Goal: Contribute content: Contribute content

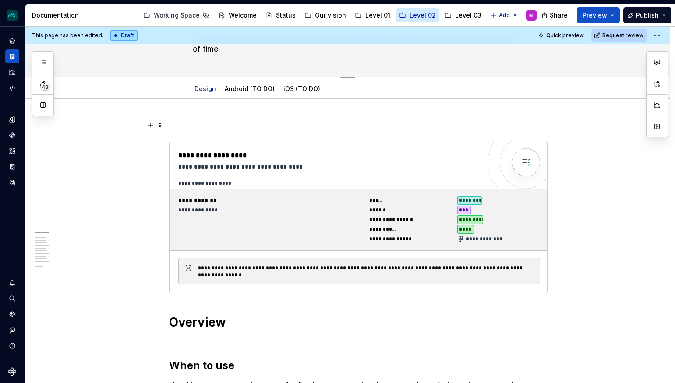
scroll to position [95, 0]
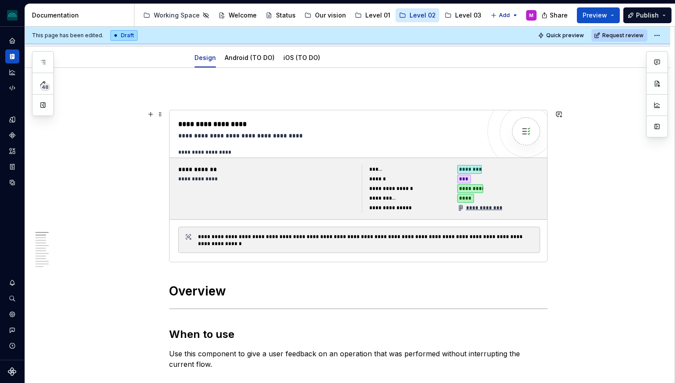
click at [417, 129] on div "**********" at bounding box center [329, 124] width 302 height 11
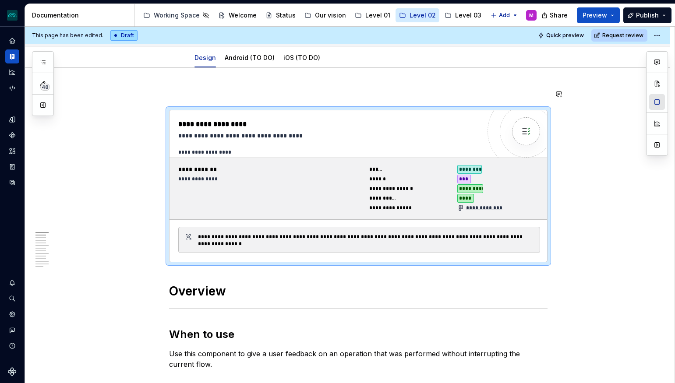
click at [660, 103] on button "button" at bounding box center [657, 102] width 16 height 16
type textarea "*"
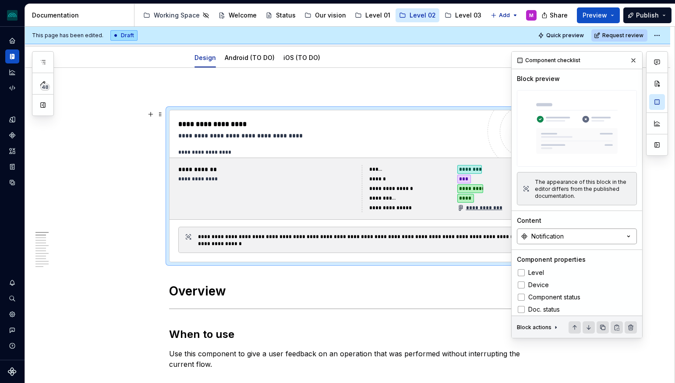
click at [585, 233] on button "Notification" at bounding box center [577, 237] width 120 height 16
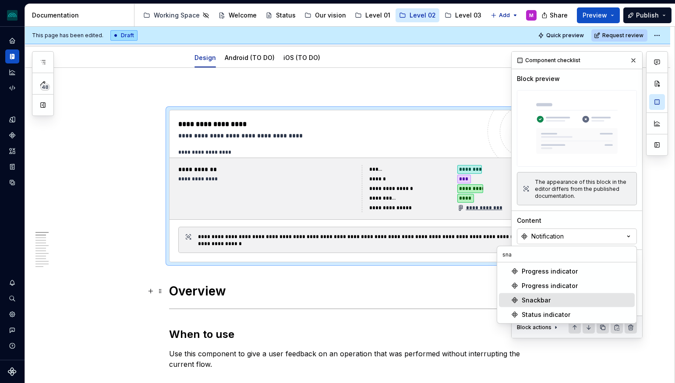
type input "sna"
click at [536, 302] on div "Snackbar" at bounding box center [536, 300] width 29 height 9
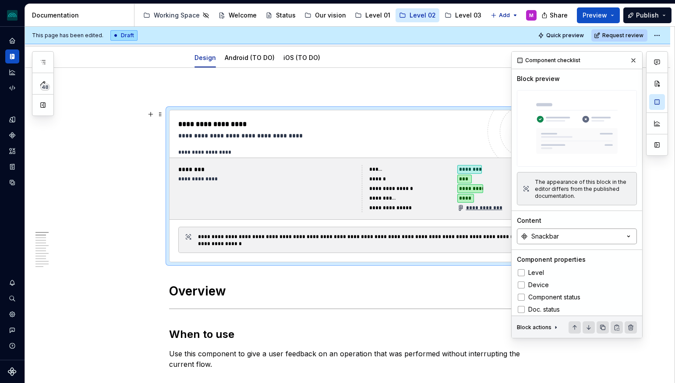
click at [582, 236] on button "Snackbar" at bounding box center [577, 237] width 120 height 16
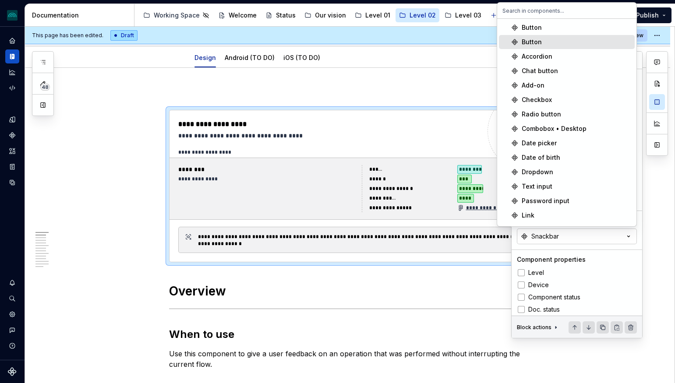
click at [555, 46] on span "Button" at bounding box center [567, 42] width 136 height 14
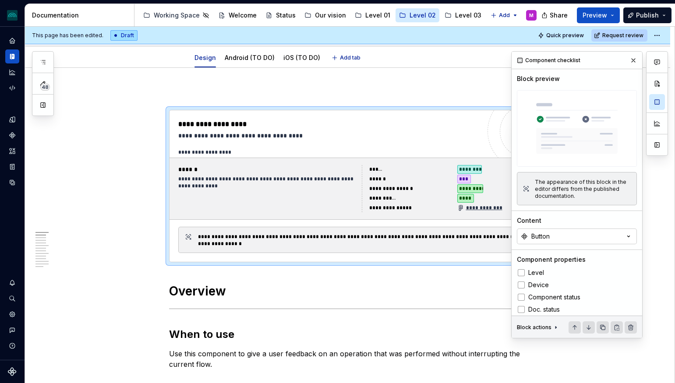
type textarea "*"
click at [628, 240] on icon "button" at bounding box center [628, 236] width 9 height 9
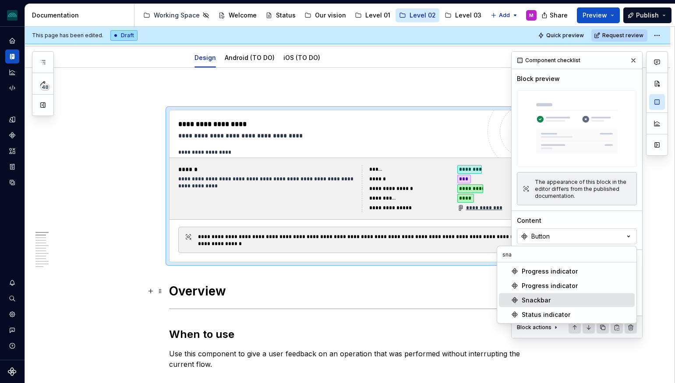
type input "sna"
click at [561, 296] on div "Snackbar" at bounding box center [576, 300] width 109 height 9
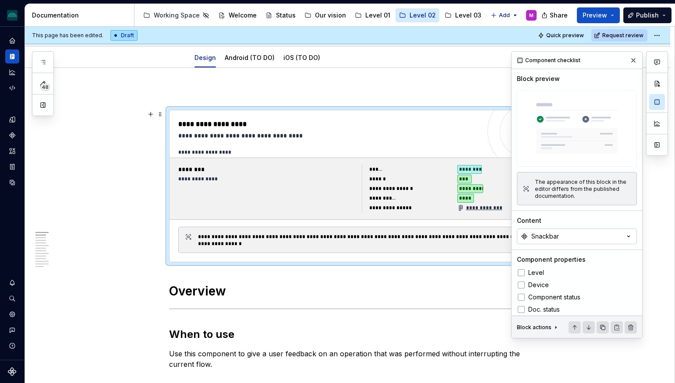
click at [14, 131] on icon "Components" at bounding box center [12, 135] width 8 height 8
type textarea "*"
click at [561, 240] on button "Snackbar" at bounding box center [577, 237] width 120 height 16
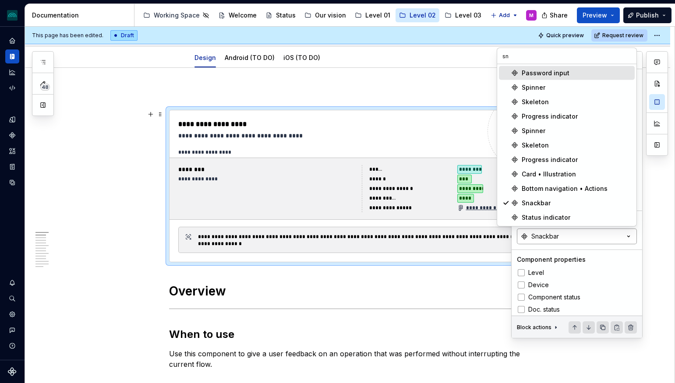
scroll to position [0, 0]
type input "sna"
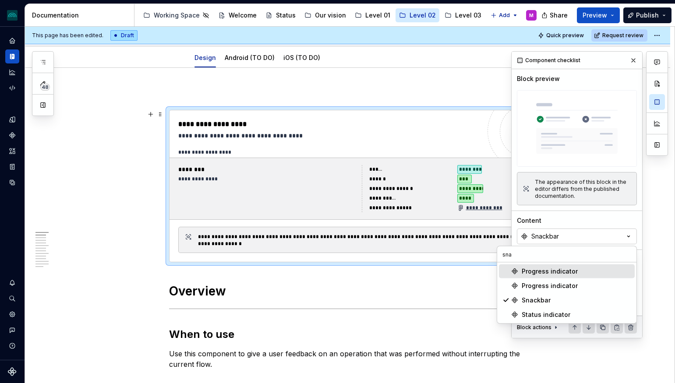
click at [584, 224] on div "Content" at bounding box center [577, 220] width 120 height 9
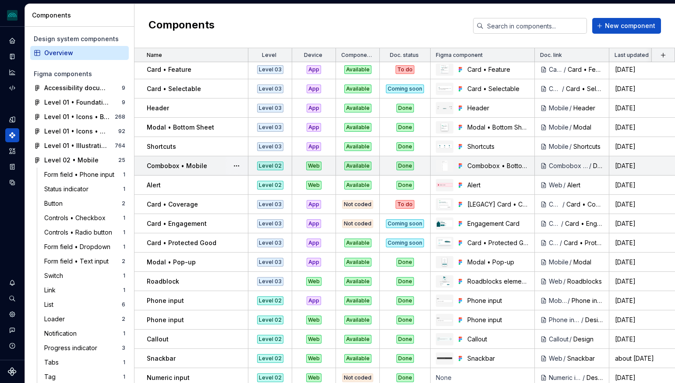
scroll to position [1105, 0]
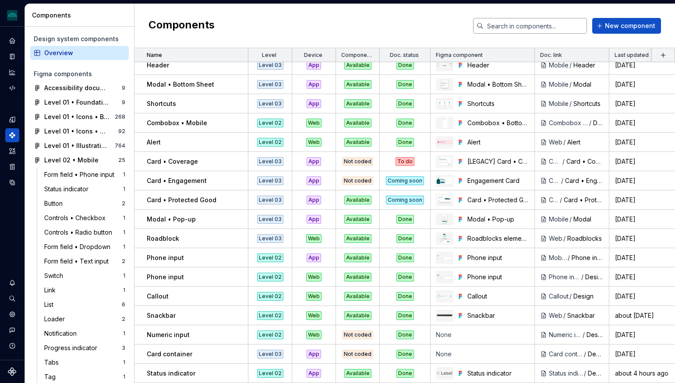
click at [539, 28] on input "text" at bounding box center [534, 26] width 103 height 16
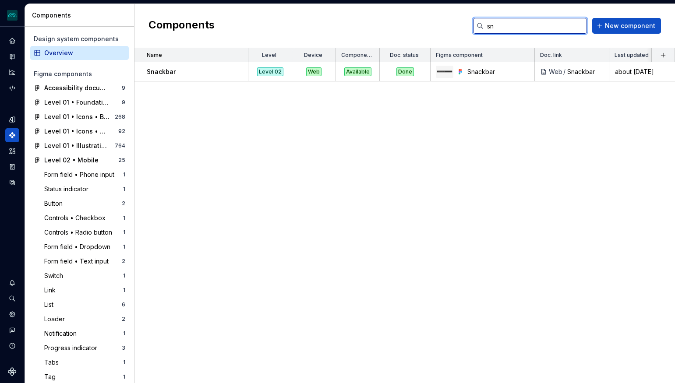
scroll to position [0, 0]
type input "sna"
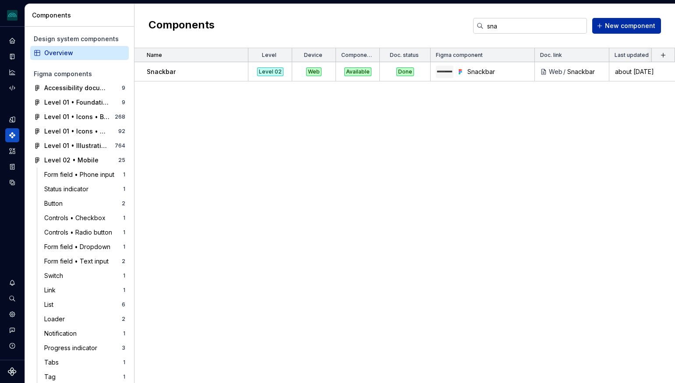
click at [626, 27] on span "New component" at bounding box center [630, 25] width 50 height 9
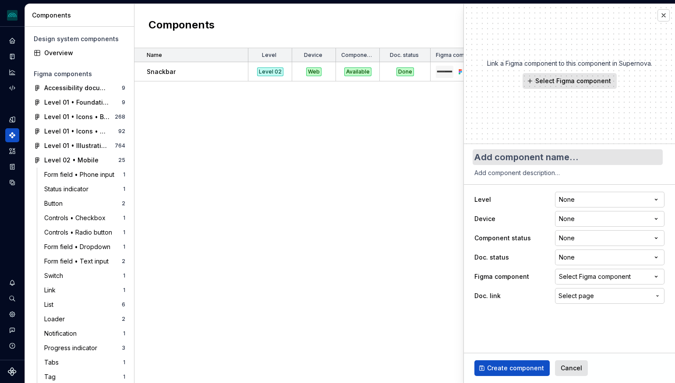
click at [574, 159] on textarea at bounding box center [567, 157] width 190 height 16
type textarea "*"
type textarea "S"
type textarea "*"
type textarea "Sn"
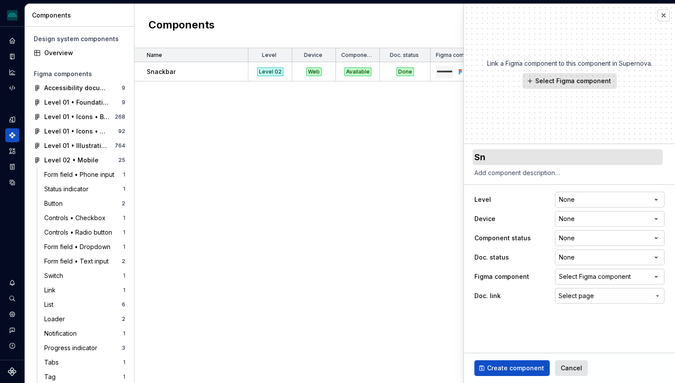
type textarea "*"
type textarea "Sna"
type textarea "*"
type textarea "Snac"
type textarea "*"
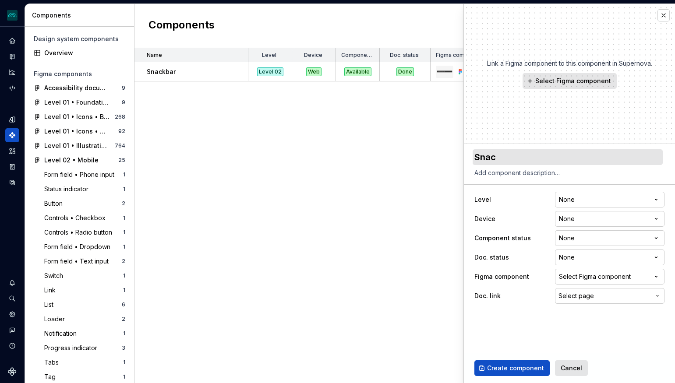
type textarea "Snack"
type textarea "*"
type textarea "Snackb"
type textarea "*"
type textarea "Snackba"
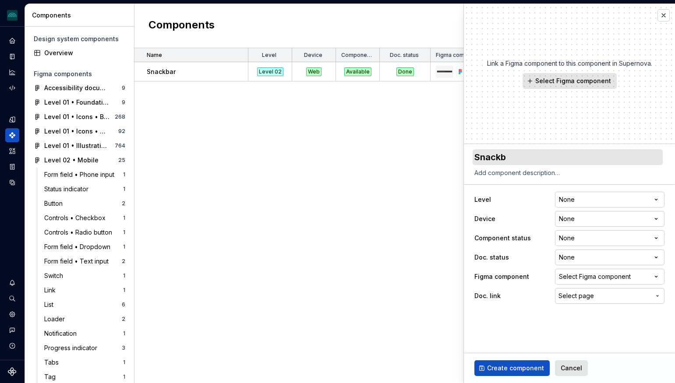
type textarea "*"
type textarea "Snackbar"
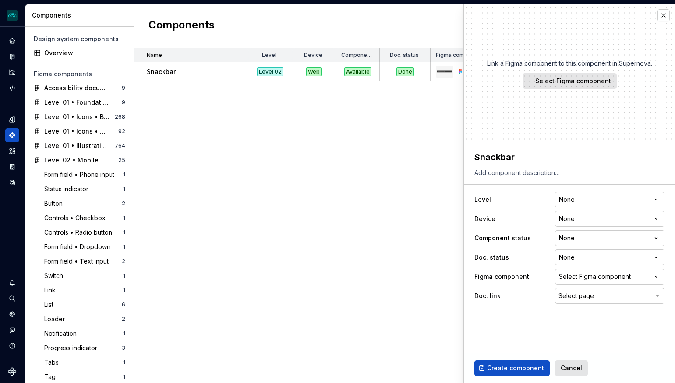
type textarea "*"
type textarea "Snackbar"
click at [572, 81] on span "Select Figma component" at bounding box center [573, 81] width 76 height 9
type textarea "*"
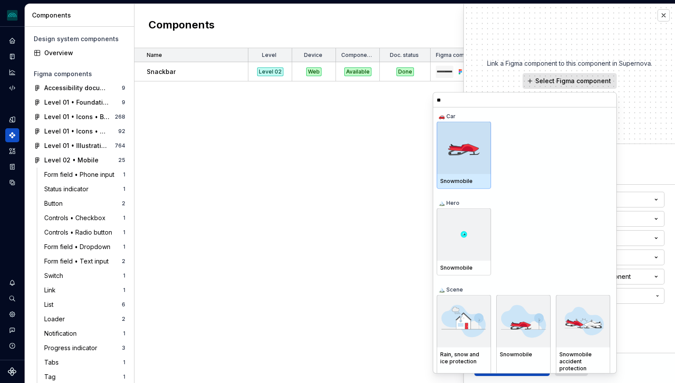
type input "***"
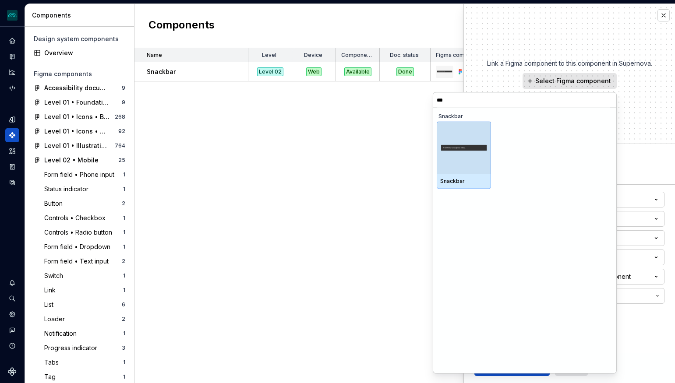
click at [605, 99] on input "***" at bounding box center [524, 99] width 183 height 7
click at [608, 98] on input "***" at bounding box center [524, 99] width 183 height 7
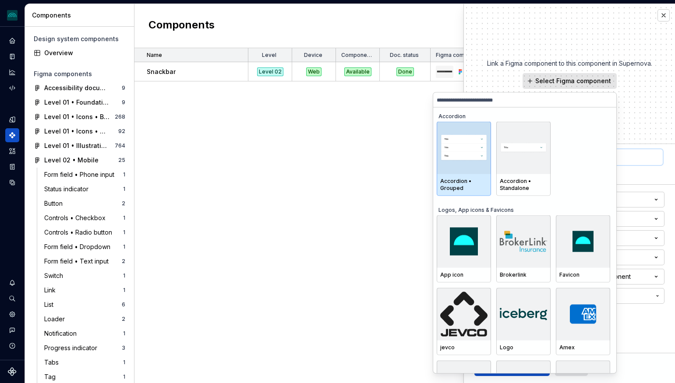
type textarea "*"
click at [653, 163] on textarea "Snackbar" at bounding box center [567, 157] width 190 height 16
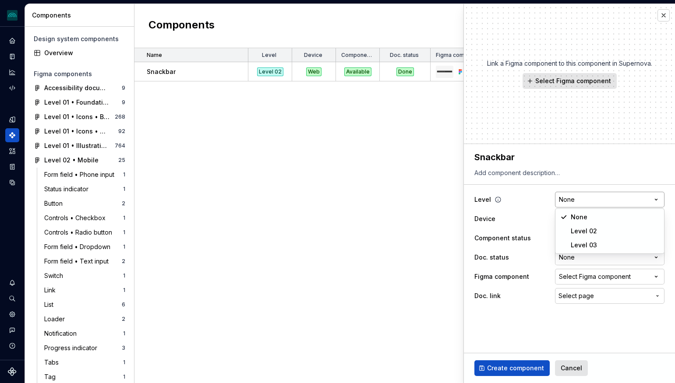
click at [618, 199] on html "iceberg M Design system data Components Design system components Overview Figma…" at bounding box center [337, 191] width 675 height 383
select select "**********"
type textarea "*"
click at [603, 223] on html "iceberg M Design system data Components Design system components Overview Figma…" at bounding box center [337, 191] width 675 height 383
select select "**********"
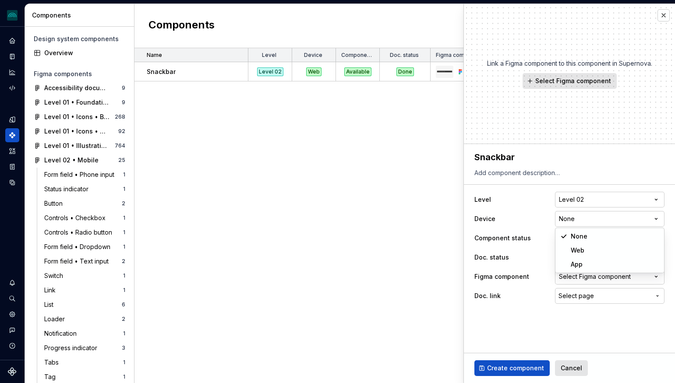
type textarea "*"
click at [583, 243] on html "iceberg M Design system data Components Design system components Overview Figma…" at bounding box center [337, 191] width 675 height 383
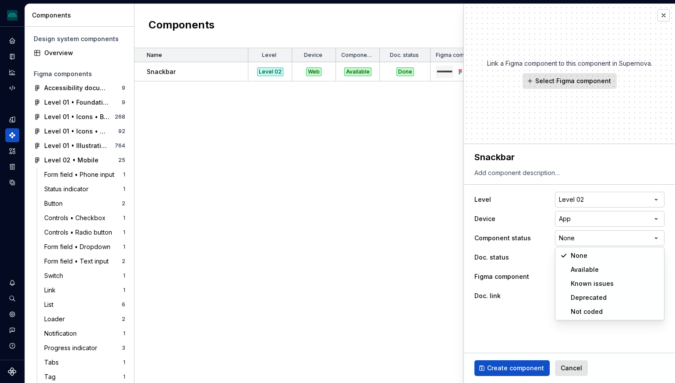
select select "**********"
type textarea "*"
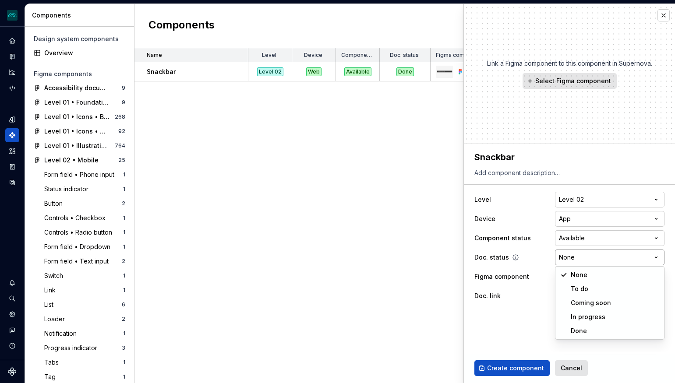
click at [578, 260] on html "iceberg M Design system data Components Design system components Overview Figma…" at bounding box center [337, 191] width 675 height 383
select select "**********"
type textarea "*"
click at [589, 276] on div "Select Figma component" at bounding box center [595, 276] width 72 height 9
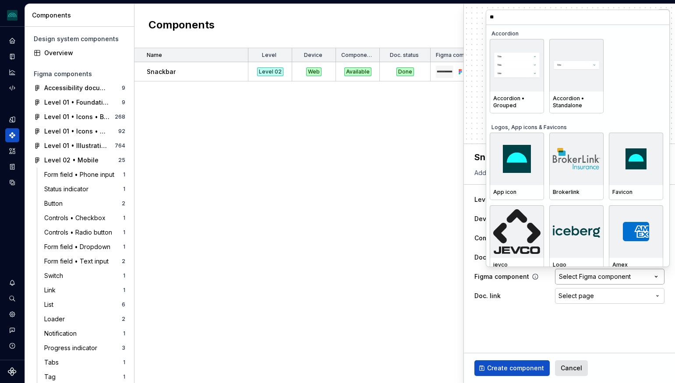
type input "***"
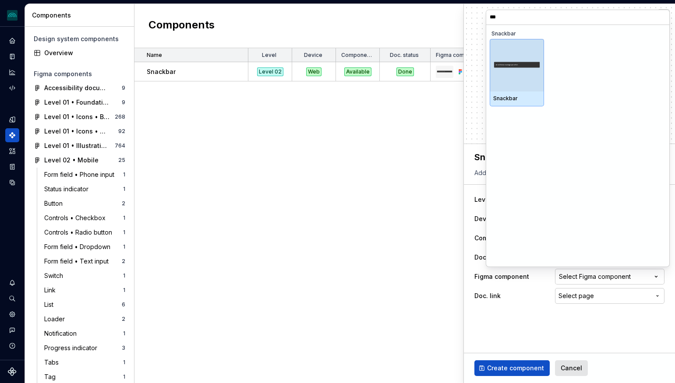
click at [571, 183] on div "Snackbar" at bounding box center [577, 146] width 175 height 242
click at [501, 319] on html "iceberg M Design system data Components Design system components Overview Figma…" at bounding box center [337, 191] width 675 height 383
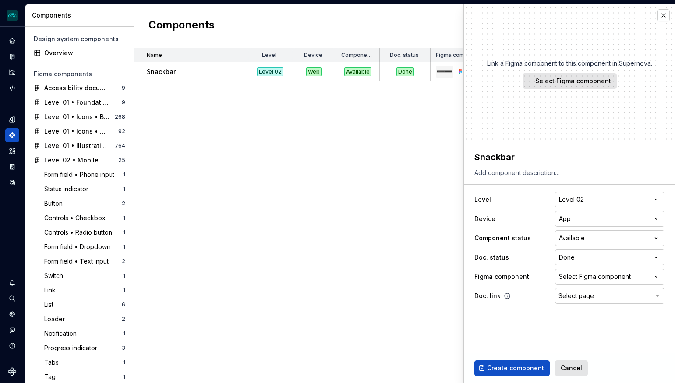
click at [589, 297] on span "Select page" at bounding box center [575, 296] width 35 height 9
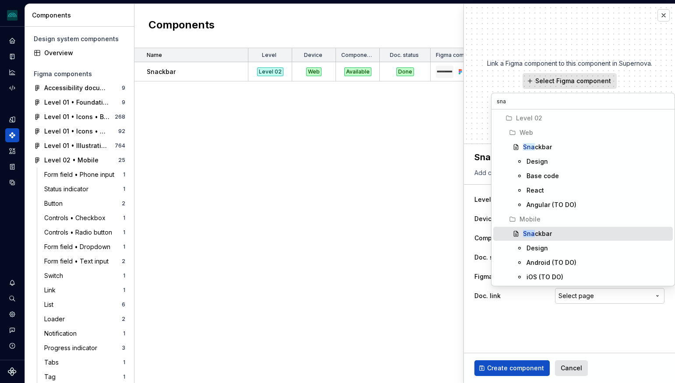
type input "sna"
click at [557, 235] on div "Sna ckbar" at bounding box center [596, 233] width 146 height 9
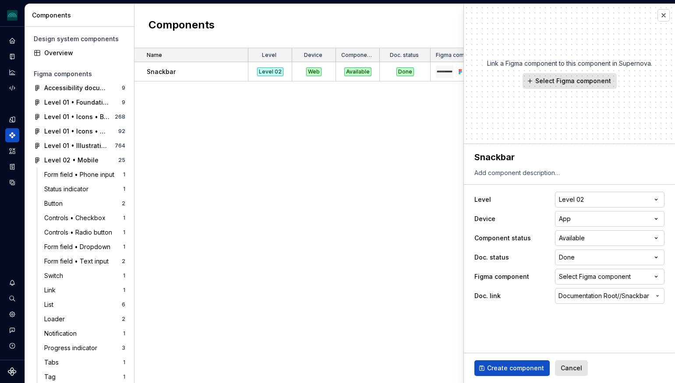
click at [515, 368] on span "Create component" at bounding box center [515, 368] width 57 height 9
type textarea "*"
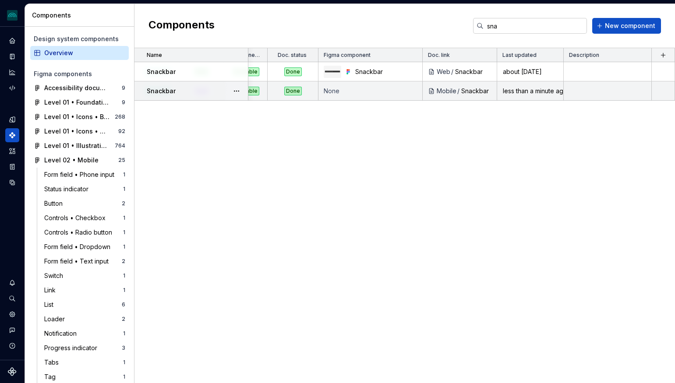
scroll to position [0, 112]
click at [588, 92] on td at bounding box center [608, 90] width 88 height 19
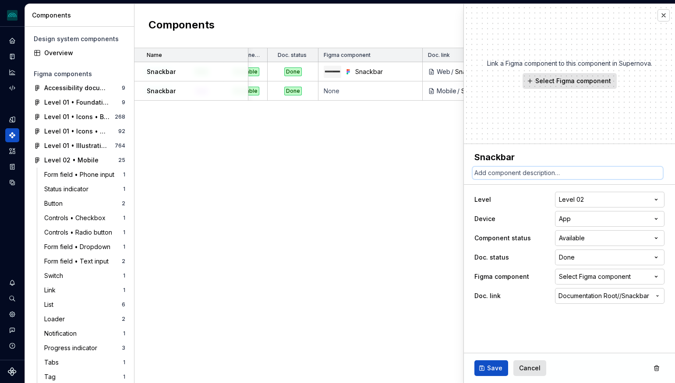
click at [544, 169] on textarea at bounding box center [567, 173] width 190 height 12
paste textarea "Snackbars are used to communicate short informative messages to users for a set…"
type textarea "*"
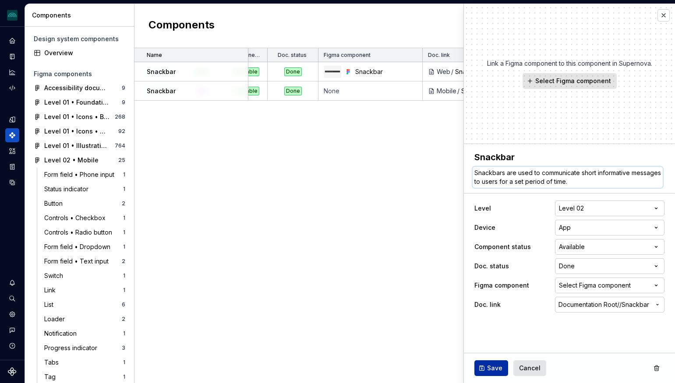
type textarea "Snackbars are used to communicate short informative messages to users for a set…"
click at [491, 369] on span "Save" at bounding box center [494, 368] width 15 height 9
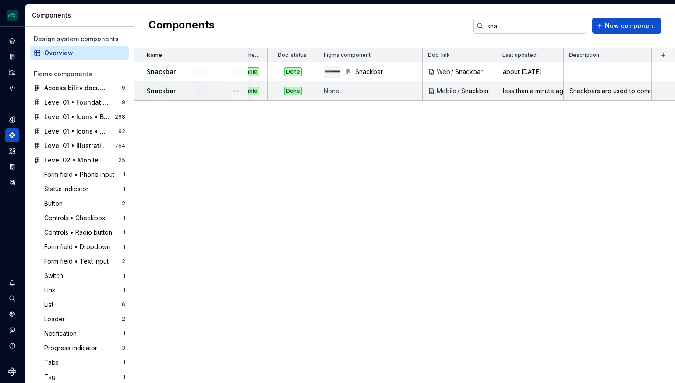
scroll to position [0, 112]
click at [341, 85] on td "None" at bounding box center [370, 90] width 104 height 19
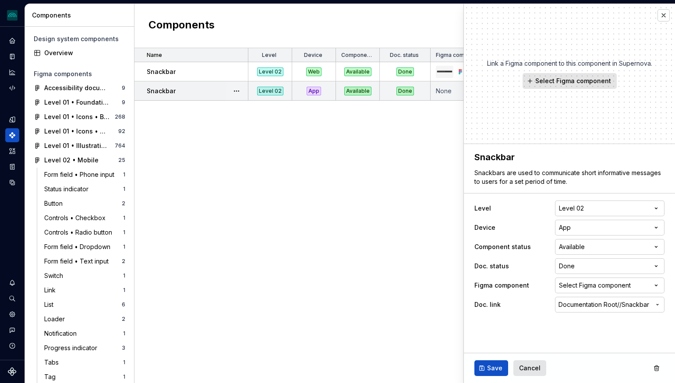
click at [358, 91] on div "Available" at bounding box center [357, 91] width 27 height 9
click at [587, 252] on html "iceberg M Design system data Components Design system components Overview Figma…" at bounding box center [337, 191] width 675 height 383
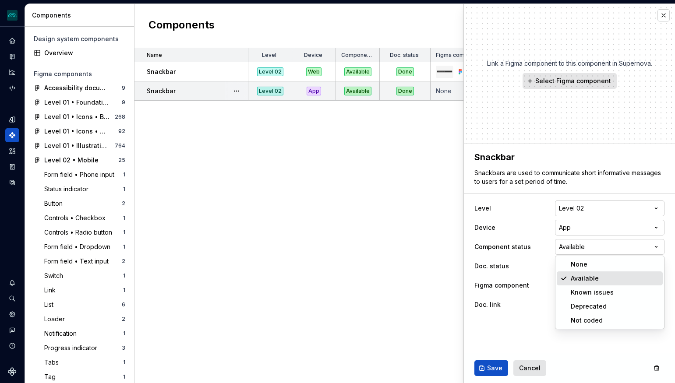
type textarea "*"
select select
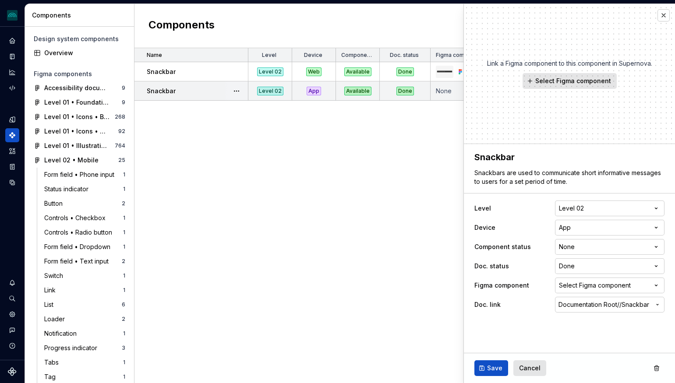
click at [490, 370] on ul "Component “Snackbar” saved." at bounding box center [566, 376] width 215 height 14
click at [489, 367] on span "Save" at bounding box center [494, 368] width 15 height 9
type textarea "*"
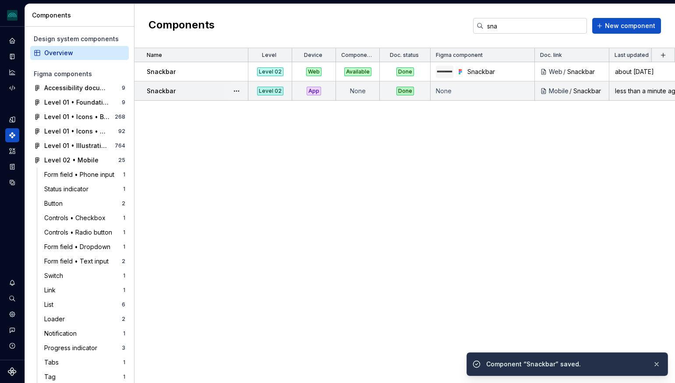
click at [398, 261] on div "Name Level Device Component status Doc. status Figma component Doc. link Last u…" at bounding box center [404, 215] width 540 height 335
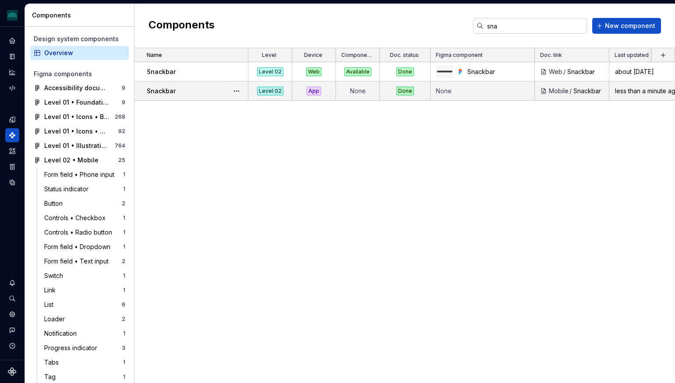
click at [392, 328] on div "Name Level Device Component status Doc. status Figma component Doc. link Last u…" at bounding box center [404, 215] width 540 height 335
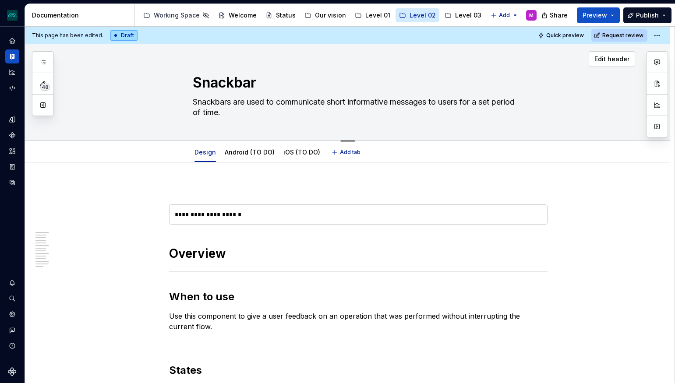
click at [246, 114] on textarea "Snackbars are used to communicate short informative messages to users for a set…" at bounding box center [356, 107] width 331 height 25
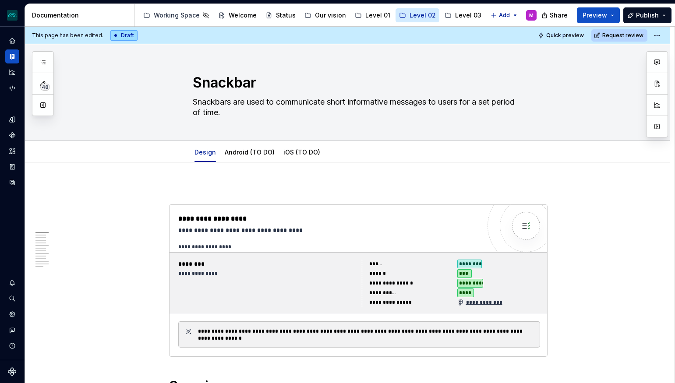
click at [282, 272] on div "**********" at bounding box center [267, 273] width 178 height 7
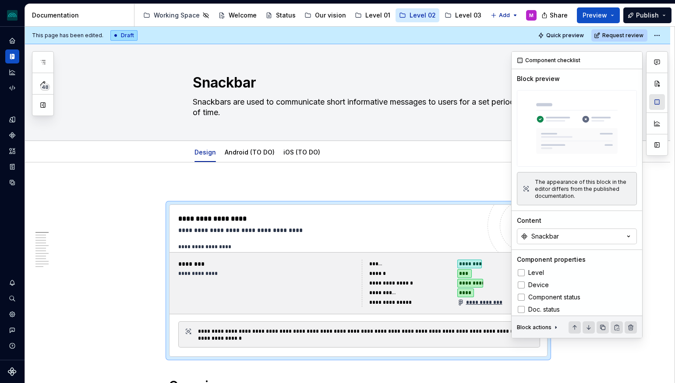
click at [652, 103] on button "button" at bounding box center [657, 102] width 16 height 16
type textarea "*"
click at [588, 237] on button "Snackbar" at bounding box center [577, 237] width 120 height 16
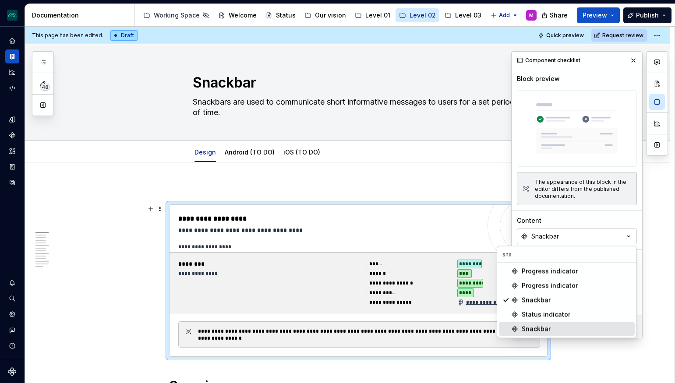
type input "sna"
click at [552, 328] on div "Snackbar" at bounding box center [576, 329] width 109 height 9
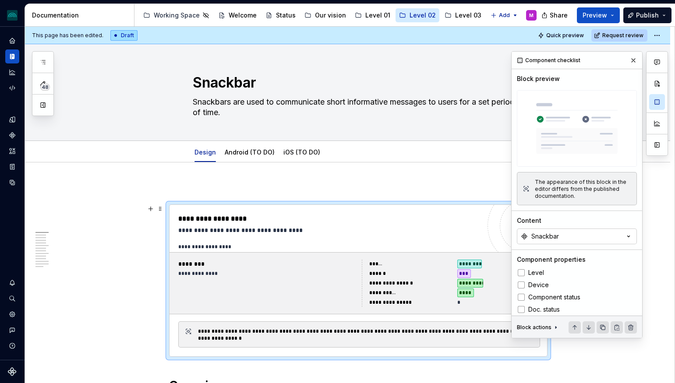
scroll to position [25, 0]
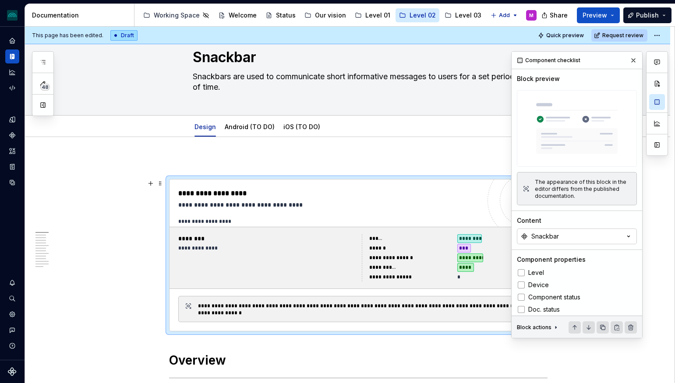
click at [633, 60] on button "button" at bounding box center [633, 60] width 12 height 12
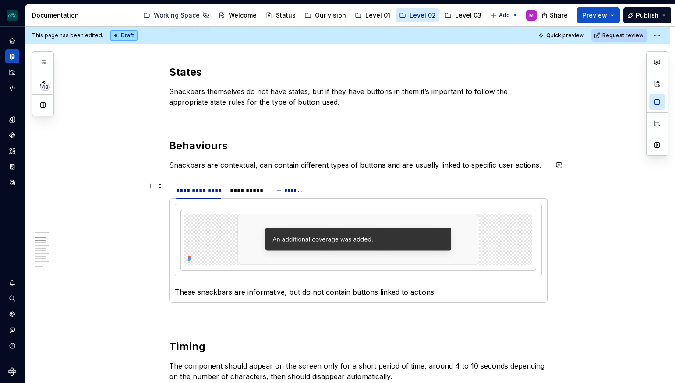
scroll to position [438, 0]
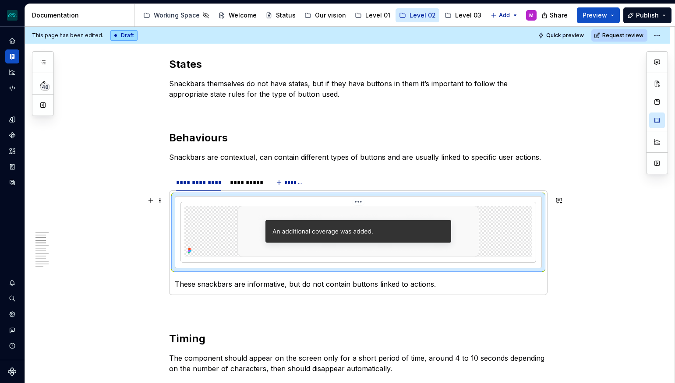
click at [336, 251] on img at bounding box center [358, 231] width 242 height 51
click at [191, 249] on icon at bounding box center [191, 249] width 2 height 2
click at [467, 222] on img at bounding box center [358, 231] width 242 height 51
click at [655, 125] on button "button" at bounding box center [657, 121] width 16 height 16
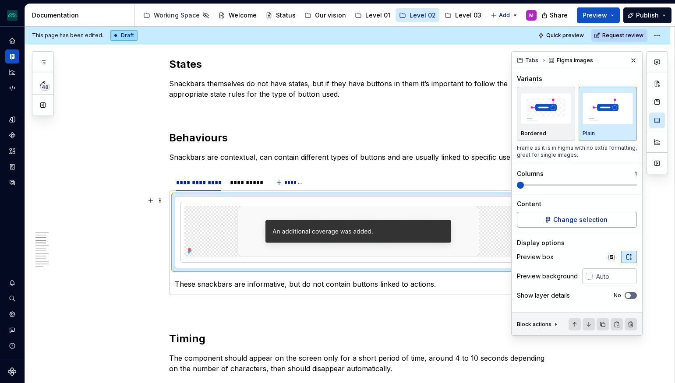
click at [567, 222] on span "Change selection" at bounding box center [580, 219] width 54 height 9
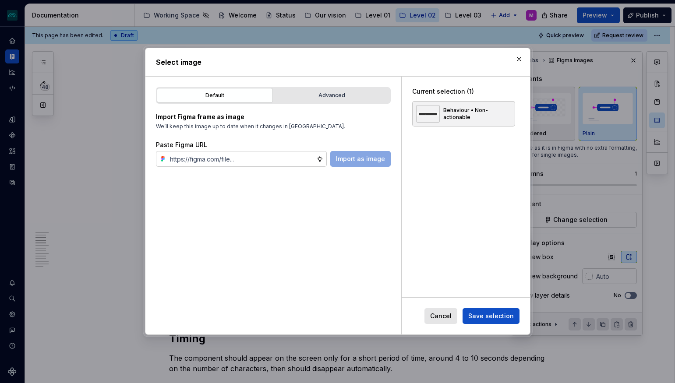
drag, startPoint x: 520, startPoint y: 59, endPoint x: 340, endPoint y: 61, distance: 179.5
click at [519, 59] on button "button" at bounding box center [519, 59] width 12 height 12
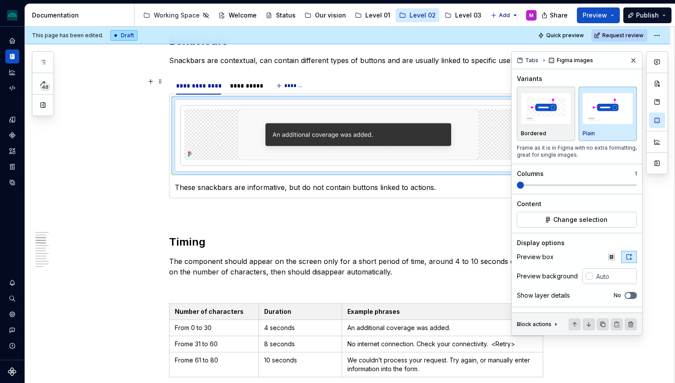
scroll to position [539, 0]
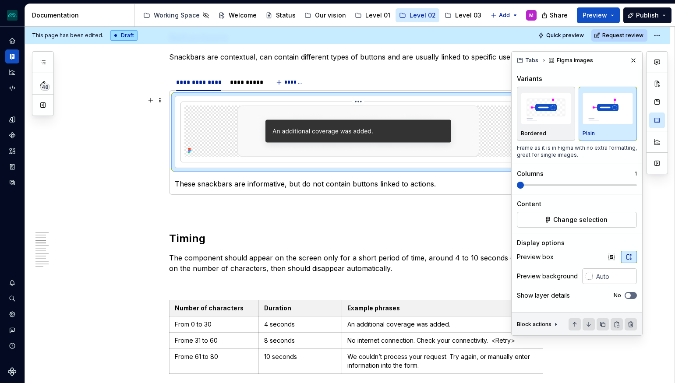
click at [303, 130] on img at bounding box center [358, 131] width 242 height 51
click at [566, 222] on span "Change selection" at bounding box center [580, 219] width 54 height 9
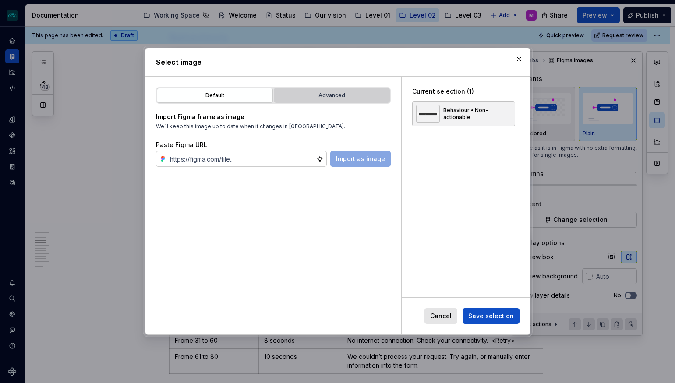
click at [332, 97] on div "Advanced" at bounding box center [332, 95] width 110 height 9
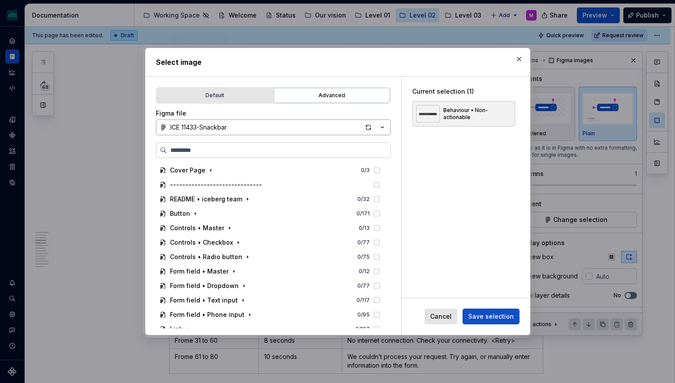
click at [381, 128] on icon "button" at bounding box center [382, 127] width 9 height 9
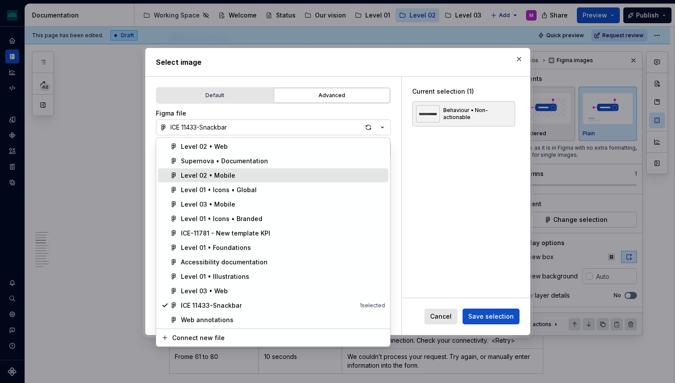
click at [266, 172] on div "Level 02 • Mobile" at bounding box center [283, 175] width 204 height 9
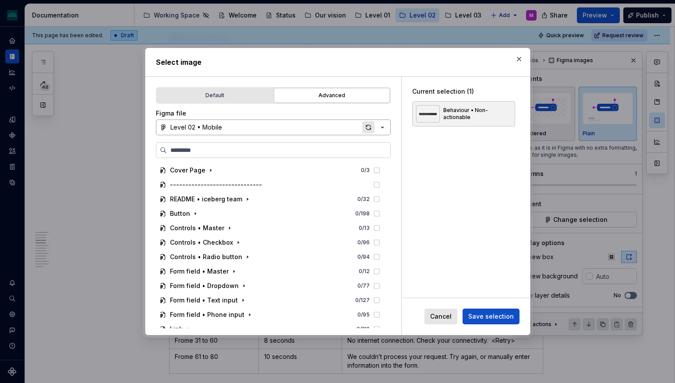
click at [367, 129] on div "button" at bounding box center [368, 127] width 12 height 12
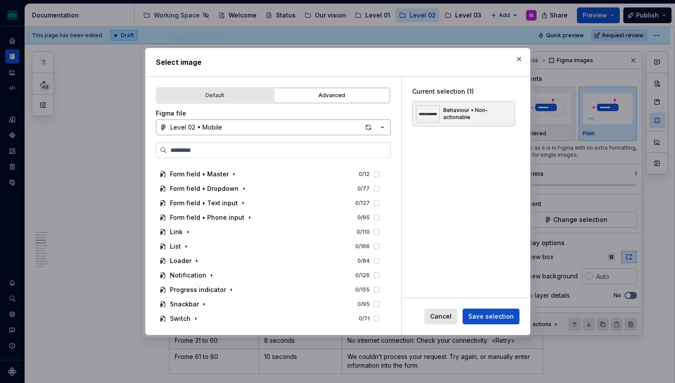
scroll to position [138, 0]
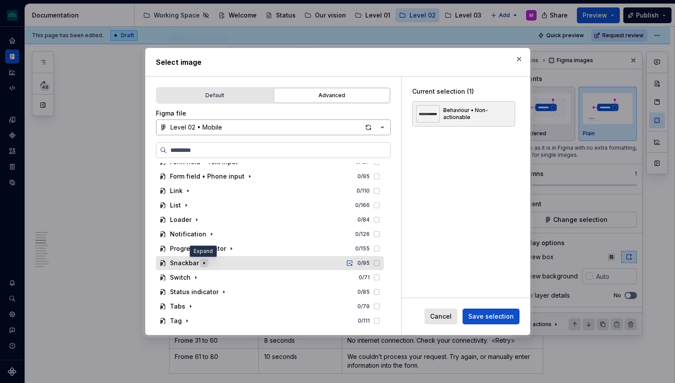
click at [203, 264] on icon "button" at bounding box center [204, 263] width 7 height 7
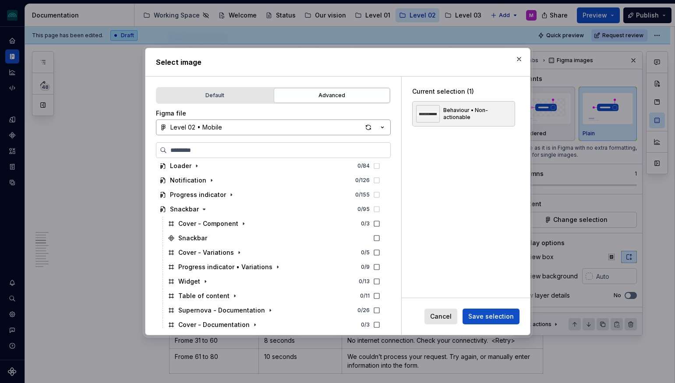
scroll to position [193, 0]
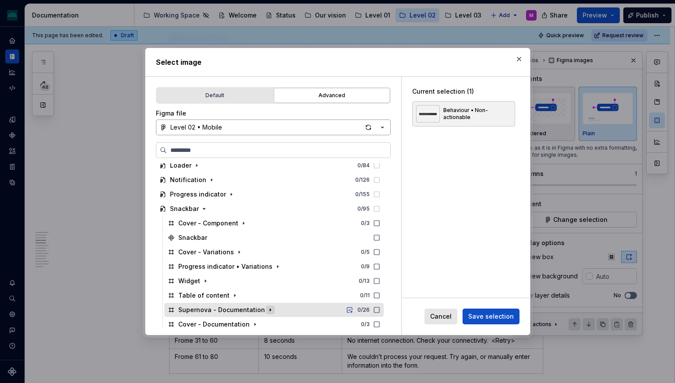
click at [267, 310] on icon "button" at bounding box center [270, 310] width 7 height 7
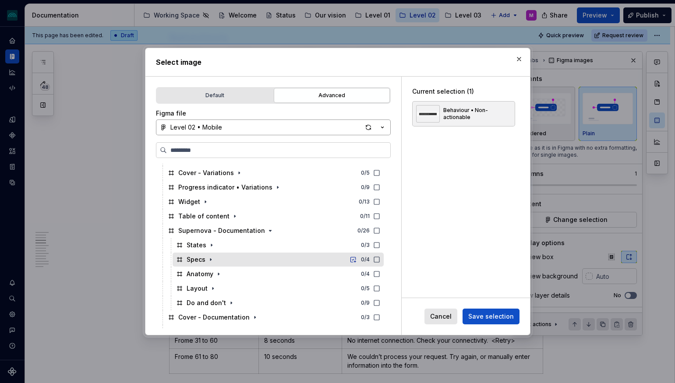
scroll to position [282, 0]
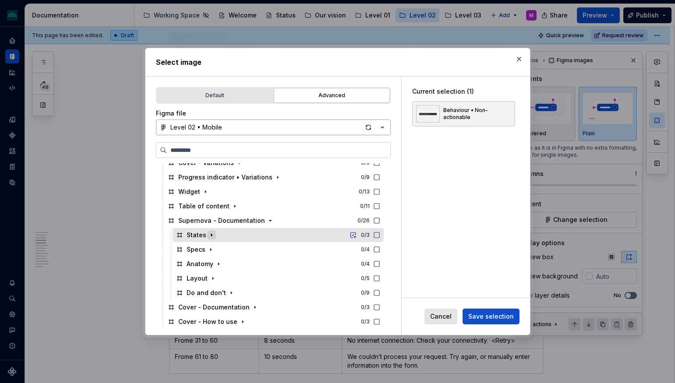
click at [212, 235] on icon "button" at bounding box center [211, 235] width 7 height 7
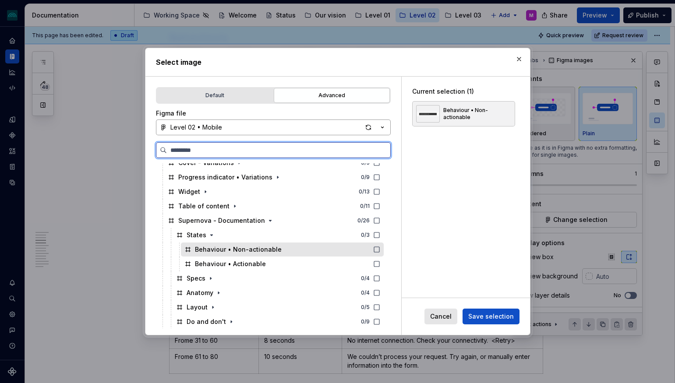
click at [351, 249] on div "Behaviour • Non-actionable" at bounding box center [282, 250] width 203 height 14
click at [380, 248] on icon at bounding box center [376, 249] width 7 height 7
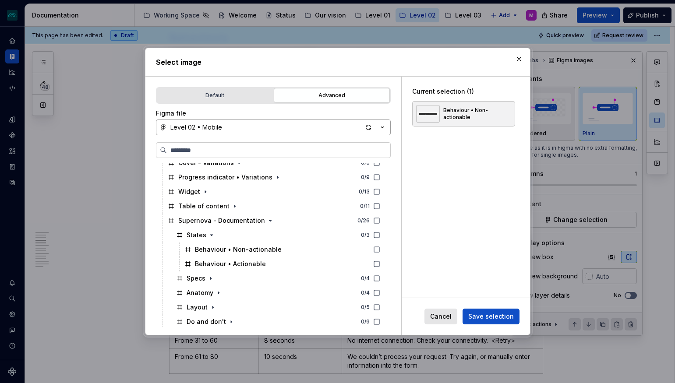
click at [479, 251] on div "Current selection (1) Behaviour • Non-actionable" at bounding box center [466, 187] width 128 height 221
click at [367, 128] on div "button" at bounding box center [368, 127] width 12 height 12
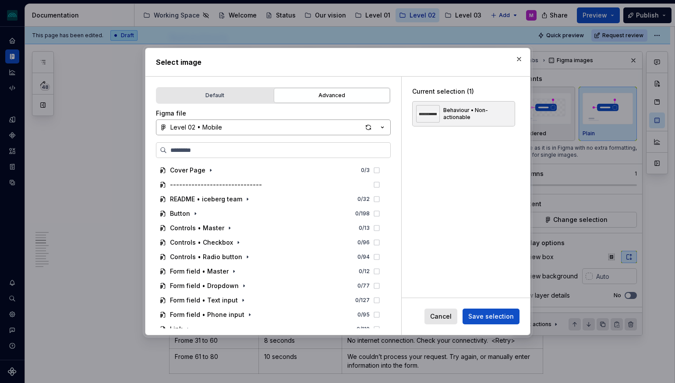
type textarea "*"
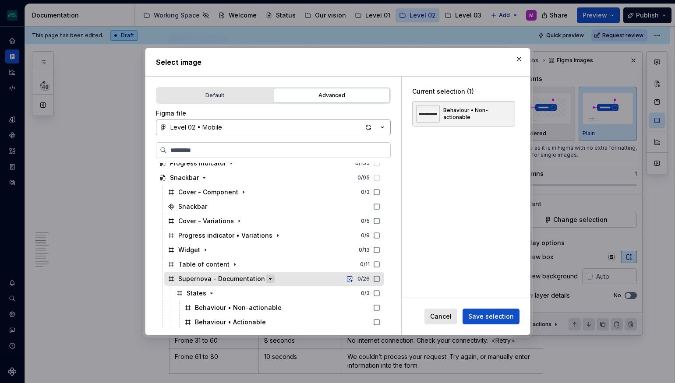
scroll to position [253, 0]
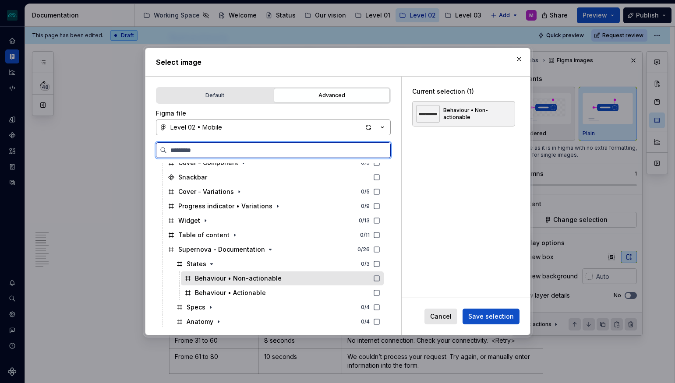
click at [380, 279] on icon at bounding box center [376, 278] width 7 height 7
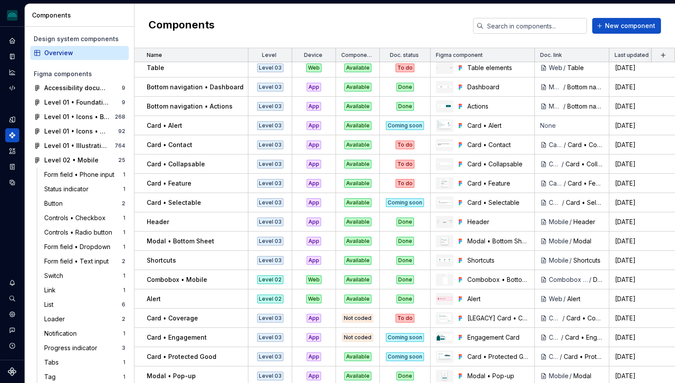
scroll to position [1124, 0]
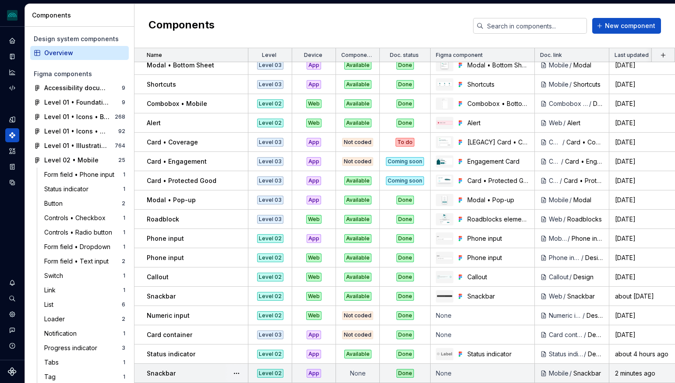
click at [492, 373] on td "None" at bounding box center [482, 373] width 104 height 19
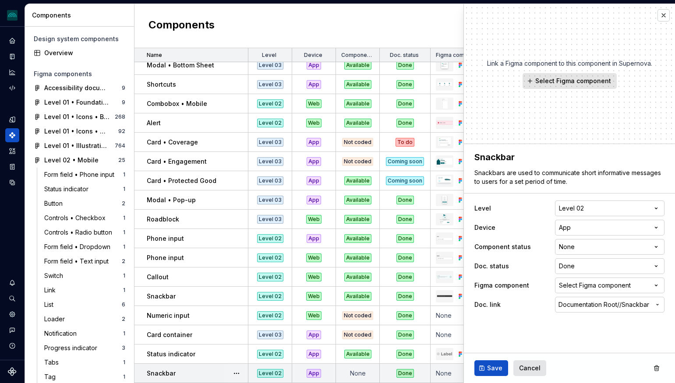
click at [449, 373] on td "None" at bounding box center [482, 373] width 104 height 19
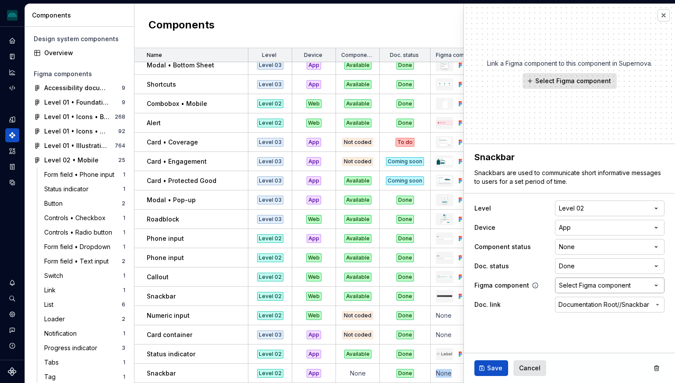
click at [567, 289] on div "Select Figma component" at bounding box center [595, 285] width 72 height 9
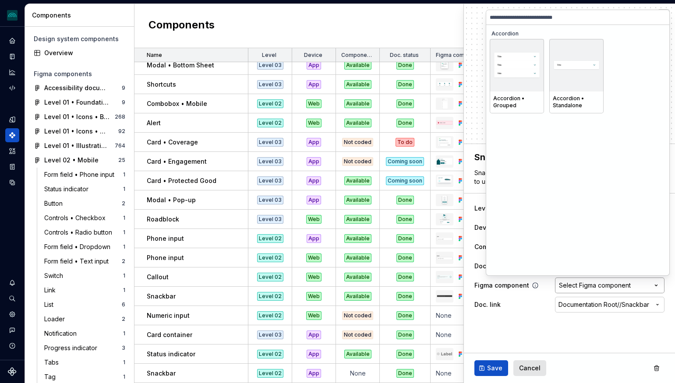
type textarea "*"
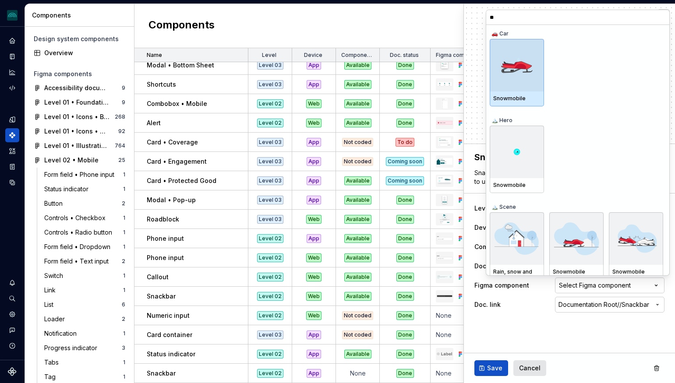
type input "***"
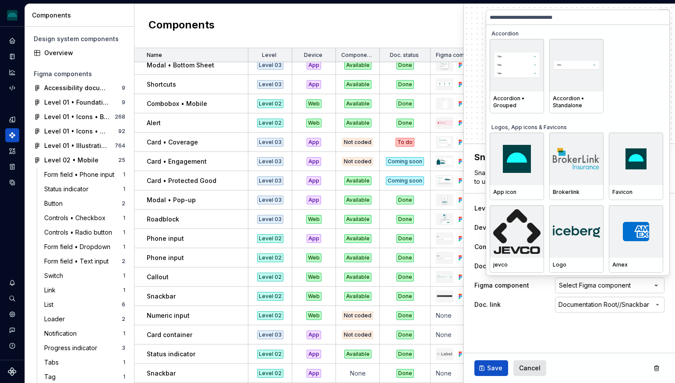
click at [475, 23] on html "iceberg M Design system data Components Design system components Overview Figma…" at bounding box center [337, 191] width 675 height 383
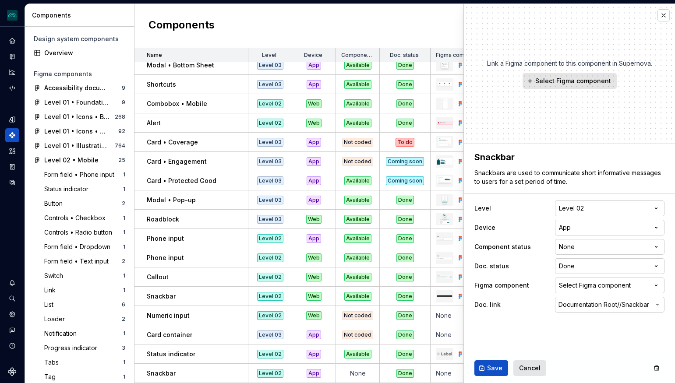
drag, startPoint x: 404, startPoint y: 30, endPoint x: 397, endPoint y: 30, distance: 7.0
click at [404, 30] on div "Components New component" at bounding box center [404, 26] width 540 height 44
type textarea "*"
click at [585, 286] on div "Select Figma component" at bounding box center [595, 285] width 72 height 9
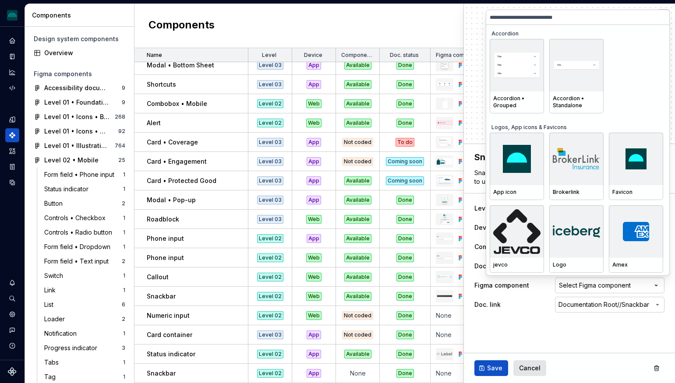
click at [522, 323] on html "iceberg M Design system data Components Design system components Overview Figma…" at bounding box center [337, 191] width 675 height 383
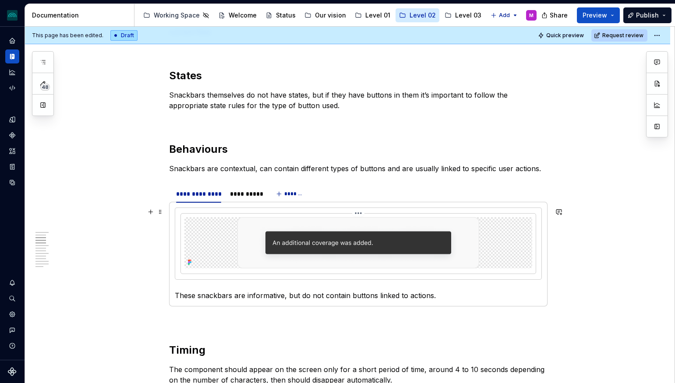
scroll to position [445, 0]
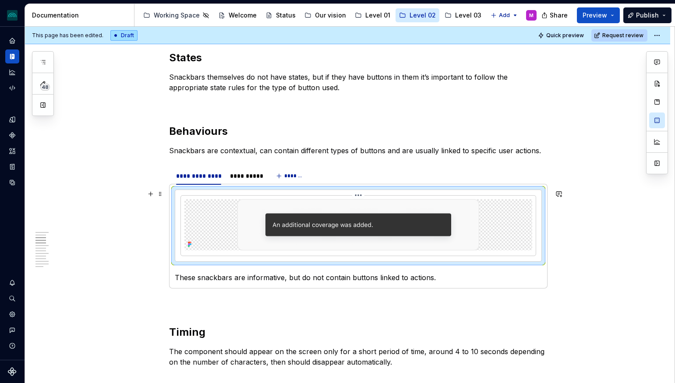
click at [345, 224] on img at bounding box center [358, 224] width 242 height 51
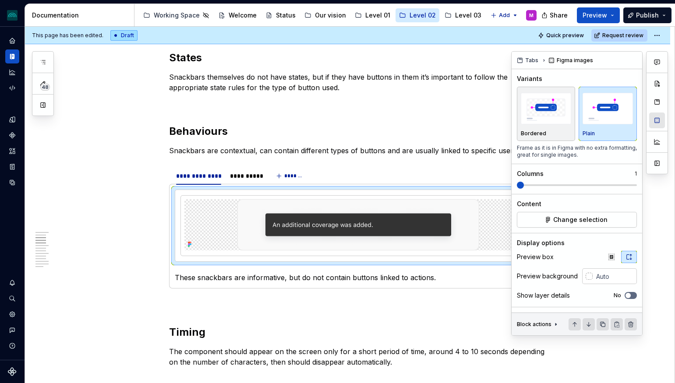
click at [656, 123] on button "button" at bounding box center [657, 121] width 16 height 16
click at [547, 219] on button "Change selection" at bounding box center [577, 220] width 120 height 16
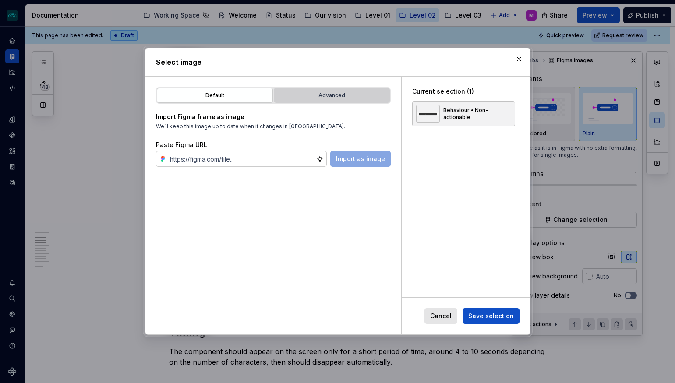
click at [318, 97] on div "Advanced" at bounding box center [332, 95] width 110 height 9
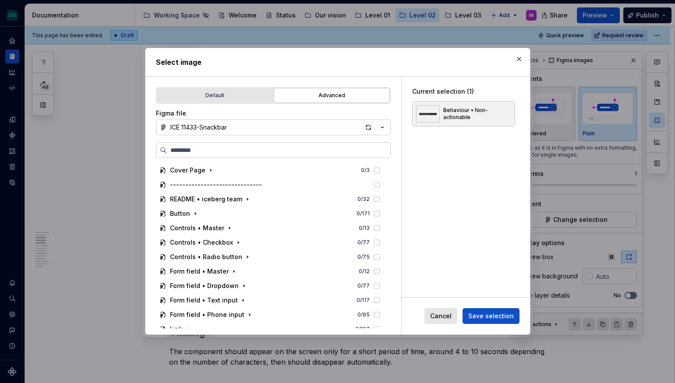
click at [233, 129] on button "ICE 11433-Snackbar" at bounding box center [273, 128] width 235 height 16
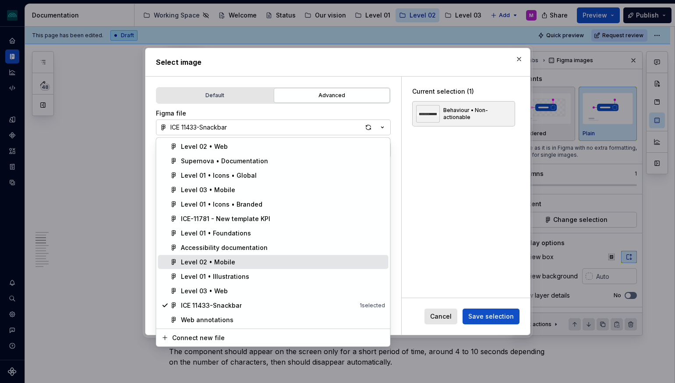
click at [215, 264] on div "Level 02 • Mobile" at bounding box center [208, 262] width 54 height 9
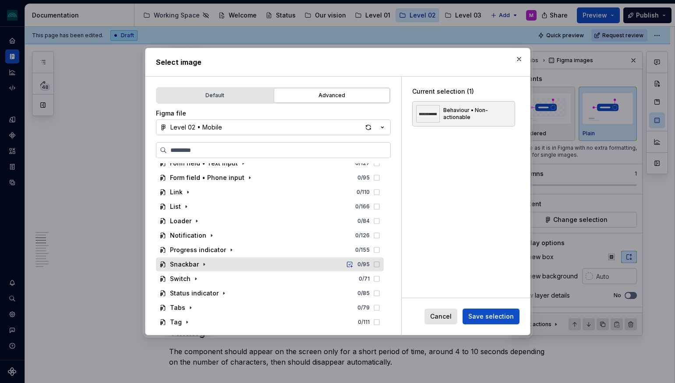
scroll to position [138, 0]
click at [203, 264] on icon "button" at bounding box center [204, 263] width 7 height 7
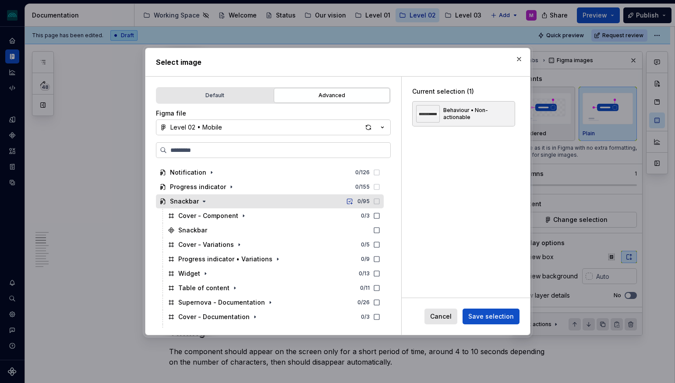
scroll to position [206, 0]
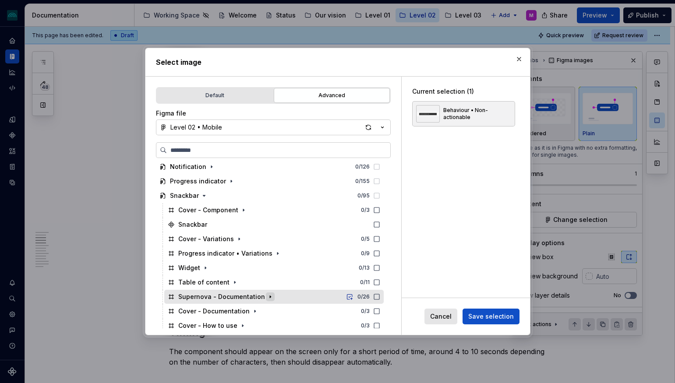
click at [267, 299] on icon "button" at bounding box center [270, 296] width 7 height 7
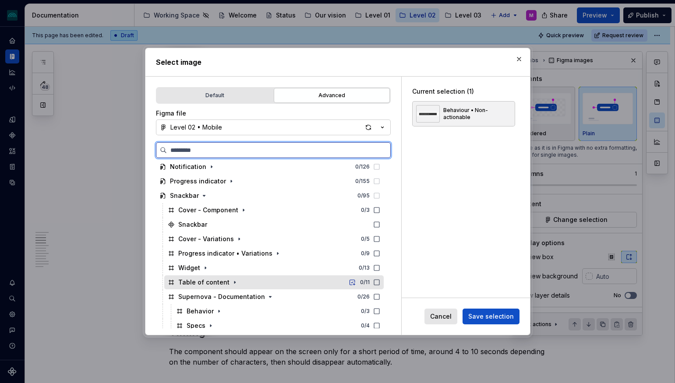
scroll to position [206, 0]
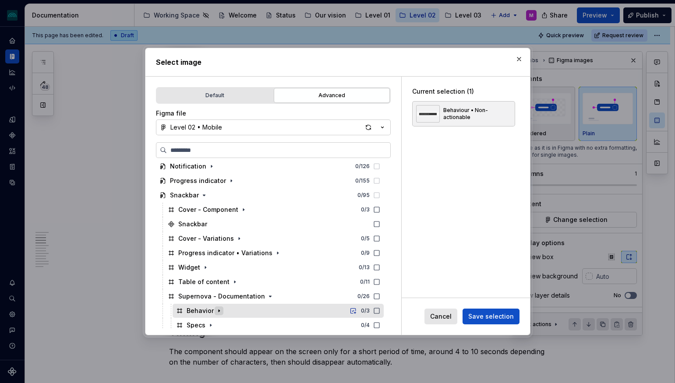
click at [219, 310] on icon "button" at bounding box center [219, 311] width 1 height 2
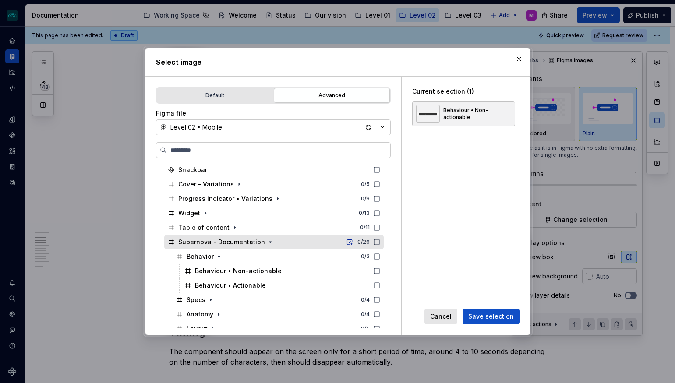
scroll to position [267, 0]
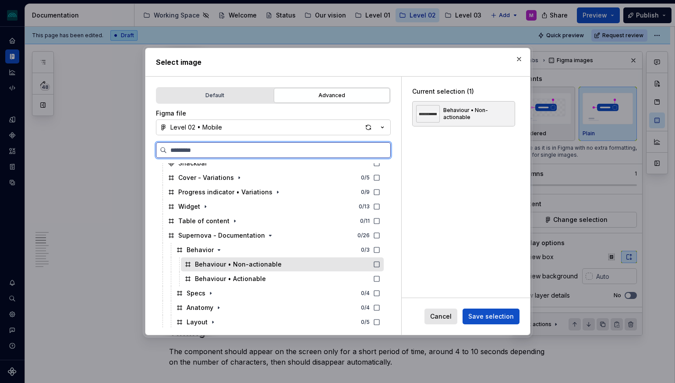
click at [380, 264] on icon at bounding box center [376, 264] width 7 height 7
click at [333, 266] on div "Behaviour • Non-actionable" at bounding box center [282, 264] width 203 height 14
click at [322, 265] on div "Behaviour • Non-actionable" at bounding box center [282, 264] width 203 height 14
click at [380, 264] on icon at bounding box center [376, 264] width 7 height 7
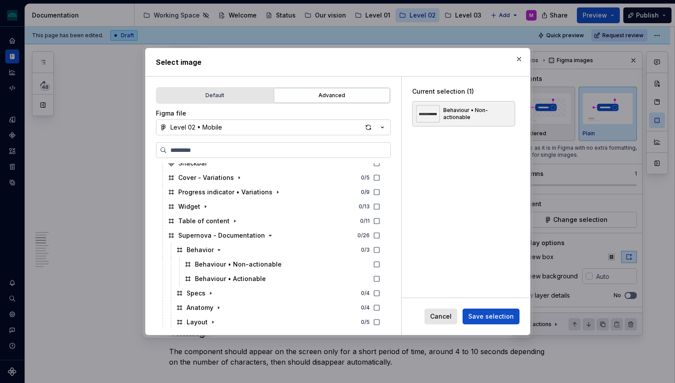
click at [490, 314] on span "Save selection" at bounding box center [491, 316] width 46 height 9
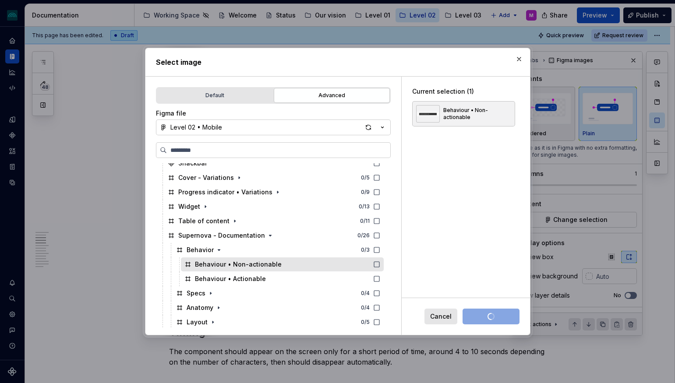
scroll to position [268, 0]
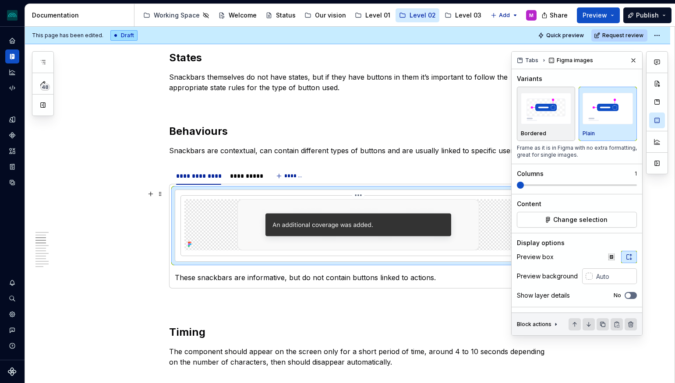
click at [362, 227] on img at bounding box center [358, 224] width 242 height 51
click at [566, 222] on span "Change selection" at bounding box center [580, 219] width 54 height 9
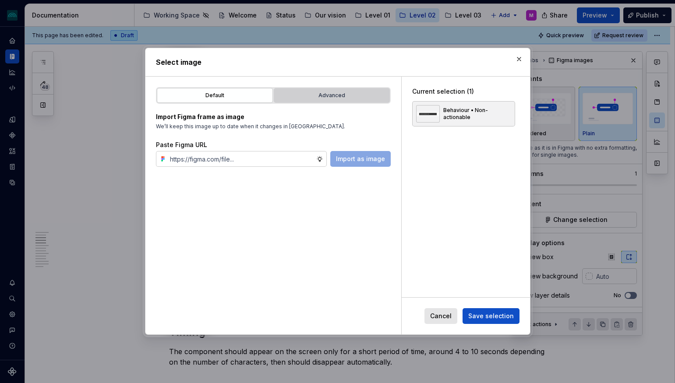
click at [313, 90] on button "Advanced" at bounding box center [332, 95] width 116 height 15
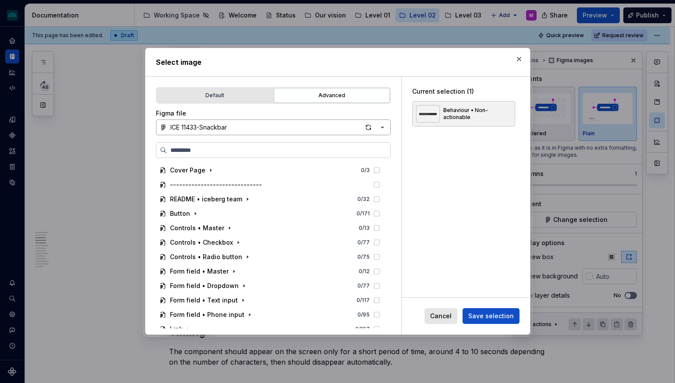
click at [273, 128] on button "ICE 11433-Snackbar" at bounding box center [273, 128] width 235 height 16
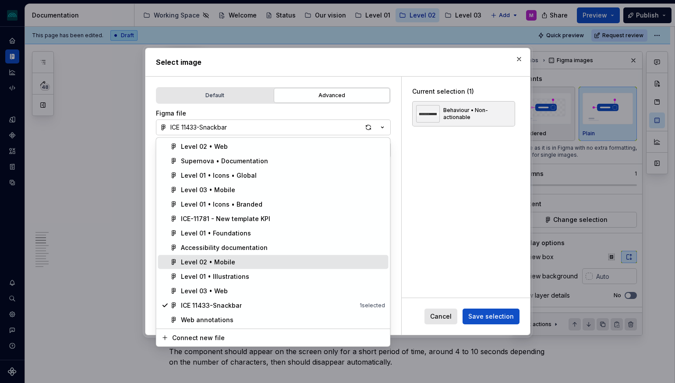
click at [223, 262] on div "Level 02 • Mobile" at bounding box center [208, 262] width 54 height 9
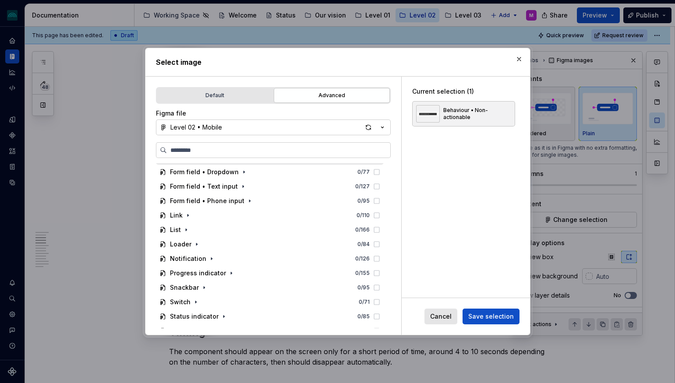
scroll to position [138, 0]
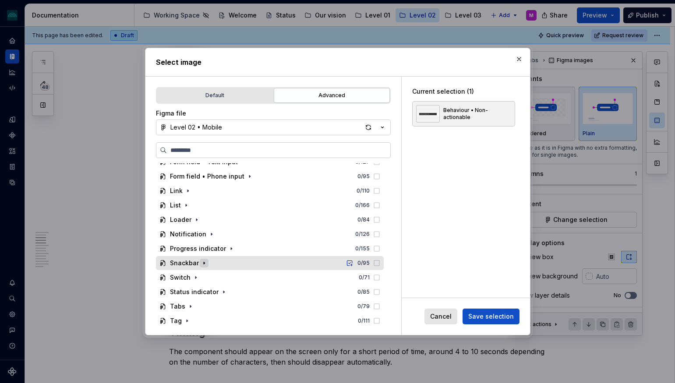
click at [204, 262] on icon "button" at bounding box center [204, 263] width 1 height 2
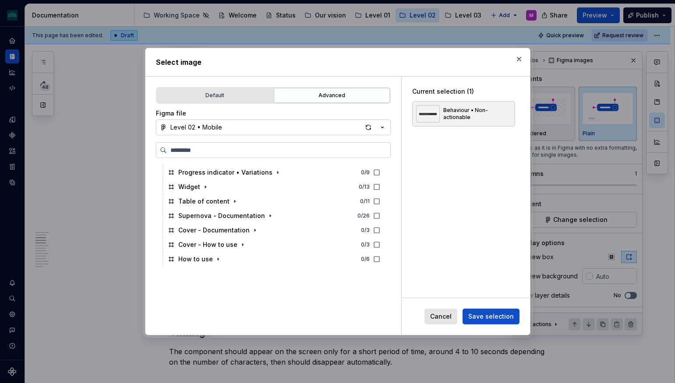
scroll to position [302, 0]
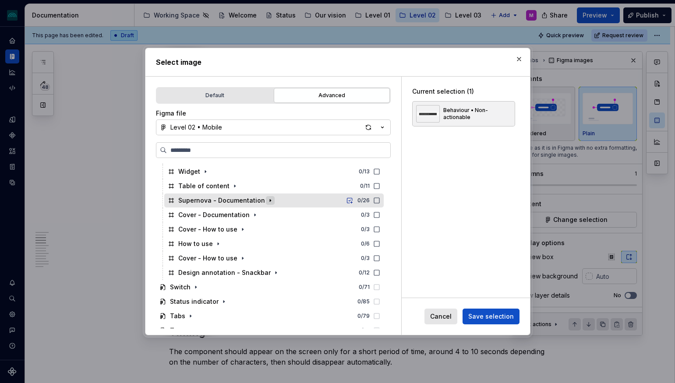
click at [268, 201] on icon "button" at bounding box center [270, 200] width 7 height 7
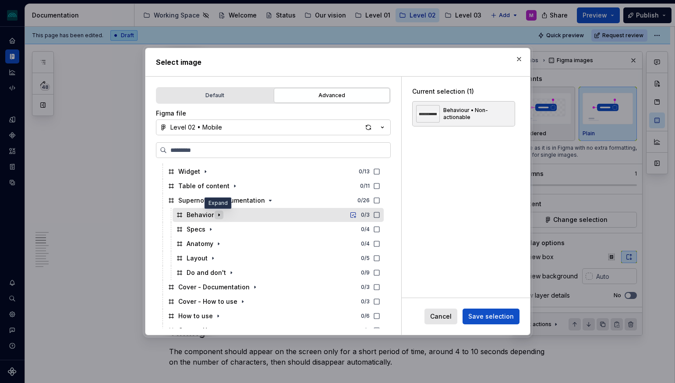
click at [216, 215] on icon "button" at bounding box center [218, 215] width 7 height 7
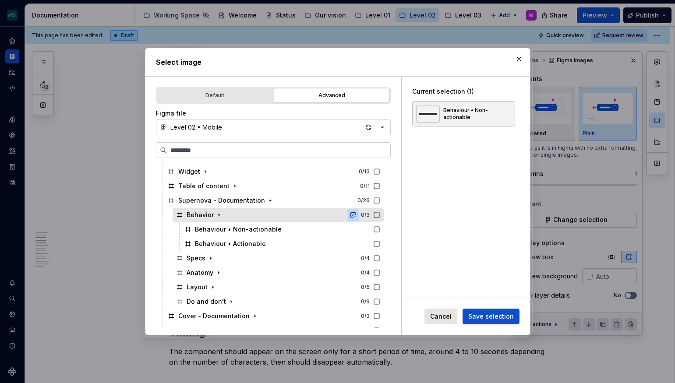
click at [359, 215] on button "button" at bounding box center [353, 215] width 12 height 12
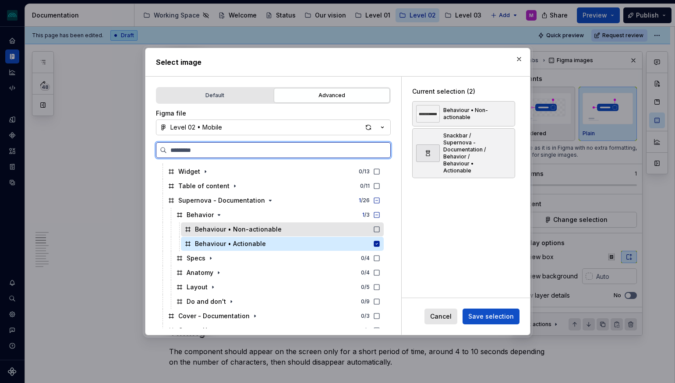
click at [290, 230] on div "Behaviour • Non-actionable" at bounding box center [282, 229] width 203 height 14
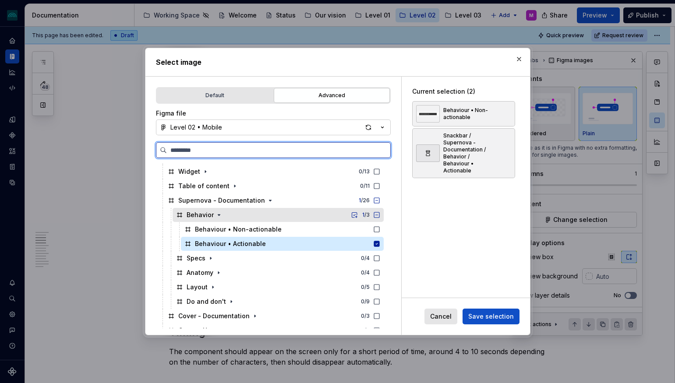
click at [380, 215] on icon at bounding box center [376, 215] width 7 height 7
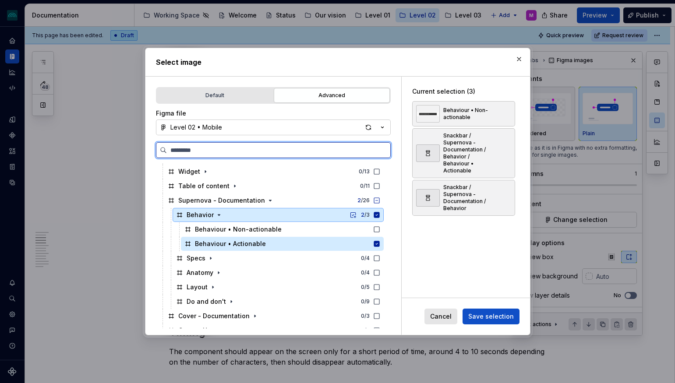
click at [379, 215] on icon at bounding box center [377, 215] width 6 height 6
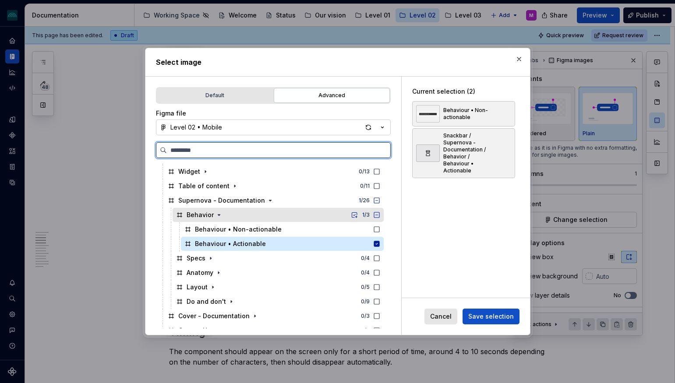
click at [380, 215] on icon at bounding box center [376, 215] width 7 height 7
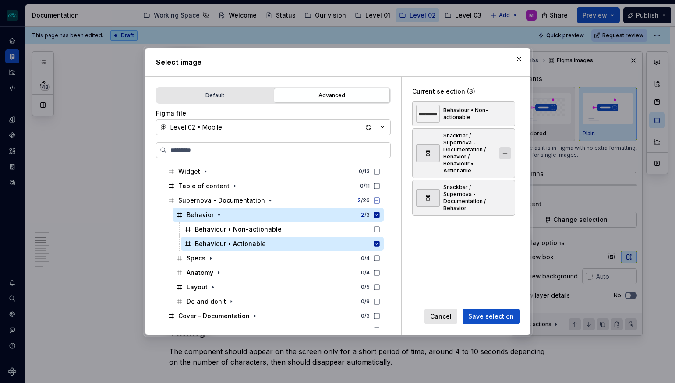
click at [509, 147] on button "button" at bounding box center [505, 153] width 12 height 12
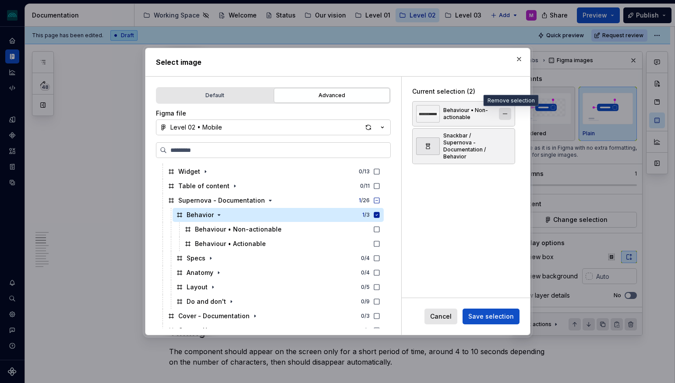
click at [508, 113] on button "button" at bounding box center [505, 114] width 12 height 12
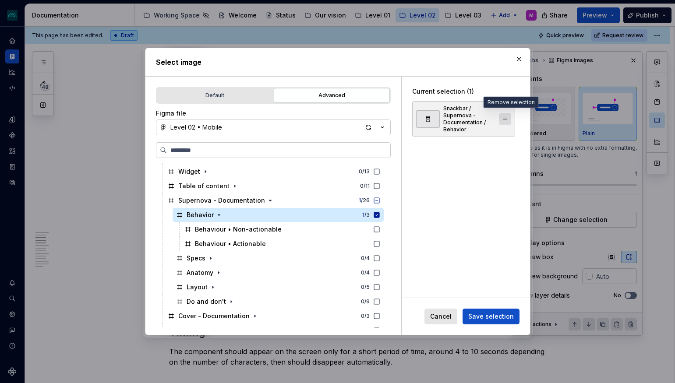
click at [507, 113] on button "button" at bounding box center [505, 119] width 12 height 12
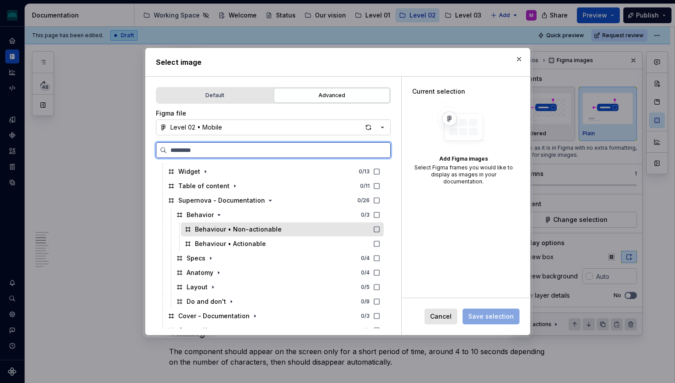
click at [380, 229] on icon at bounding box center [376, 229] width 7 height 7
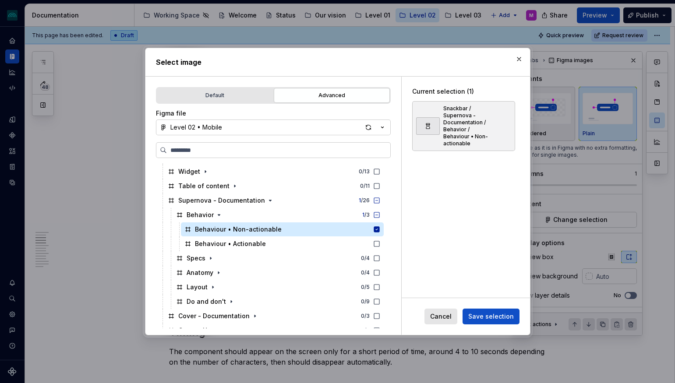
click at [490, 317] on span "Save selection" at bounding box center [491, 316] width 46 height 9
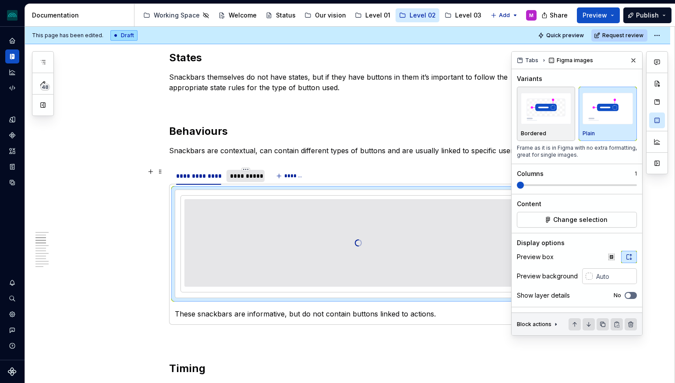
click at [250, 177] on div "**********" at bounding box center [245, 176] width 31 height 9
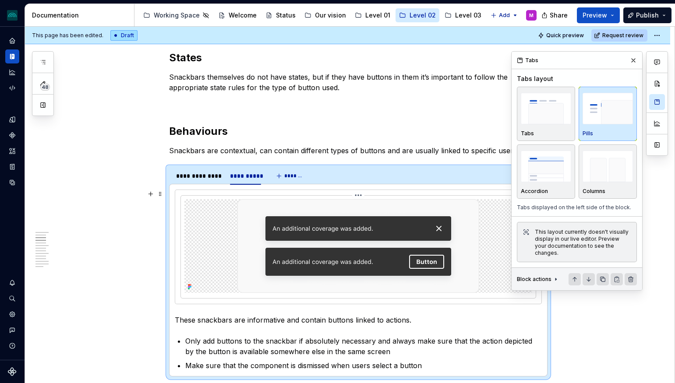
click at [446, 233] on img at bounding box center [358, 246] width 242 height 94
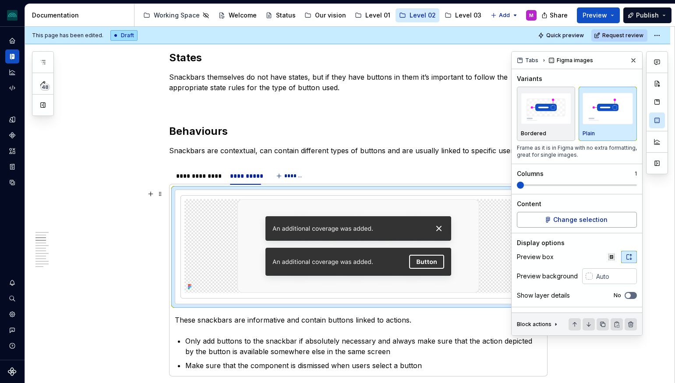
click at [584, 220] on span "Change selection" at bounding box center [580, 219] width 54 height 9
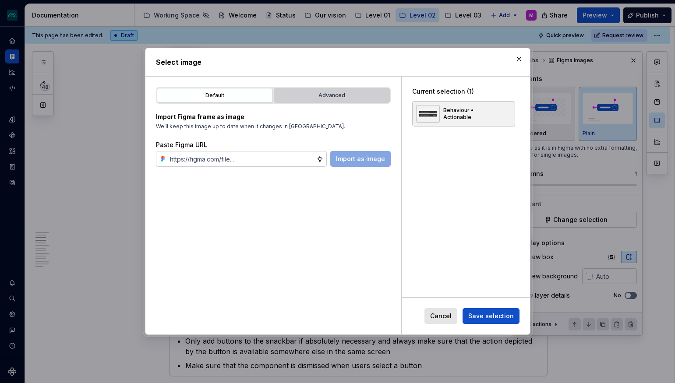
click at [351, 93] on div "Advanced" at bounding box center [332, 95] width 110 height 9
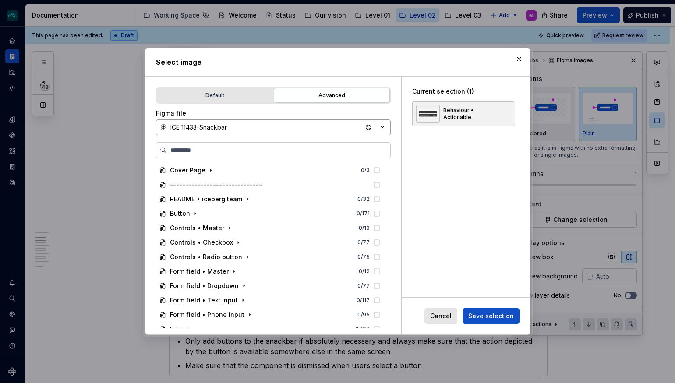
click at [230, 127] on button "ICE 11433-Snackbar" at bounding box center [273, 128] width 235 height 16
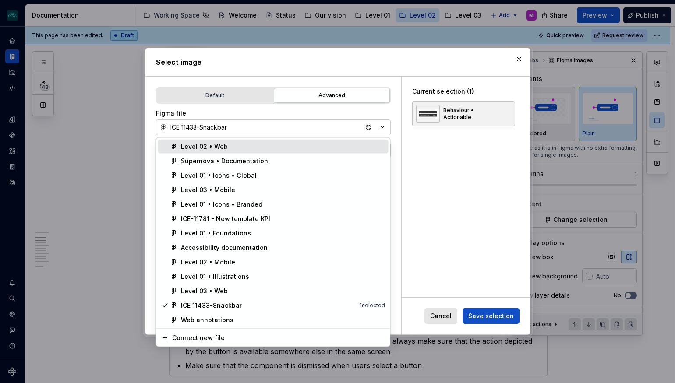
click at [220, 146] on div "Level 02 • Web" at bounding box center [204, 146] width 47 height 9
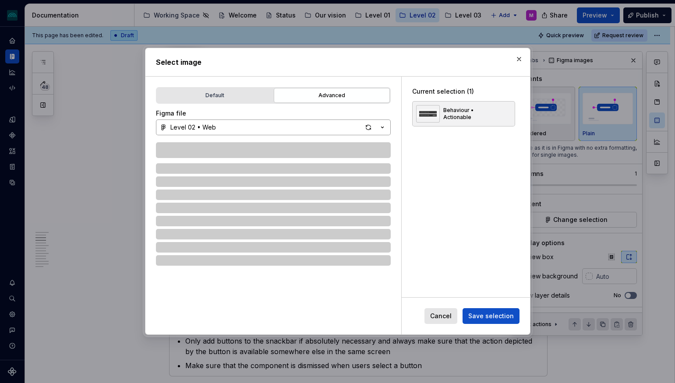
click at [250, 124] on button "Level 02 • Web" at bounding box center [273, 128] width 235 height 16
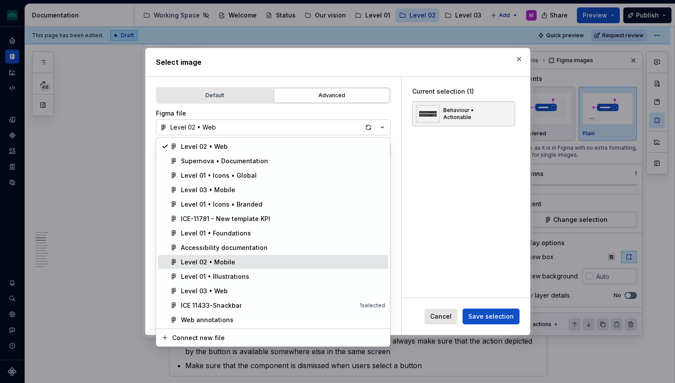
click at [231, 261] on div "Level 02 • Mobile" at bounding box center [208, 262] width 54 height 9
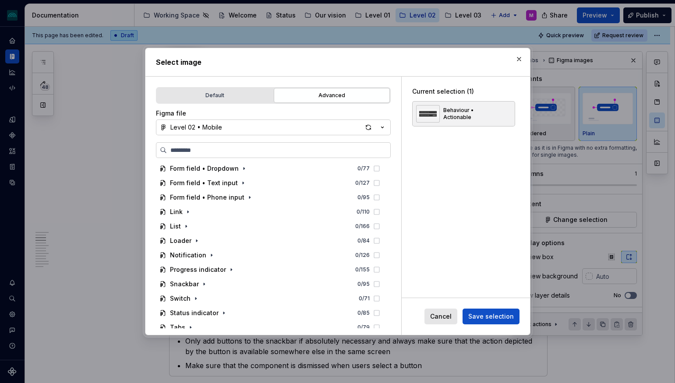
scroll to position [138, 0]
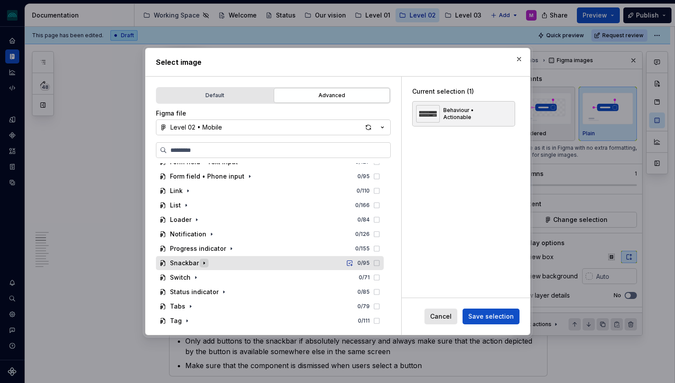
click at [201, 263] on icon "button" at bounding box center [204, 263] width 7 height 7
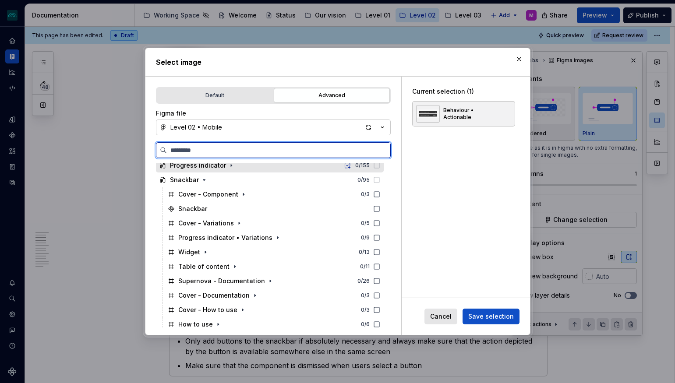
scroll to position [243, 0]
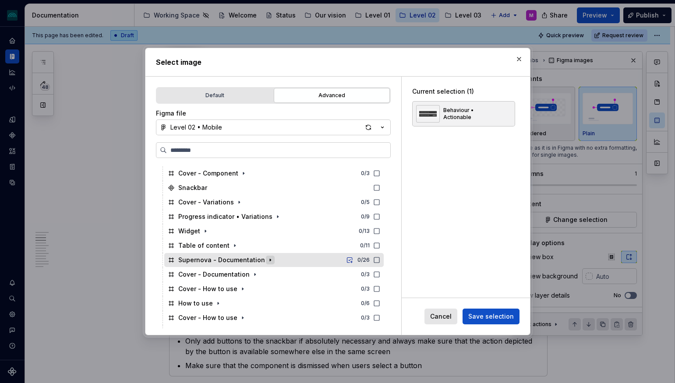
click at [267, 262] on icon "button" at bounding box center [270, 260] width 7 height 7
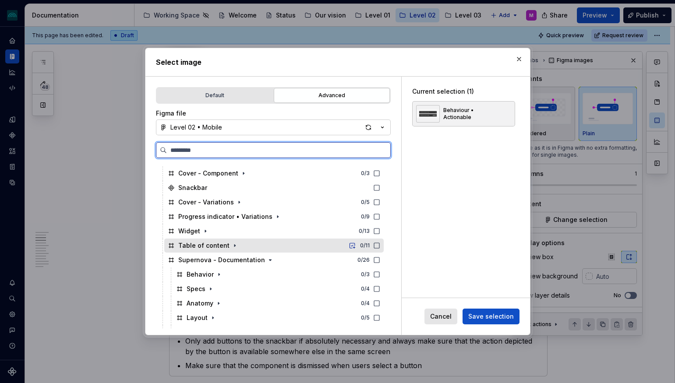
scroll to position [279, 0]
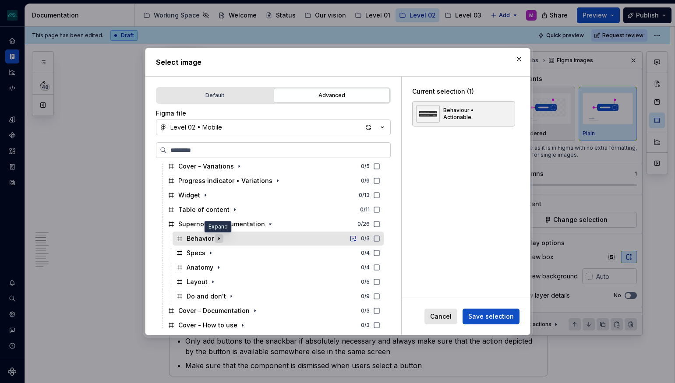
click at [219, 239] on icon "button" at bounding box center [219, 239] width 1 height 2
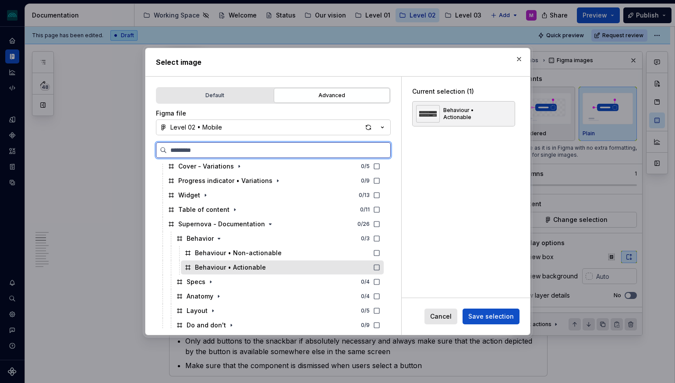
click at [380, 266] on icon at bounding box center [376, 267] width 7 height 7
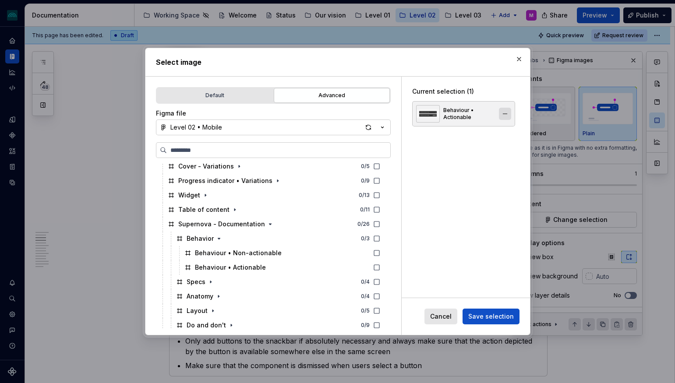
click at [508, 112] on button "button" at bounding box center [505, 114] width 12 height 12
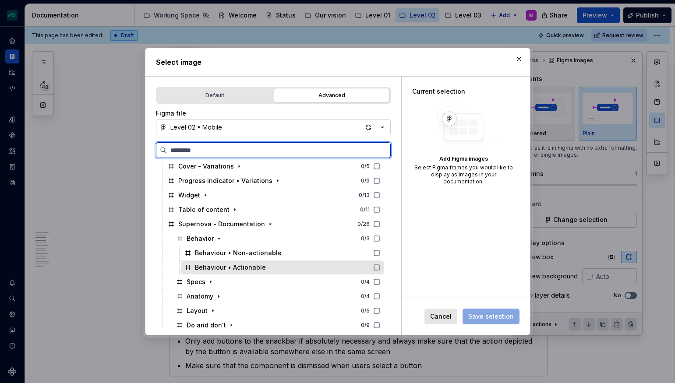
click at [380, 268] on icon at bounding box center [376, 267] width 7 height 7
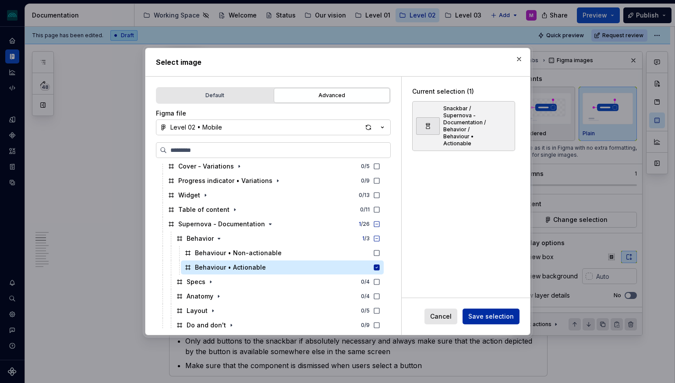
click at [483, 317] on span "Save selection" at bounding box center [491, 316] width 46 height 9
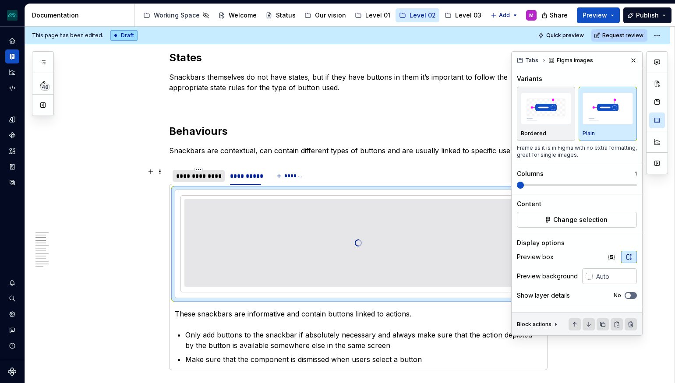
click at [195, 180] on div "**********" at bounding box center [198, 176] width 45 height 9
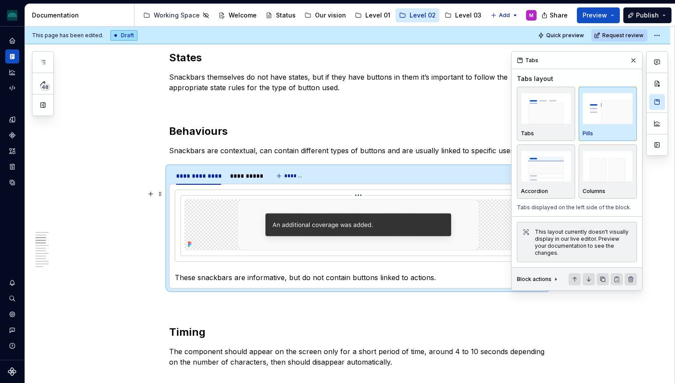
click at [321, 230] on img at bounding box center [358, 224] width 242 height 51
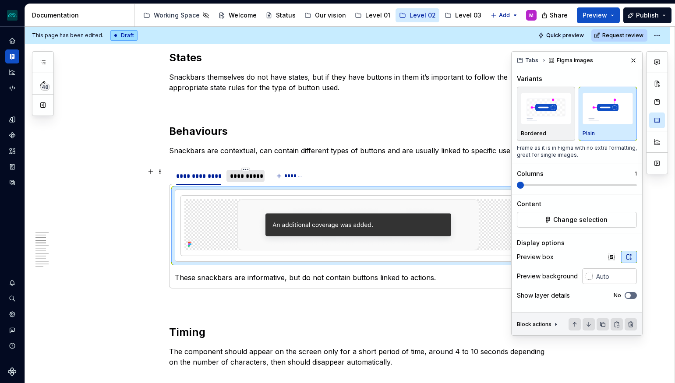
click at [250, 177] on div "**********" at bounding box center [245, 176] width 31 height 9
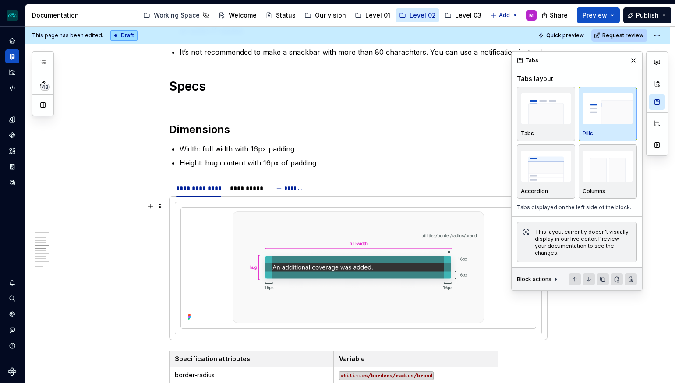
scroll to position [1011, 0]
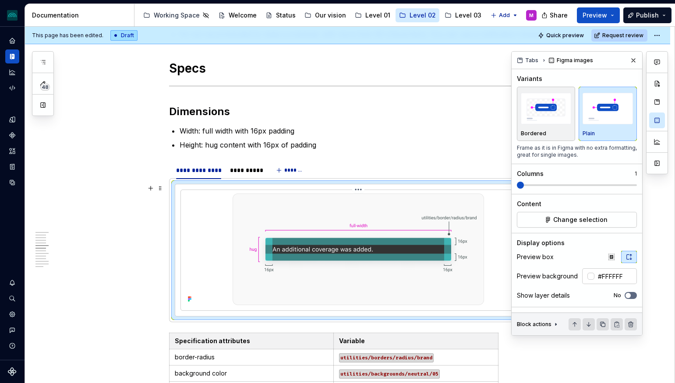
click at [343, 249] on img at bounding box center [358, 250] width 251 height 112
click at [577, 223] on span "Change selection" at bounding box center [580, 219] width 54 height 9
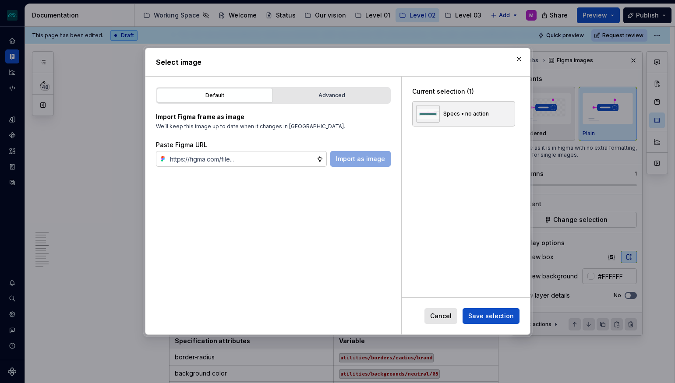
click at [401, 58] on h2 "Select image" at bounding box center [337, 62] width 363 height 11
click at [324, 100] on button "Advanced" at bounding box center [332, 95] width 116 height 15
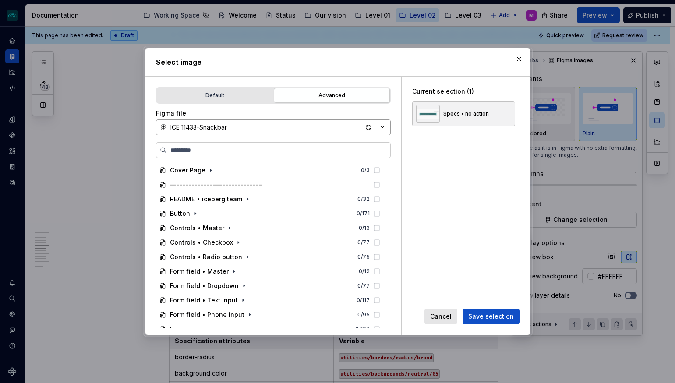
click at [280, 133] on button "ICE 11433-Snackbar" at bounding box center [273, 128] width 235 height 16
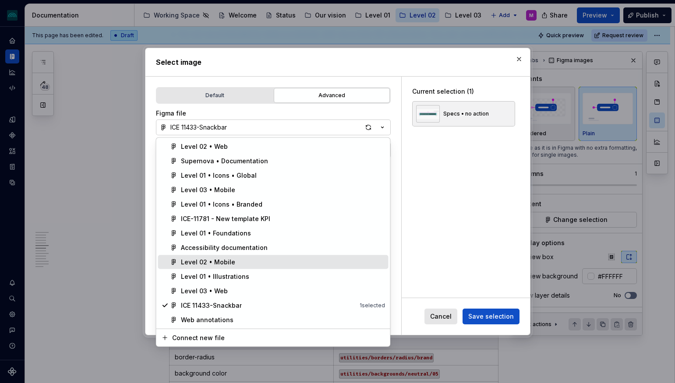
click at [224, 261] on div "Level 02 • Mobile" at bounding box center [208, 262] width 54 height 9
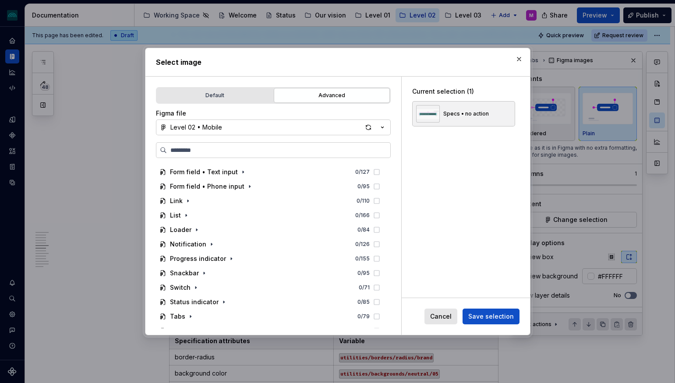
scroll to position [137, 0]
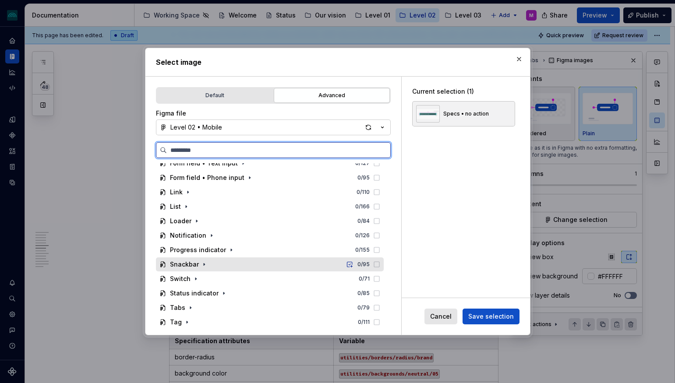
click at [208, 266] on div "Snackbar 0 / 95" at bounding box center [270, 264] width 228 height 14
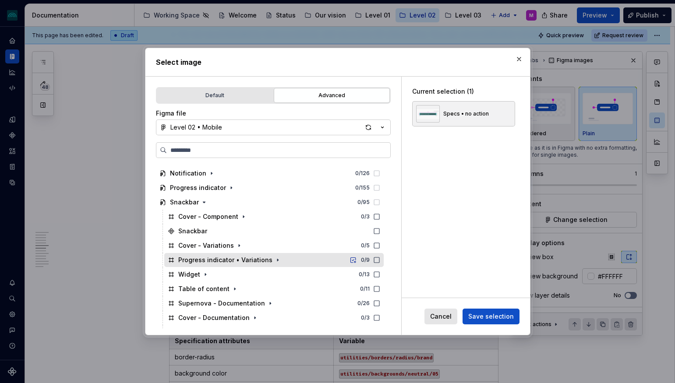
scroll to position [238, 0]
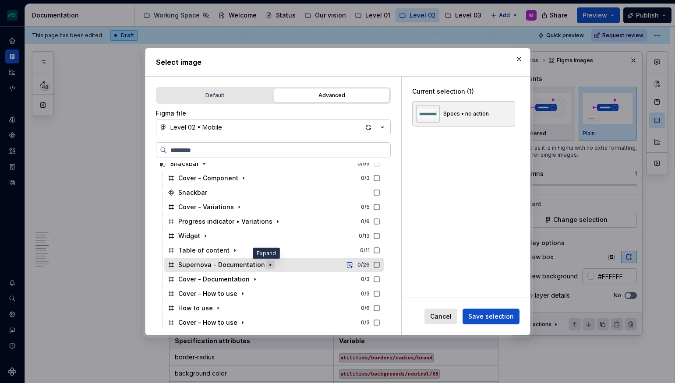
click at [267, 265] on icon "button" at bounding box center [270, 264] width 7 height 7
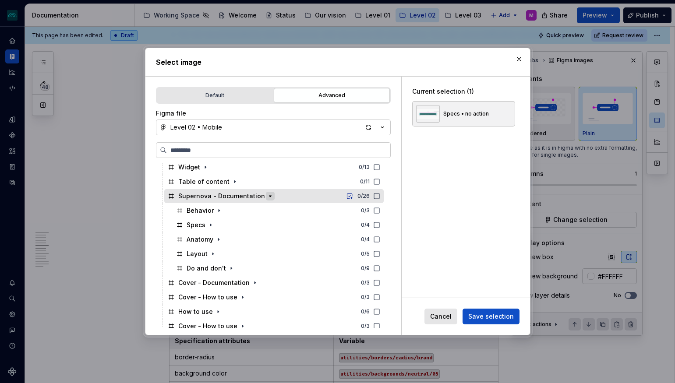
scroll to position [314, 0]
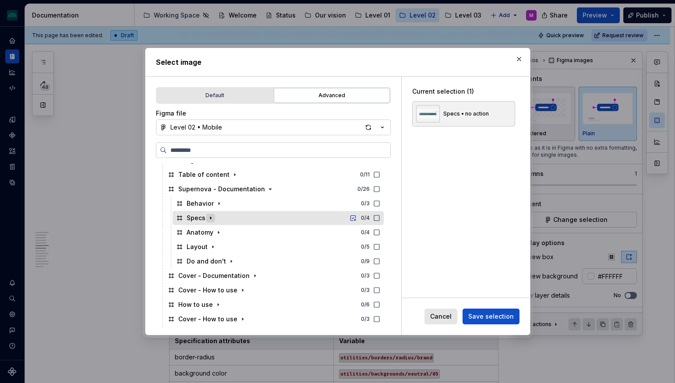
click at [210, 219] on icon "button" at bounding box center [210, 218] width 1 height 2
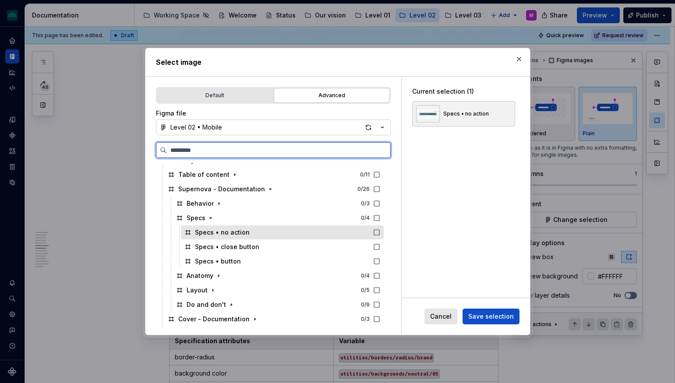
click at [380, 233] on icon at bounding box center [376, 232] width 7 height 7
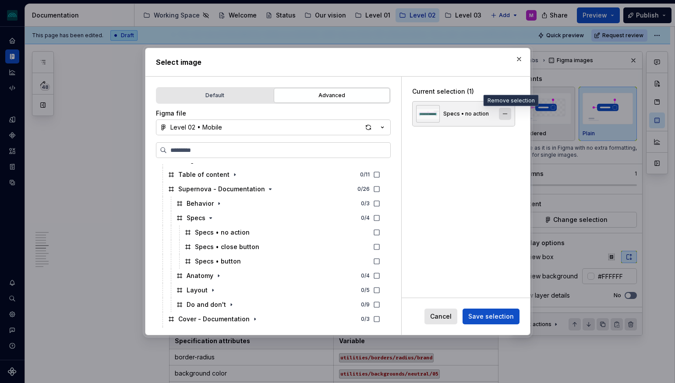
click at [508, 113] on button "button" at bounding box center [505, 114] width 12 height 12
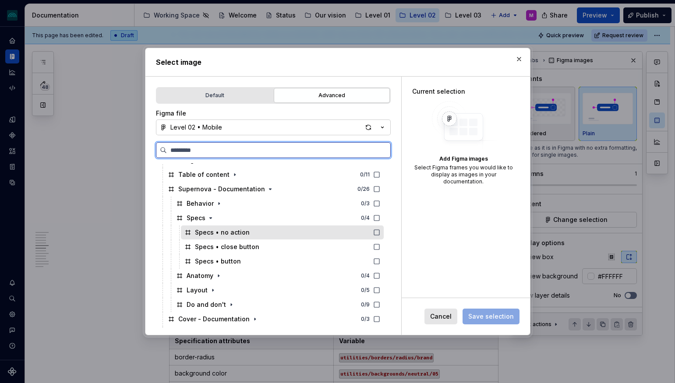
click at [380, 232] on icon at bounding box center [376, 232] width 7 height 7
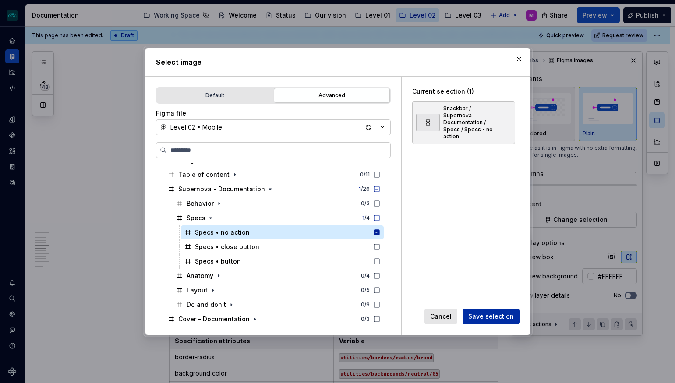
click at [497, 319] on span "Save selection" at bounding box center [491, 316] width 46 height 9
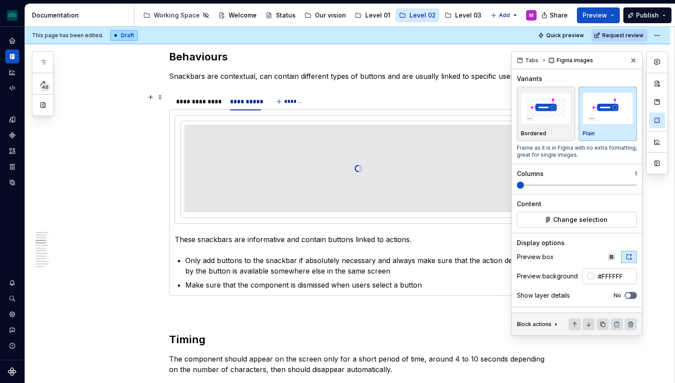
scroll to position [505, 0]
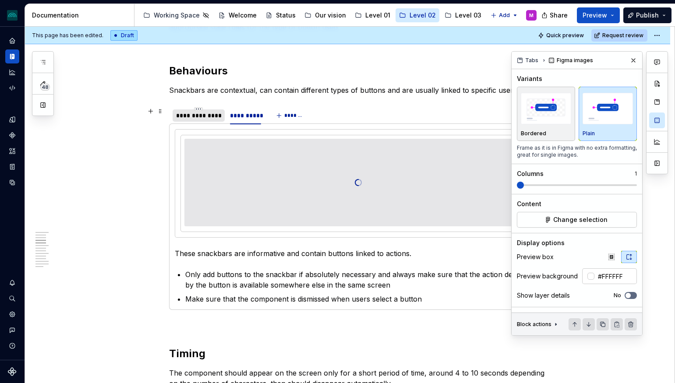
click at [205, 116] on div "**********" at bounding box center [198, 115] width 45 height 9
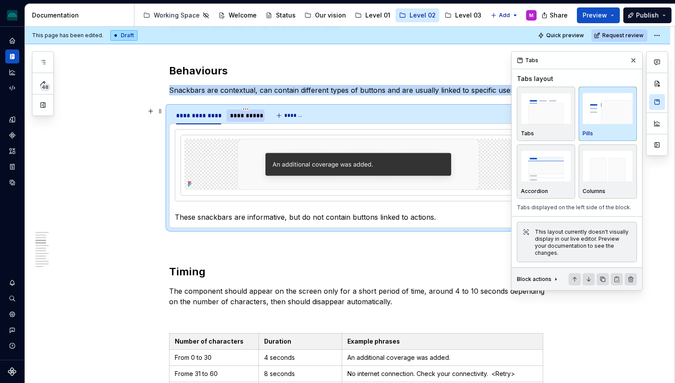
click at [245, 116] on div "**********" at bounding box center [245, 115] width 31 height 9
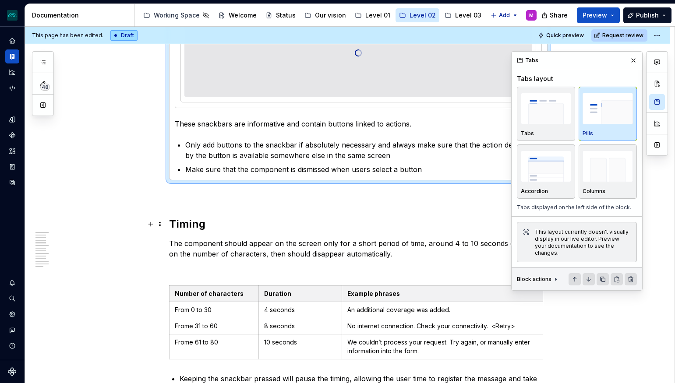
scroll to position [543, 0]
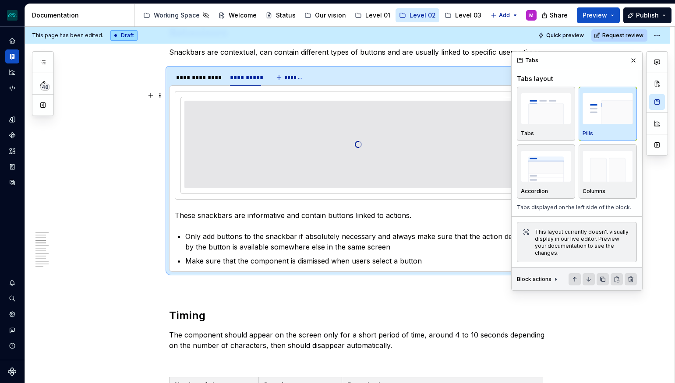
click at [288, 134] on div at bounding box center [358, 145] width 348 height 88
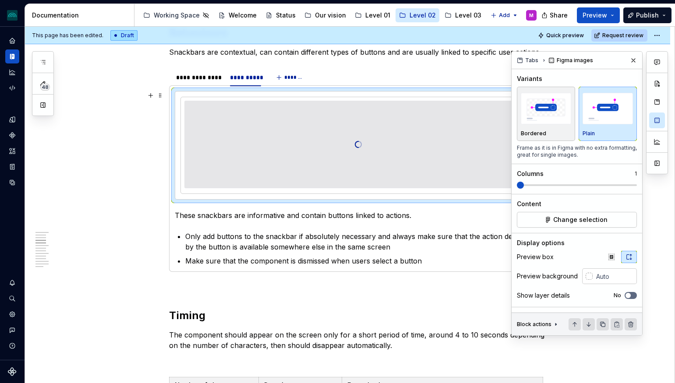
click at [288, 134] on div at bounding box center [358, 145] width 348 height 88
click at [548, 217] on button "Change selection" at bounding box center [577, 220] width 120 height 16
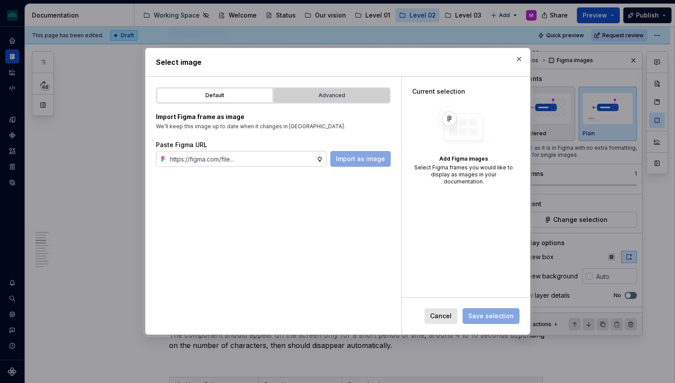
click at [347, 99] on div "Advanced" at bounding box center [332, 95] width 110 height 9
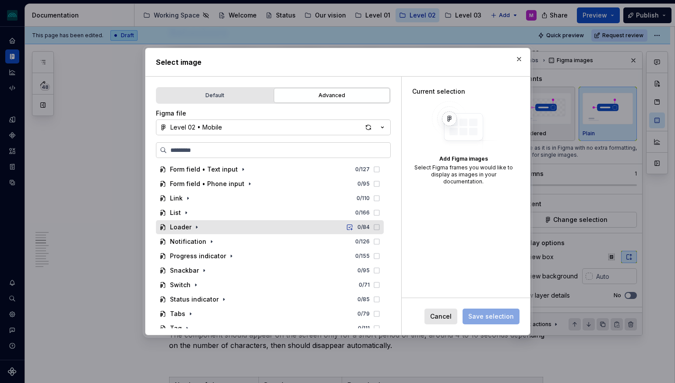
scroll to position [138, 0]
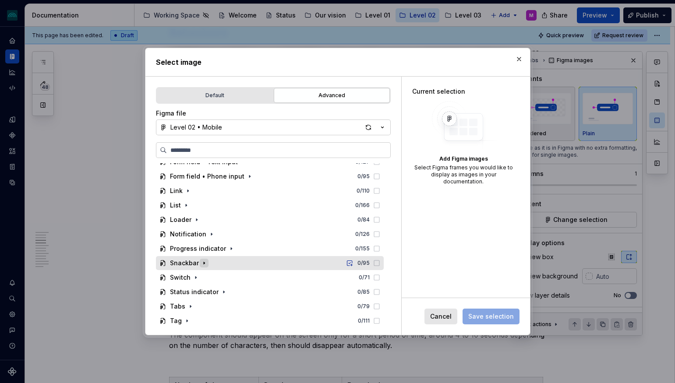
click at [201, 264] on icon "button" at bounding box center [204, 263] width 7 height 7
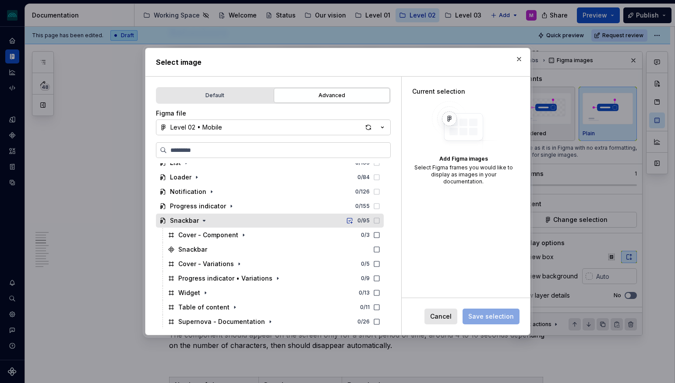
scroll to position [208, 0]
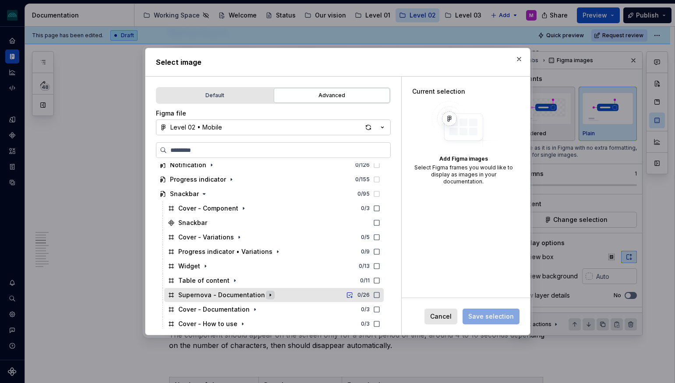
click at [270, 296] on icon "button" at bounding box center [270, 295] width 1 height 2
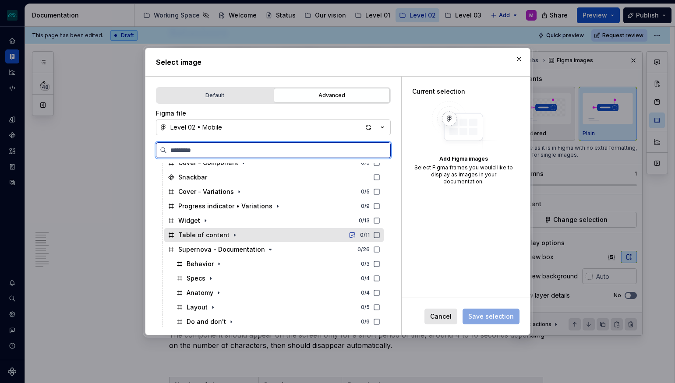
scroll to position [270, 0]
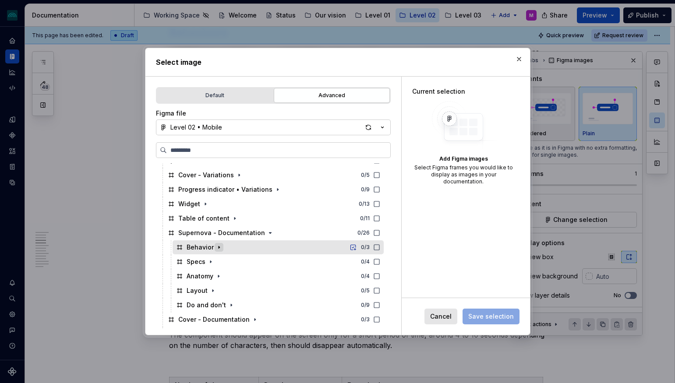
click at [218, 248] on icon "button" at bounding box center [218, 247] width 7 height 7
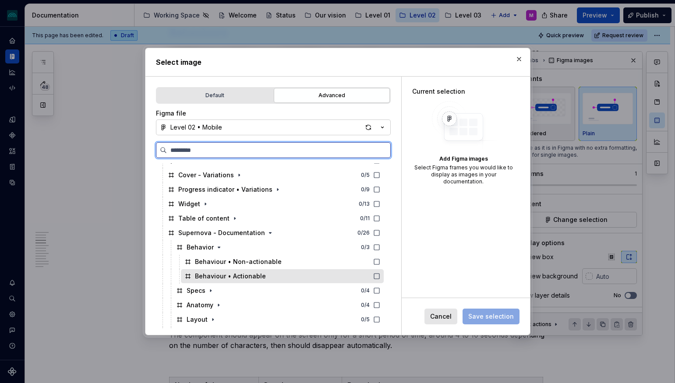
click at [380, 275] on icon at bounding box center [376, 276] width 7 height 7
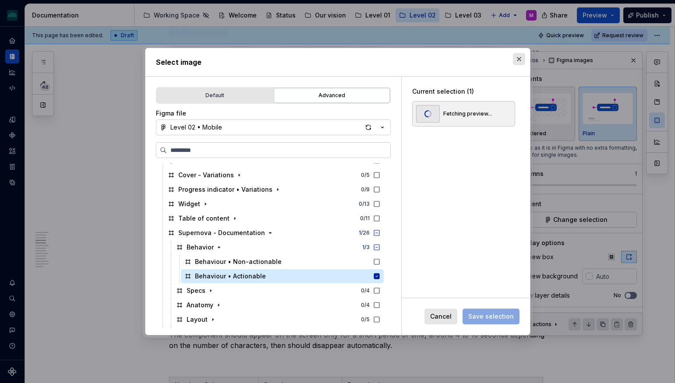
click at [518, 57] on button "button" at bounding box center [519, 59] width 12 height 12
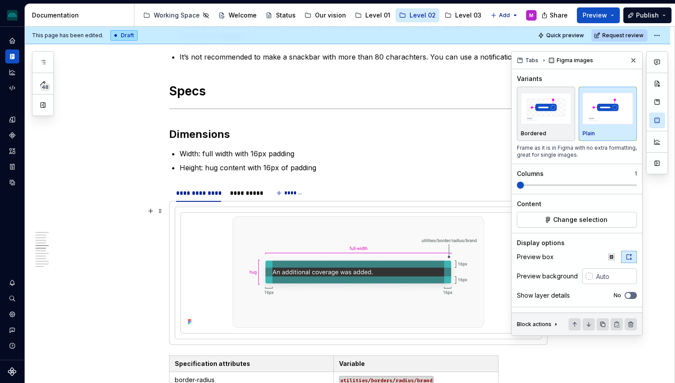
scroll to position [1008, 0]
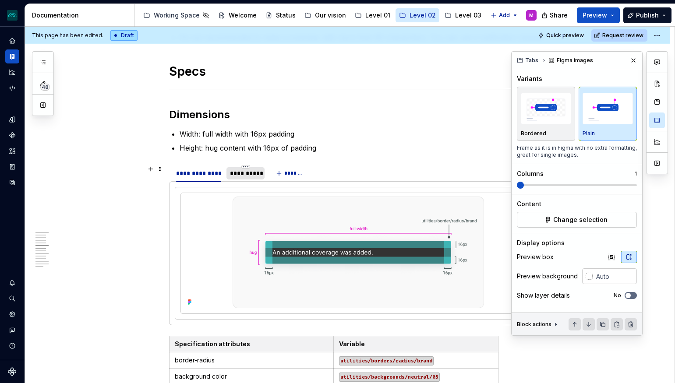
click at [254, 176] on div "**********" at bounding box center [245, 173] width 31 height 9
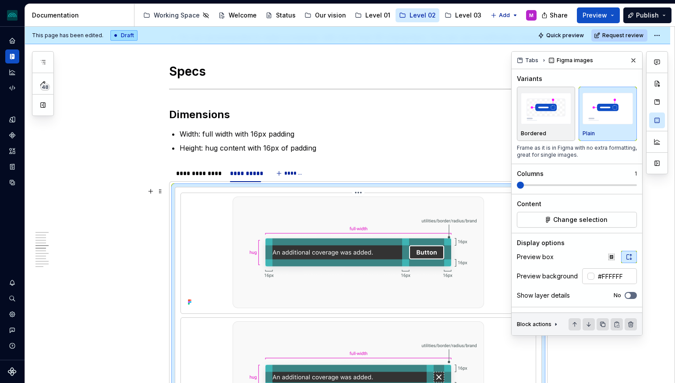
click at [321, 228] on img at bounding box center [358, 253] width 251 height 112
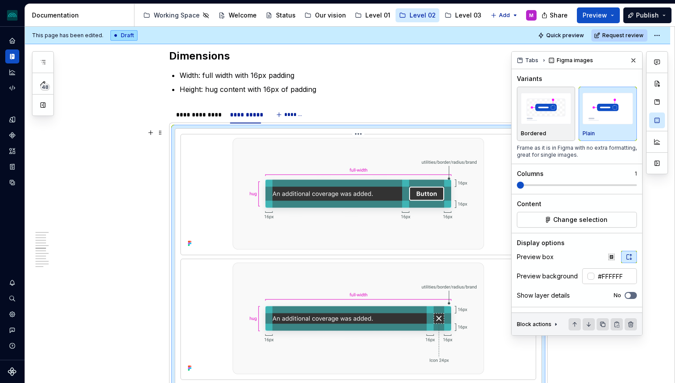
scroll to position [1084, 0]
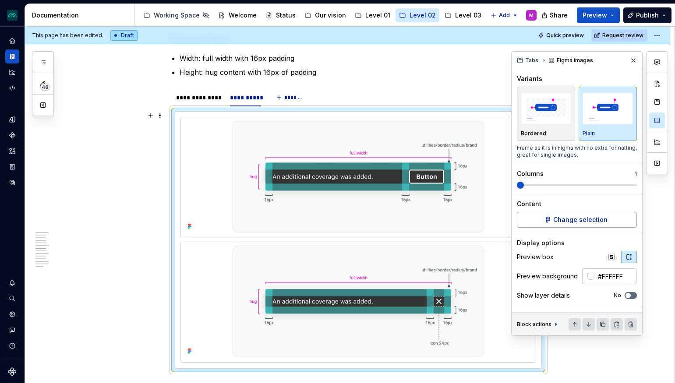
click at [558, 222] on span "Change selection" at bounding box center [580, 219] width 54 height 9
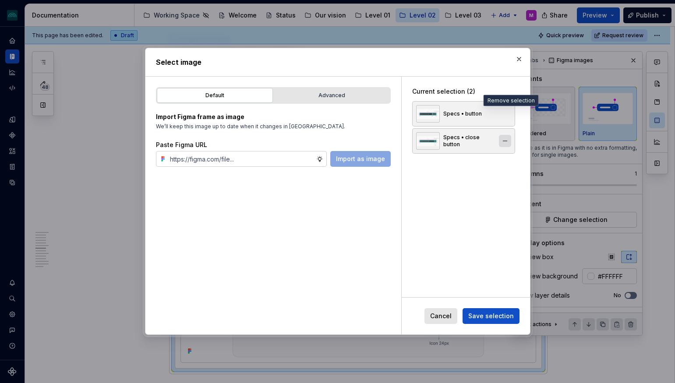
click at [504, 115] on button "button" at bounding box center [505, 114] width 12 height 12
type textarea "*"
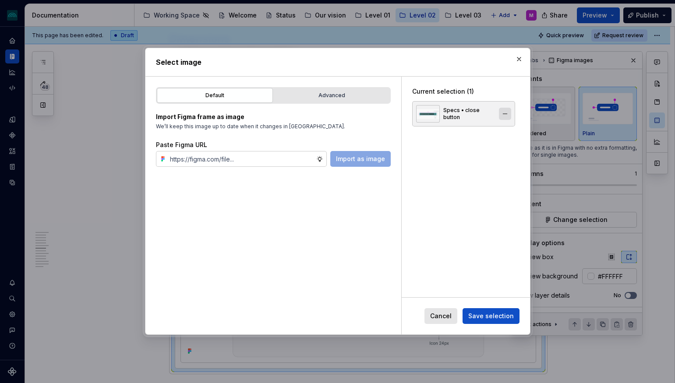
click at [507, 113] on button "button" at bounding box center [505, 114] width 12 height 12
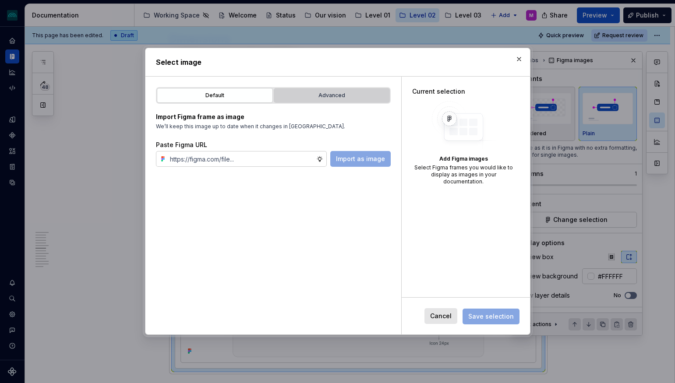
click at [329, 99] on div "Advanced" at bounding box center [332, 95] width 110 height 9
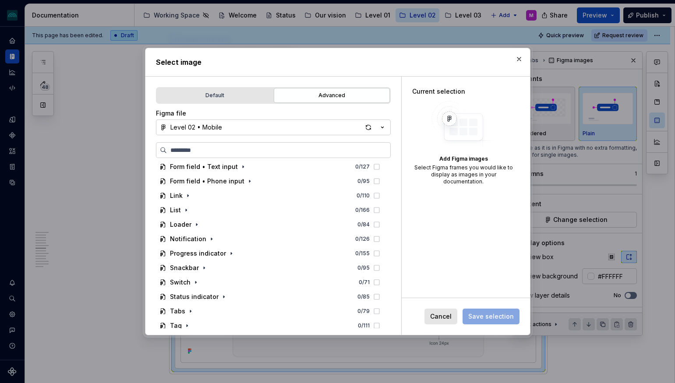
scroll to position [138, 0]
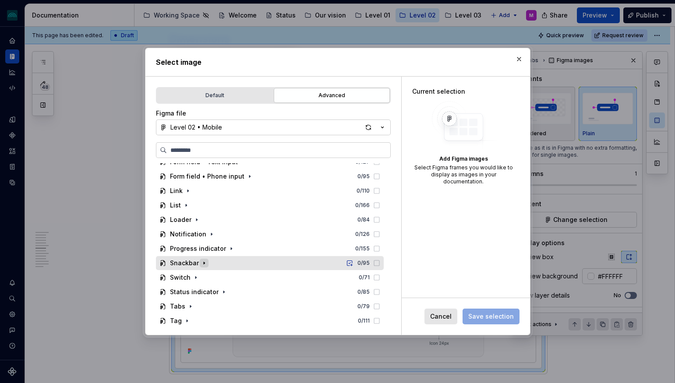
click at [204, 264] on icon "button" at bounding box center [204, 263] width 7 height 7
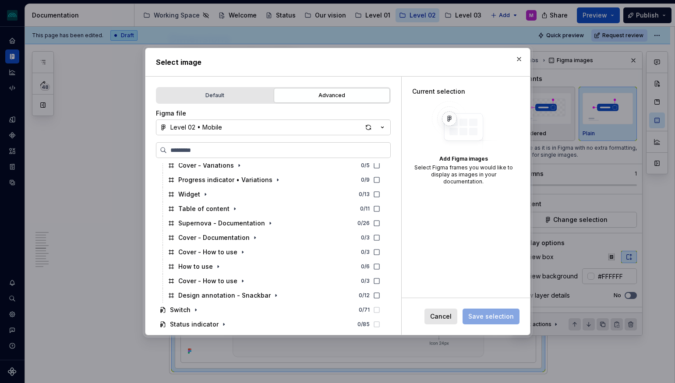
scroll to position [292, 0]
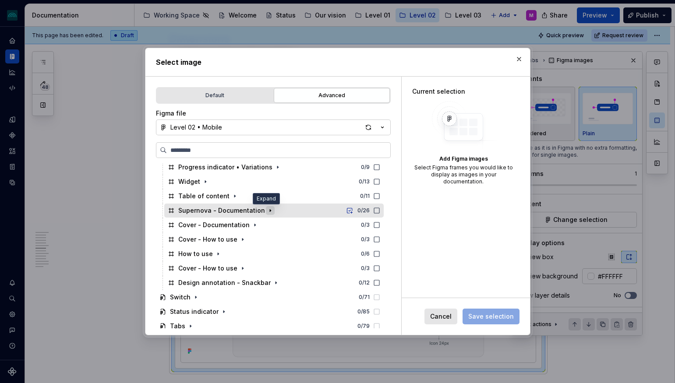
click at [267, 211] on icon "button" at bounding box center [270, 210] width 7 height 7
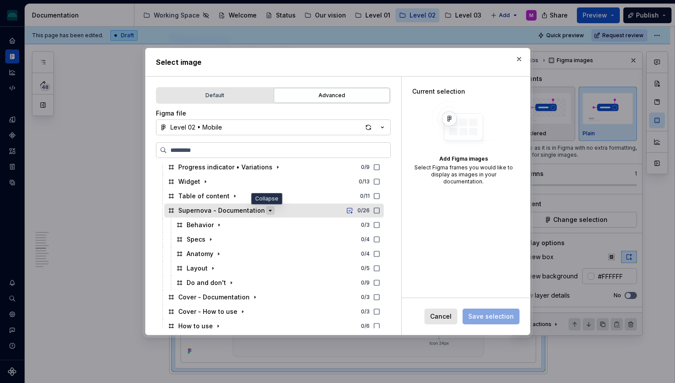
scroll to position [311, 0]
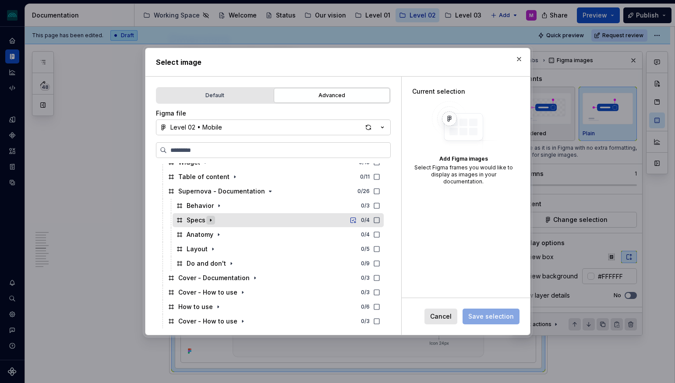
click at [210, 221] on icon "button" at bounding box center [210, 220] width 7 height 7
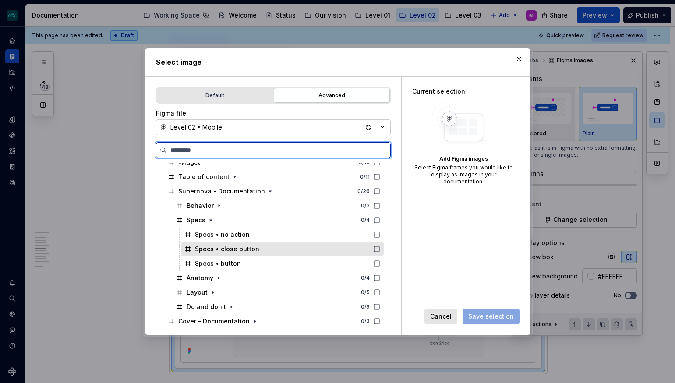
click at [380, 248] on icon at bounding box center [376, 249] width 7 height 7
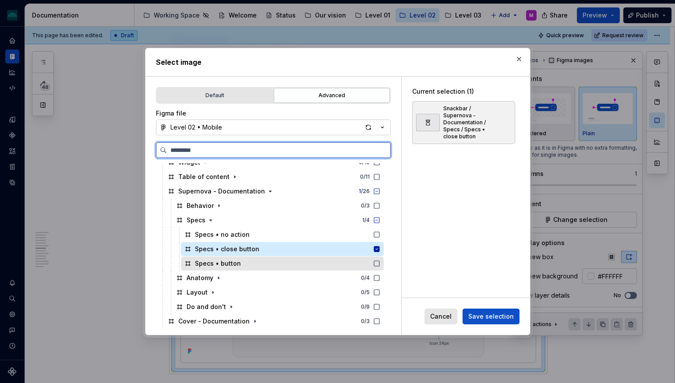
click at [380, 263] on icon at bounding box center [376, 263] width 7 height 7
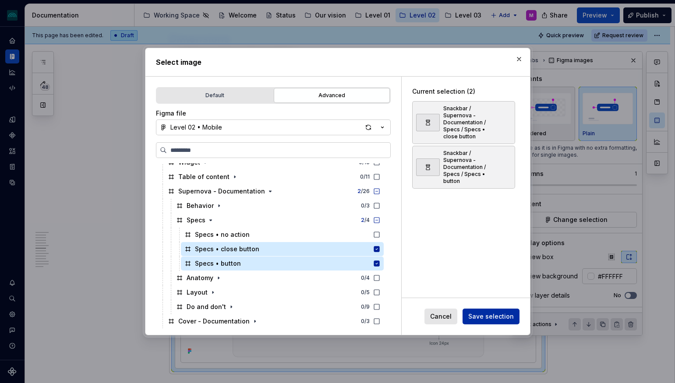
click at [479, 315] on span "Save selection" at bounding box center [491, 316] width 46 height 9
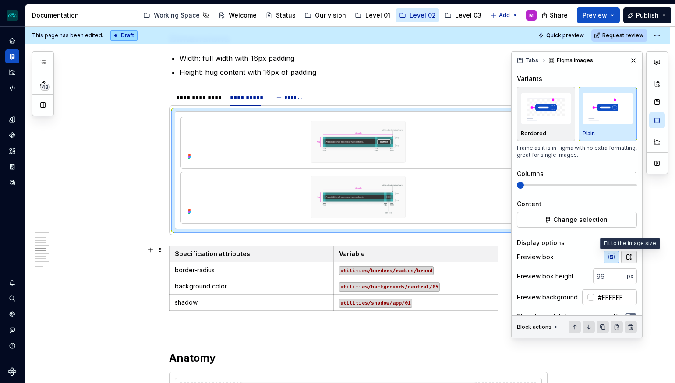
click at [630, 258] on icon "button" at bounding box center [629, 256] width 5 height 5
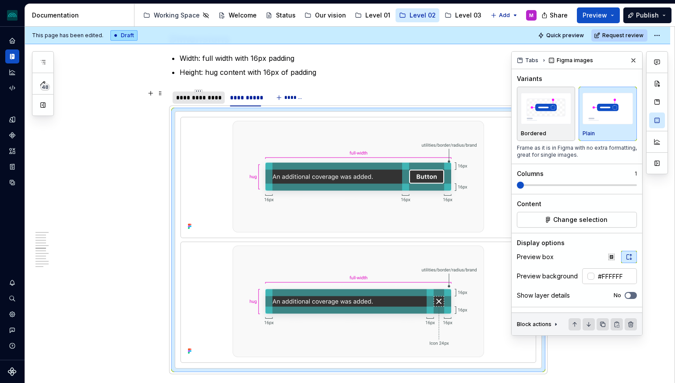
click at [195, 93] on div "**********" at bounding box center [199, 98] width 52 height 12
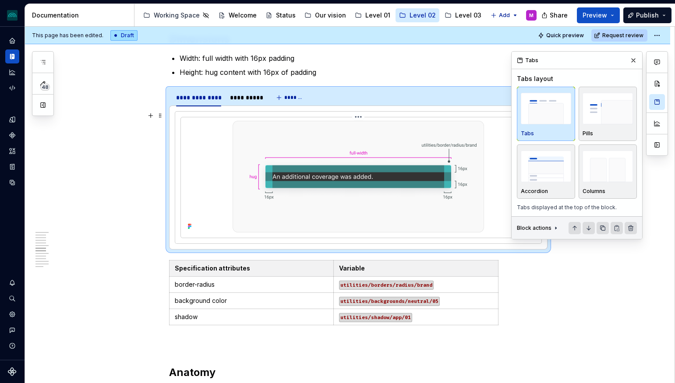
click at [442, 162] on img at bounding box center [358, 177] width 251 height 112
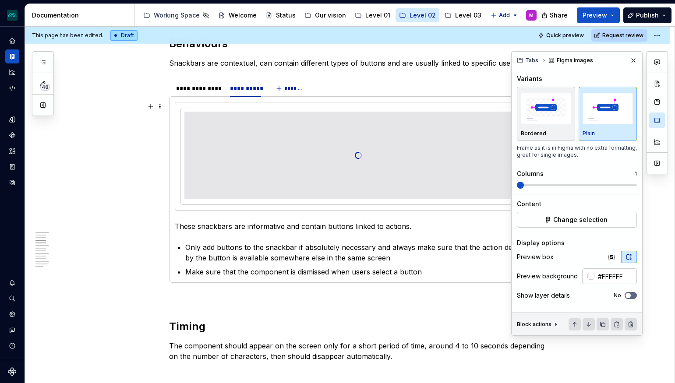
scroll to position [522, 0]
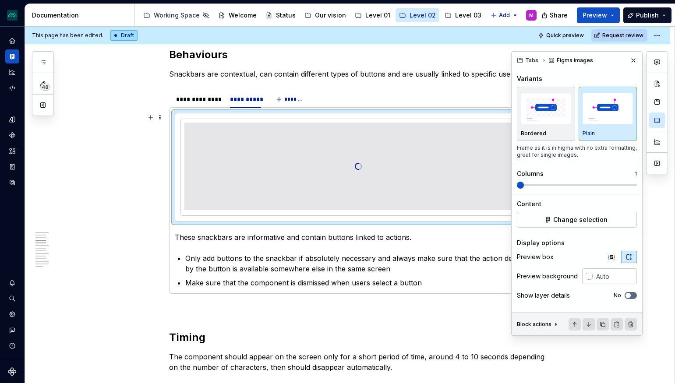
click at [378, 171] on div at bounding box center [358, 167] width 348 height 88
click at [585, 217] on span "Change selection" at bounding box center [580, 219] width 54 height 9
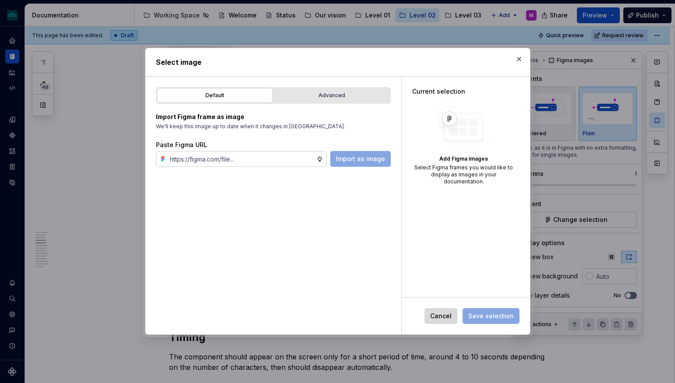
click at [434, 314] on span "Cancel" at bounding box center [440, 316] width 21 height 9
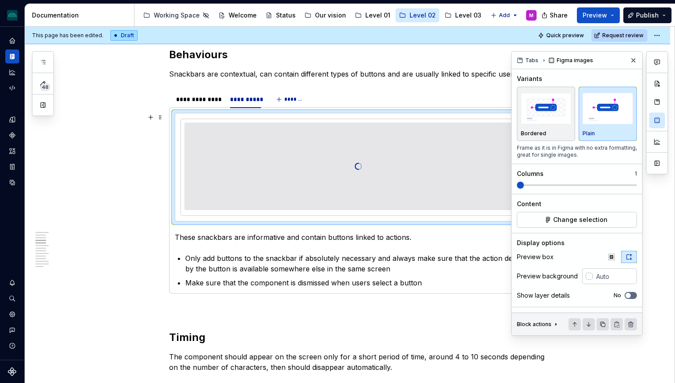
click at [385, 157] on div at bounding box center [358, 167] width 348 height 88
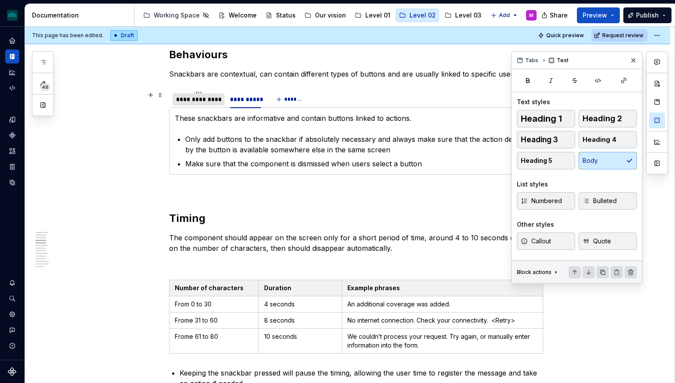
click at [200, 102] on div "**********" at bounding box center [198, 99] width 45 height 9
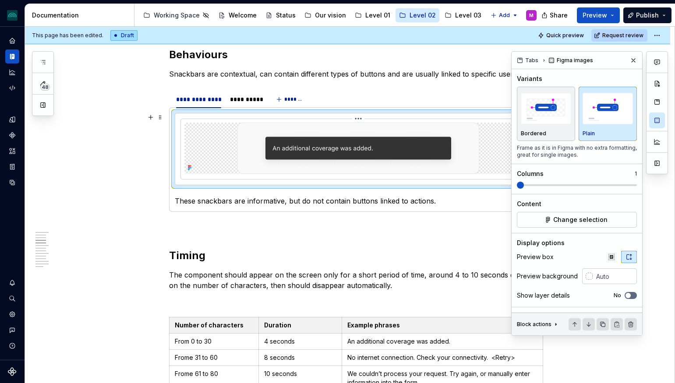
click at [241, 156] on img at bounding box center [358, 148] width 242 height 51
click at [244, 97] on div "**********" at bounding box center [245, 99] width 31 height 9
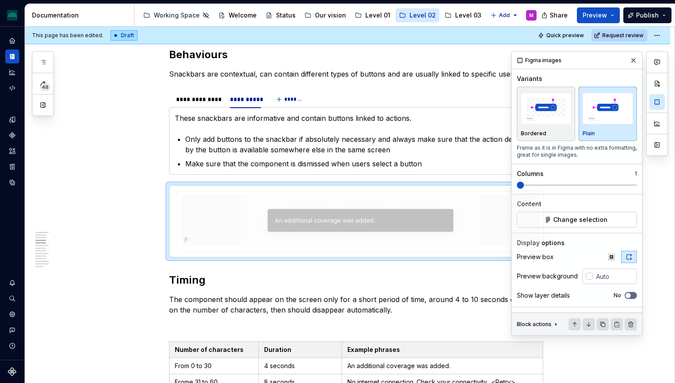
drag, startPoint x: 271, startPoint y: 223, endPoint x: 266, endPoint y: 148, distance: 75.9
click at [266, 148] on body "iceberg M Design system data Documentation Accessibility guide for tree Page tr…" at bounding box center [337, 191] width 675 height 383
drag, startPoint x: 272, startPoint y: 216, endPoint x: 310, endPoint y: 119, distance: 104.1
click at [310, 118] on body "iceberg M Design system data Documentation Accessibility guide for tree Page tr…" at bounding box center [337, 191] width 675 height 383
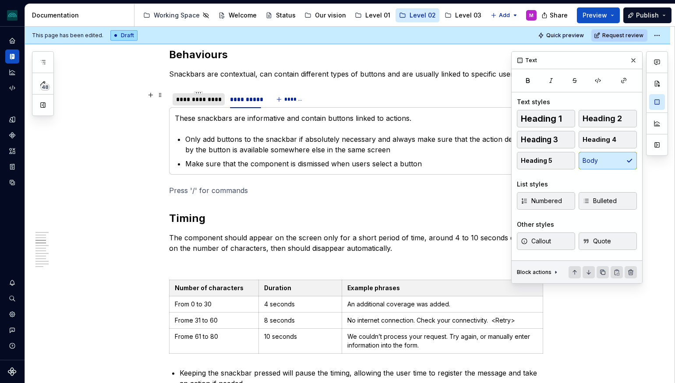
click at [208, 94] on div "**********" at bounding box center [199, 99] width 52 height 12
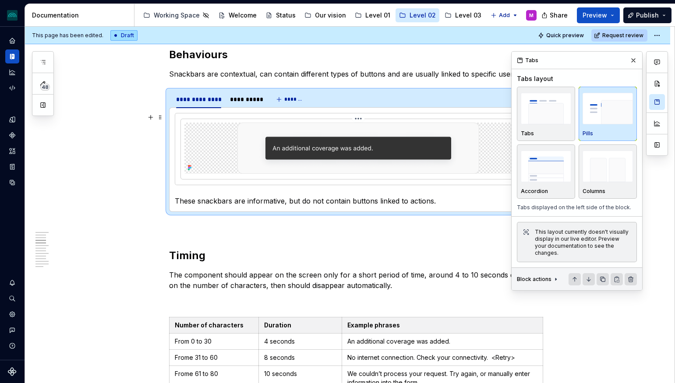
click at [255, 141] on img at bounding box center [358, 148] width 242 height 51
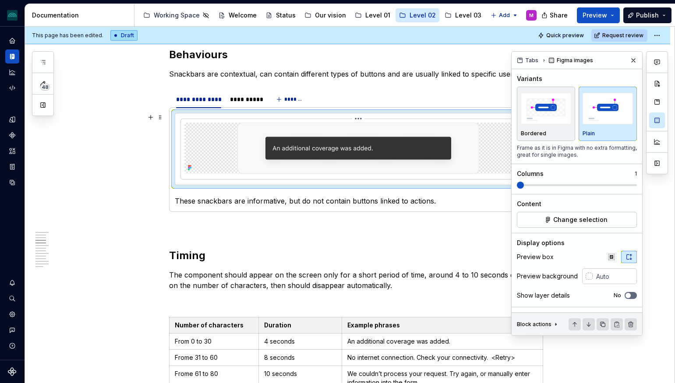
type textarea "*"
click at [163, 118] on span at bounding box center [160, 117] width 7 height 12
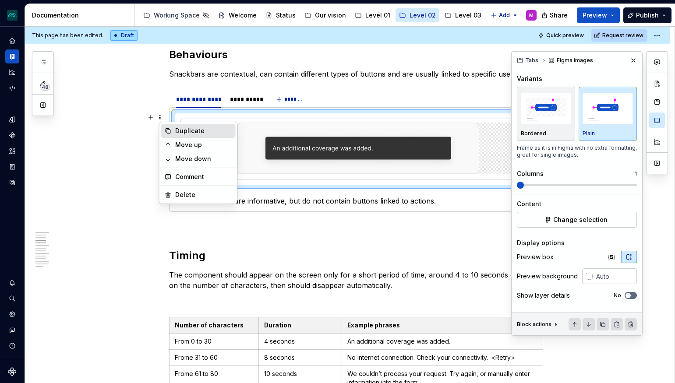
click at [194, 133] on div "Duplicate" at bounding box center [203, 131] width 57 height 9
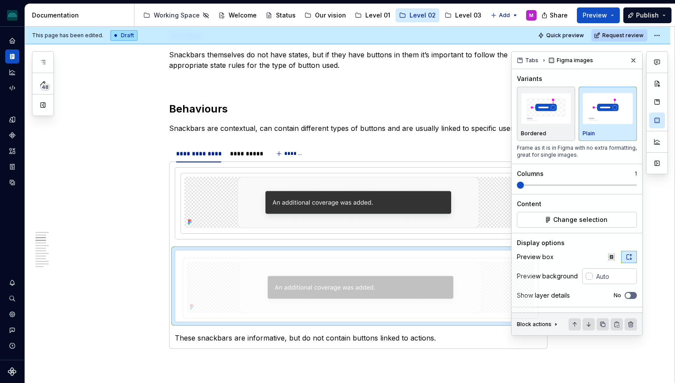
drag, startPoint x: 278, startPoint y: 226, endPoint x: 258, endPoint y: 92, distance: 135.4
click at [259, 92] on body "iceberg M Design system data Documentation Accessibility guide for tree Page tr…" at bounding box center [337, 191] width 675 height 383
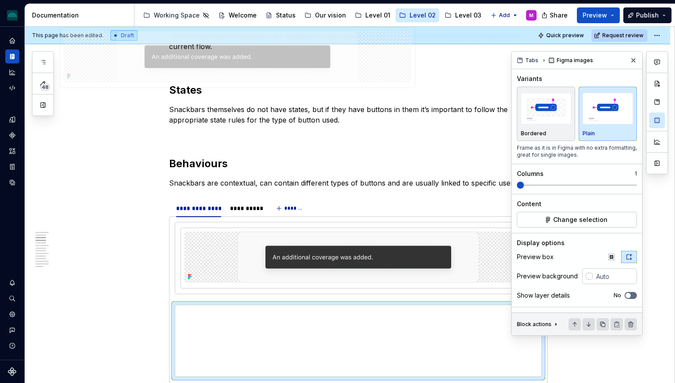
scroll to position [410, 0]
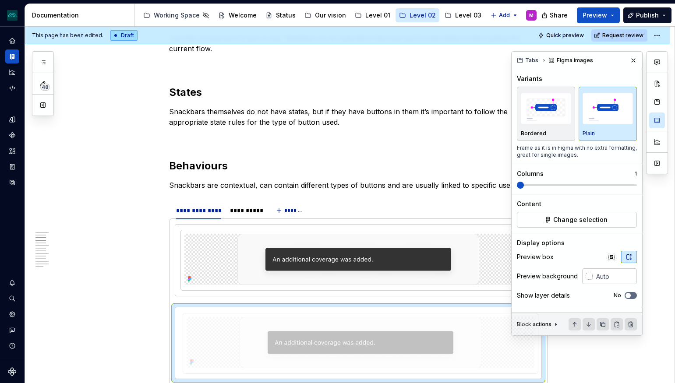
drag, startPoint x: 292, startPoint y: 280, endPoint x: 241, endPoint y: 107, distance: 180.4
click at [241, 107] on body "iceberg M Design system data Documentation Accessibility guide for tree Page tr…" at bounding box center [337, 191] width 675 height 383
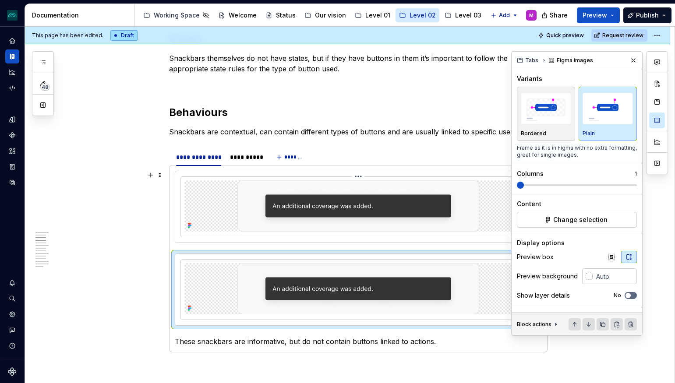
scroll to position [472, 0]
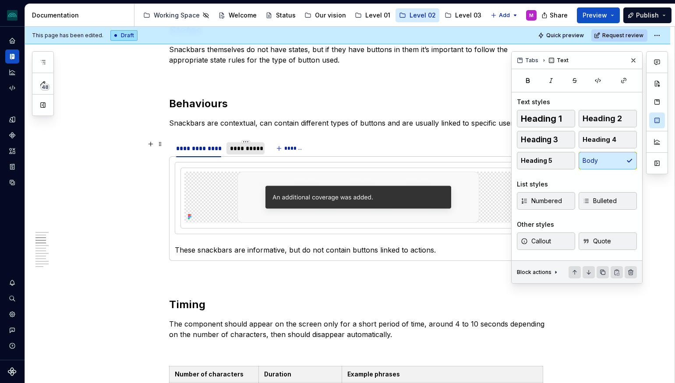
click at [243, 152] on div "**********" at bounding box center [245, 148] width 31 height 9
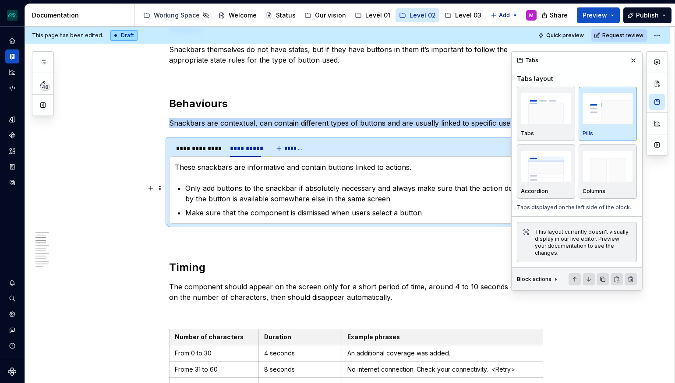
drag, startPoint x: 221, startPoint y: 185, endPoint x: 203, endPoint y: 177, distance: 19.6
click at [218, 184] on p "Only add buttons to the snackbar if absolutely necessary and always make sure t…" at bounding box center [363, 193] width 356 height 21
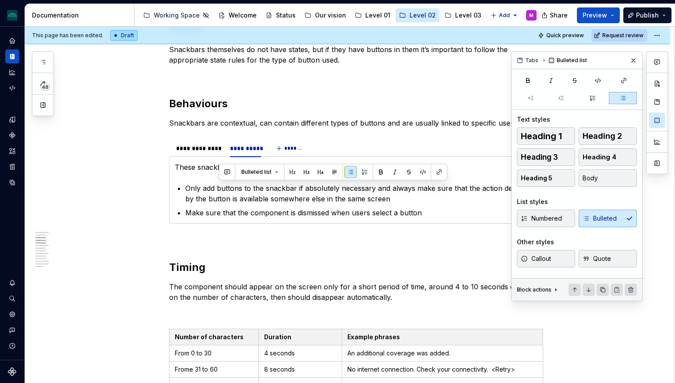
click at [178, 166] on p "These snackbars are informative and contain buttons linked to actions." at bounding box center [358, 167] width 367 height 11
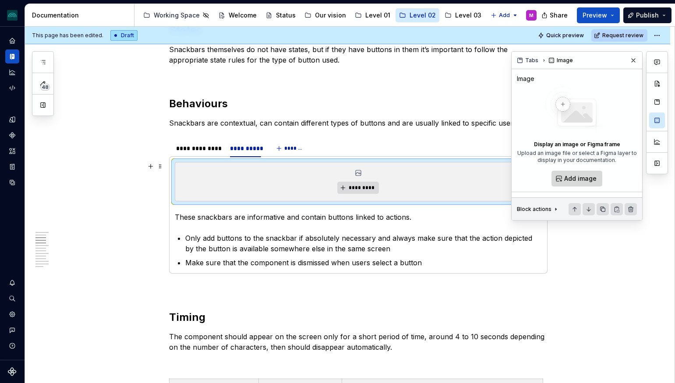
click at [589, 180] on span "Add image" at bounding box center [580, 178] width 32 height 9
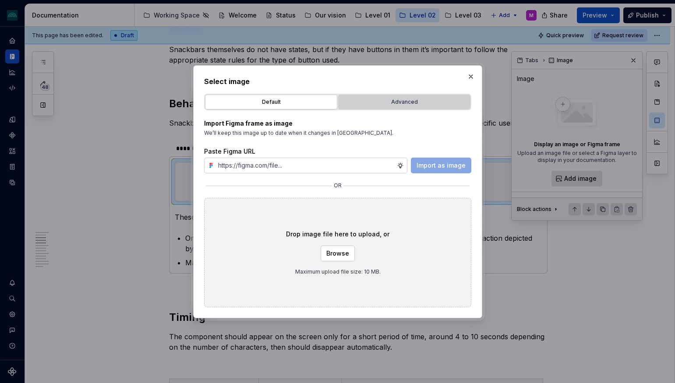
click at [381, 99] on div "Advanced" at bounding box center [404, 102] width 126 height 9
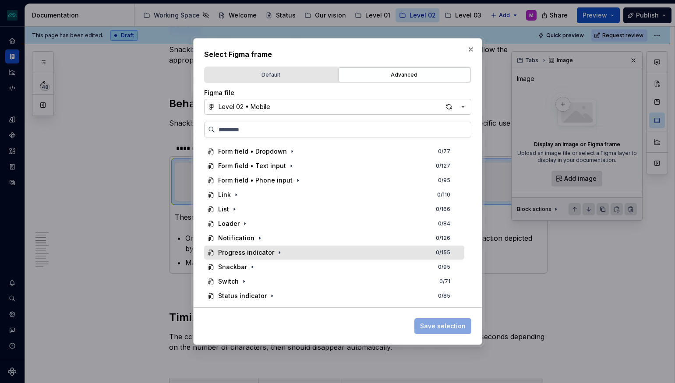
scroll to position [129, 0]
click at [252, 251] on icon "button" at bounding box center [252, 251] width 1 height 2
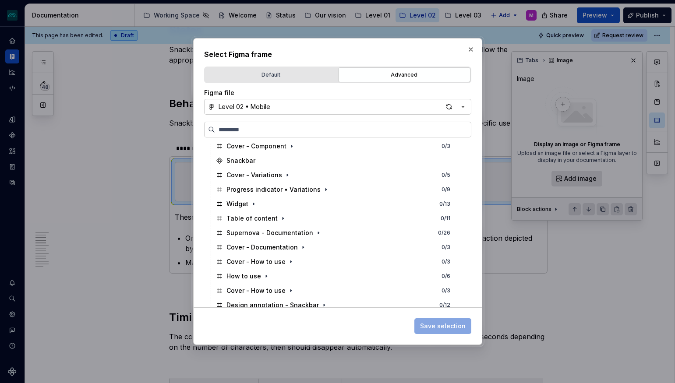
scroll to position [257, 0]
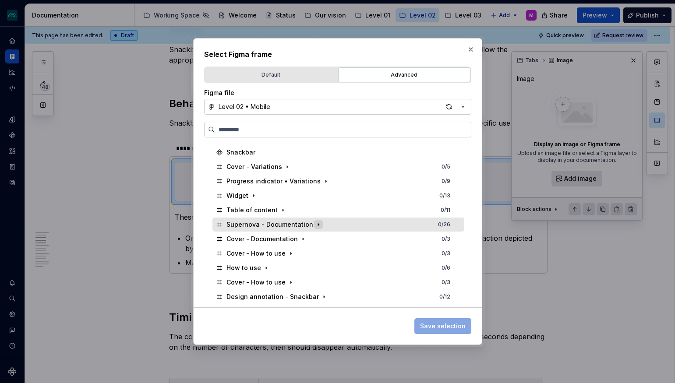
click at [315, 224] on icon "button" at bounding box center [318, 224] width 7 height 7
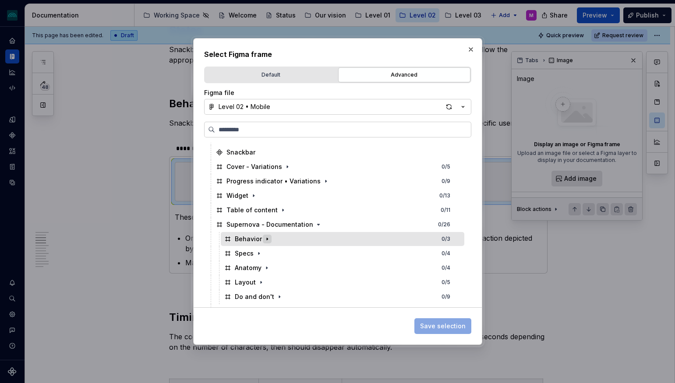
click at [267, 238] on icon "button" at bounding box center [267, 239] width 7 height 7
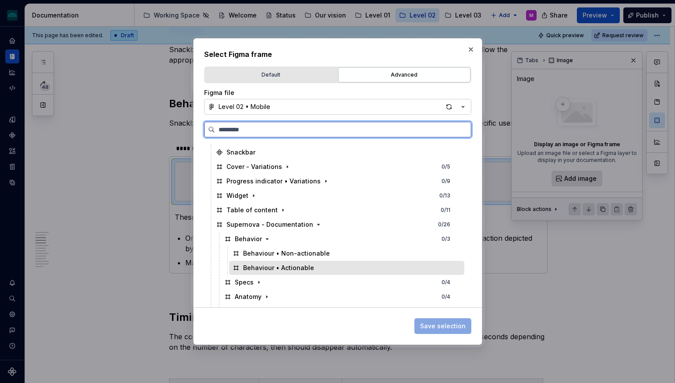
click at [379, 270] on div "Behaviour • Actionable" at bounding box center [346, 268] width 235 height 14
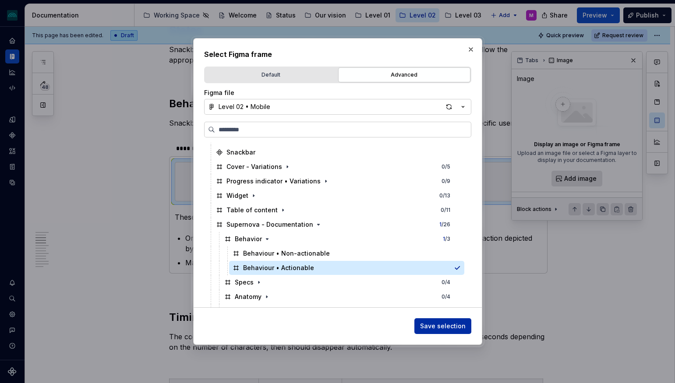
click at [450, 329] on span "Save selection" at bounding box center [443, 326] width 46 height 9
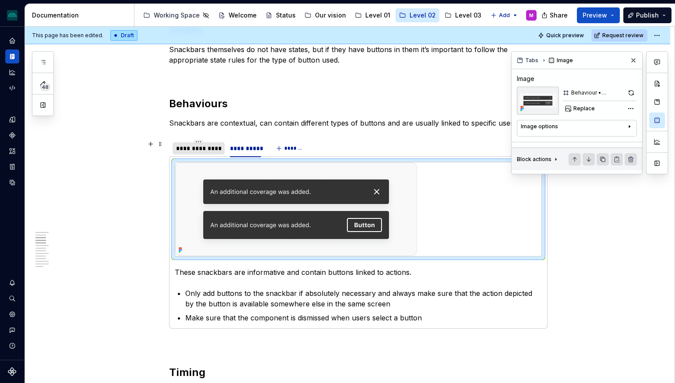
click at [197, 151] on div "**********" at bounding box center [198, 148] width 45 height 9
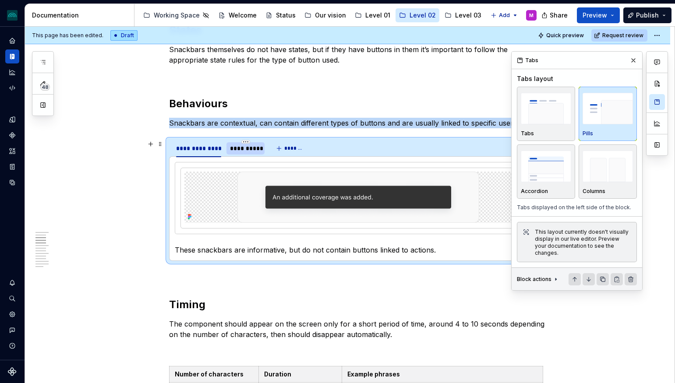
click at [252, 151] on div "**********" at bounding box center [245, 148] width 31 height 9
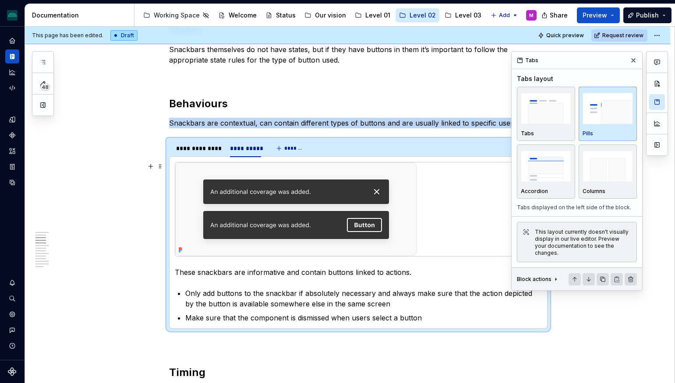
click at [296, 196] on img at bounding box center [296, 209] width 242 height 94
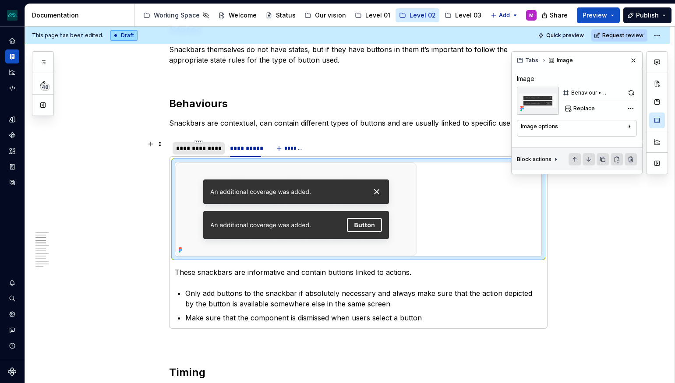
click at [199, 152] on div "**********" at bounding box center [198, 148] width 45 height 9
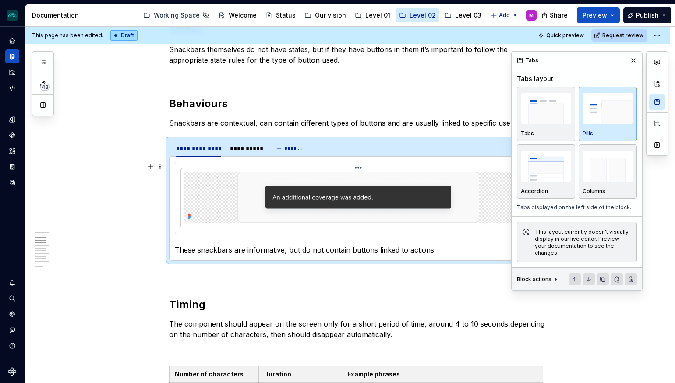
click at [314, 216] on img at bounding box center [358, 197] width 242 height 51
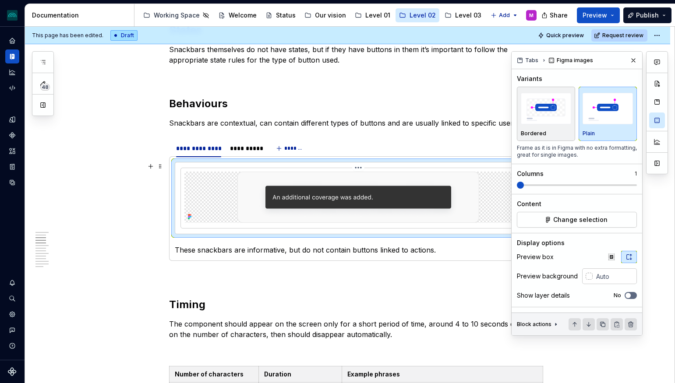
click at [317, 213] on img at bounding box center [358, 197] width 242 height 51
click at [236, 151] on div "**********" at bounding box center [245, 148] width 31 height 9
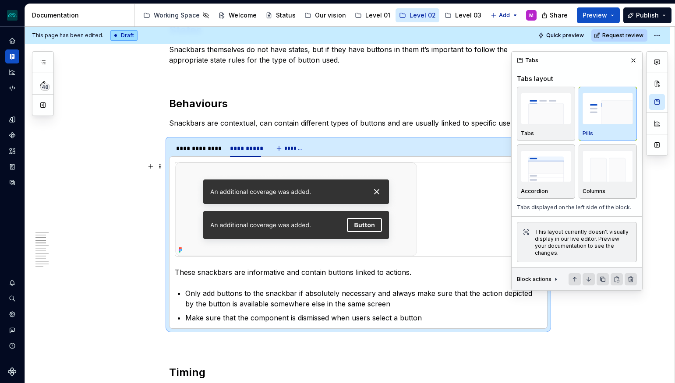
click at [278, 198] on img at bounding box center [296, 209] width 242 height 94
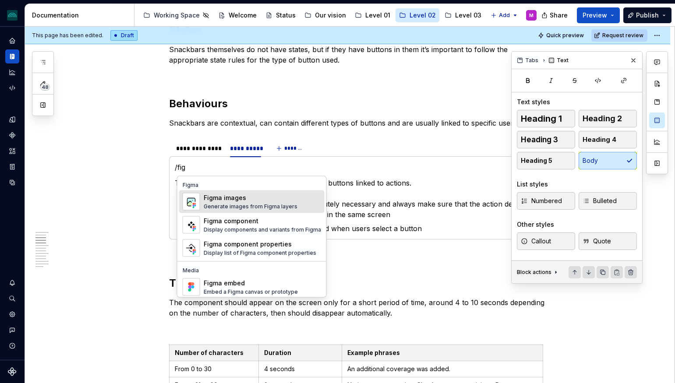
click at [248, 203] on div "Generate images from Figma layers" at bounding box center [251, 206] width 94 height 7
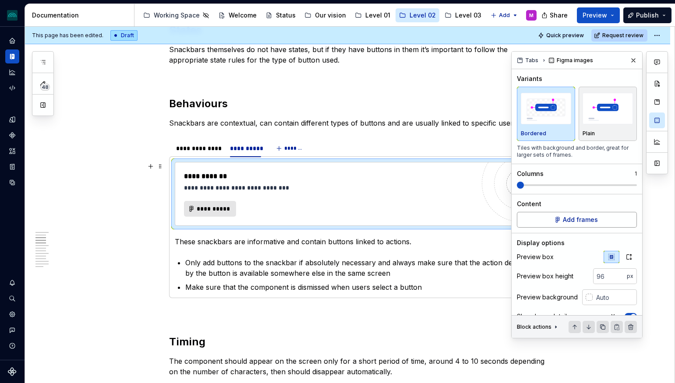
click at [576, 217] on span "Add frames" at bounding box center [580, 219] width 35 height 9
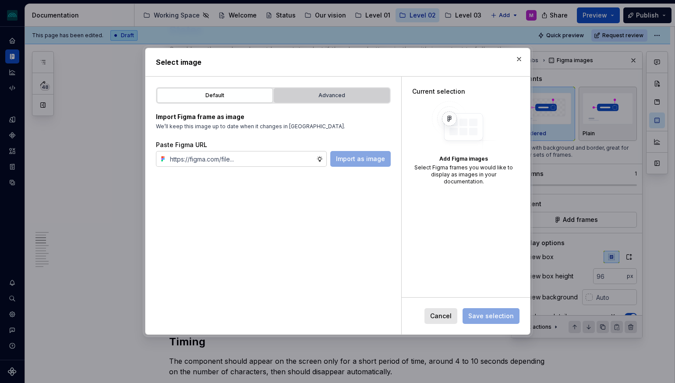
click at [324, 98] on div "Advanced" at bounding box center [332, 95] width 110 height 9
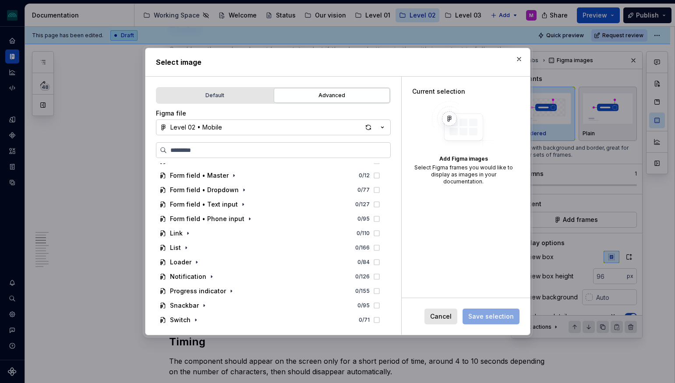
scroll to position [138, 0]
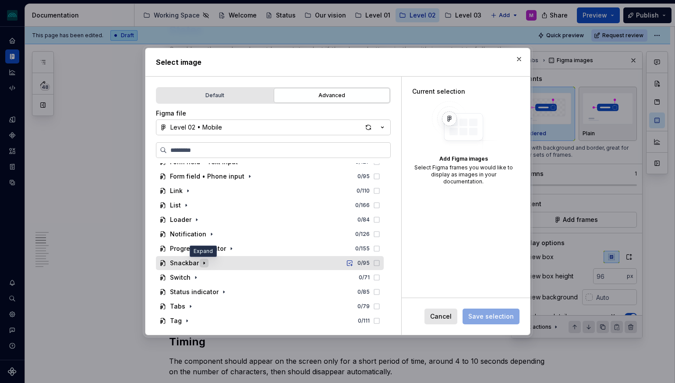
click at [201, 264] on icon "button" at bounding box center [204, 263] width 7 height 7
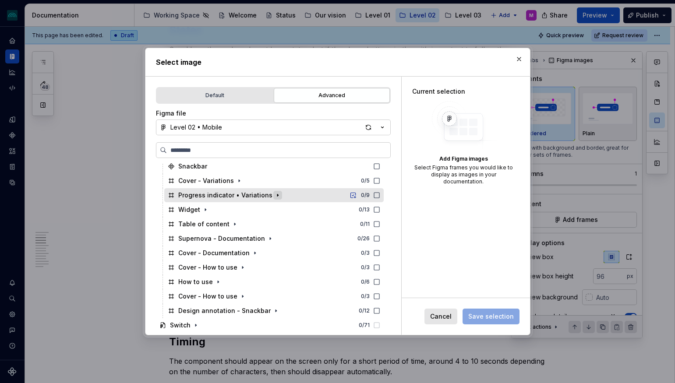
scroll to position [264, 0]
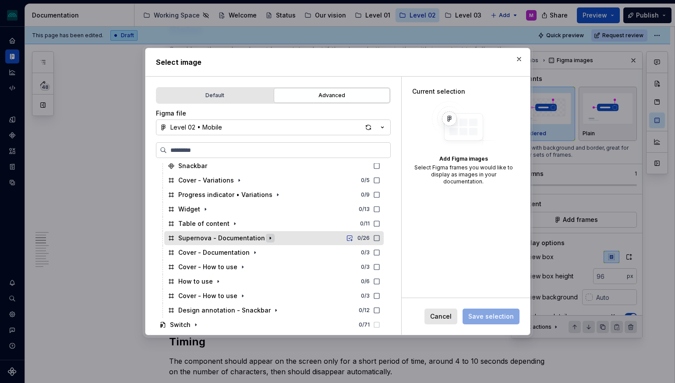
click at [270, 238] on icon "button" at bounding box center [270, 238] width 1 height 2
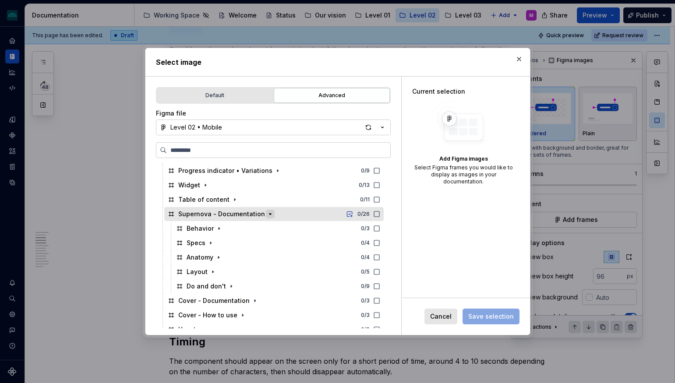
scroll to position [294, 0]
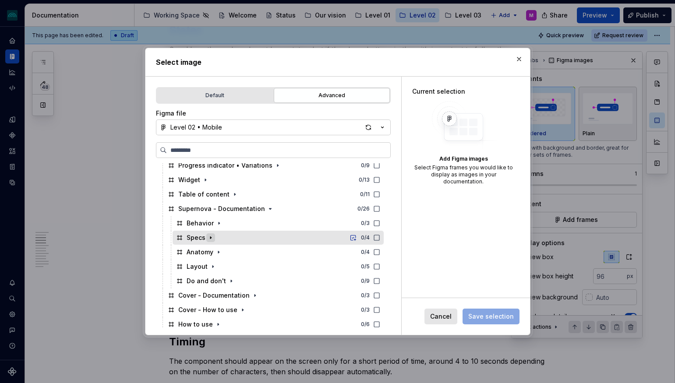
click at [210, 236] on icon "button" at bounding box center [210, 237] width 7 height 7
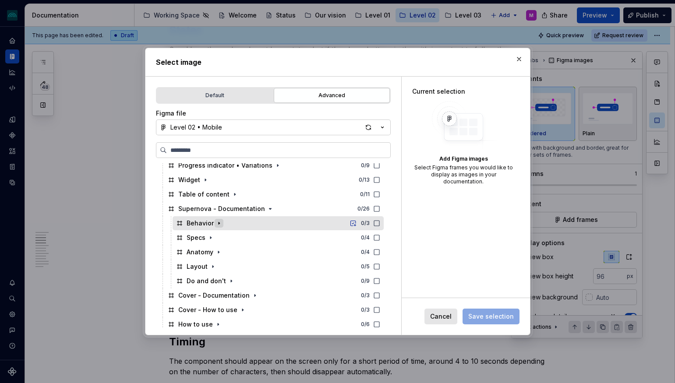
click at [218, 224] on icon "button" at bounding box center [218, 223] width 7 height 7
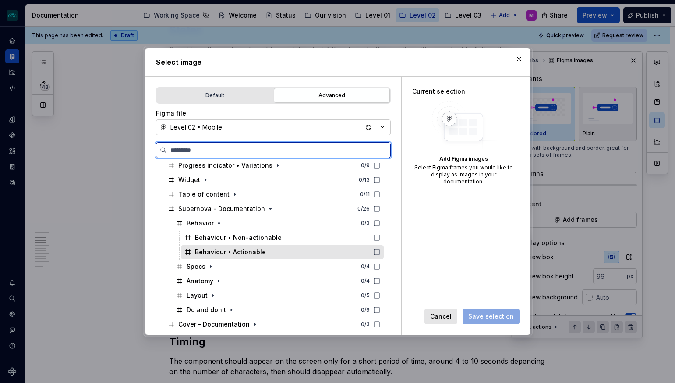
click at [233, 249] on div "Behaviour • Actionable" at bounding box center [230, 252] width 71 height 9
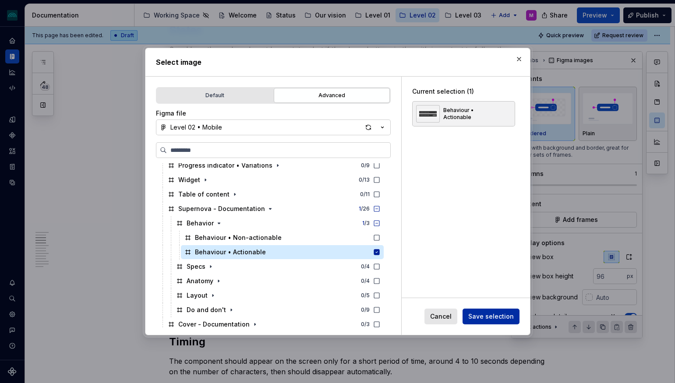
click at [494, 317] on span "Save selection" at bounding box center [491, 316] width 46 height 9
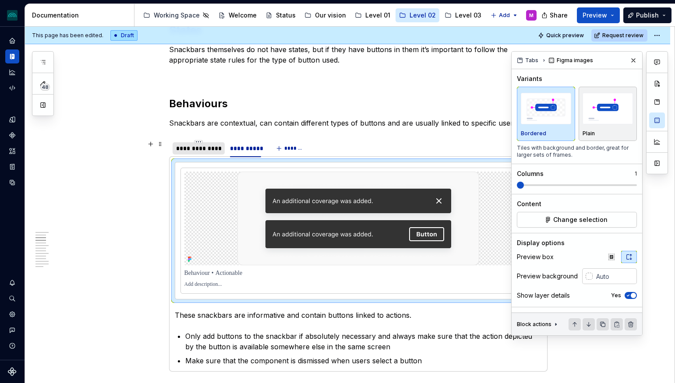
click at [205, 150] on div "**********" at bounding box center [198, 148] width 45 height 9
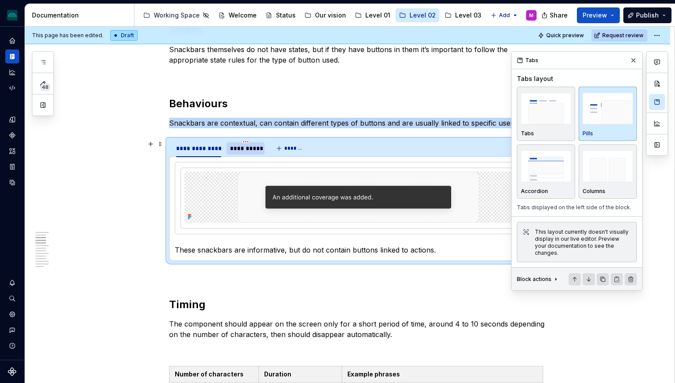
click at [249, 151] on div "**********" at bounding box center [245, 148] width 31 height 9
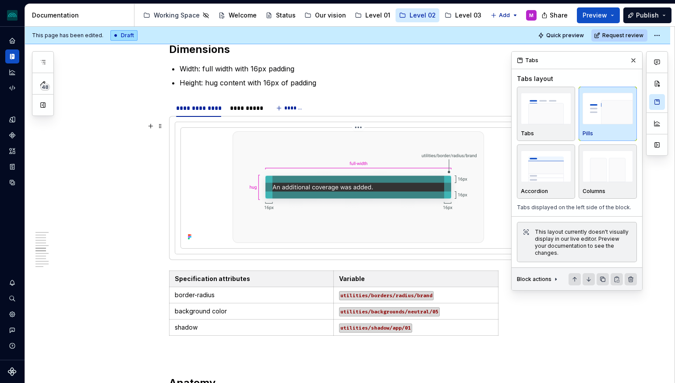
scroll to position [1103, 0]
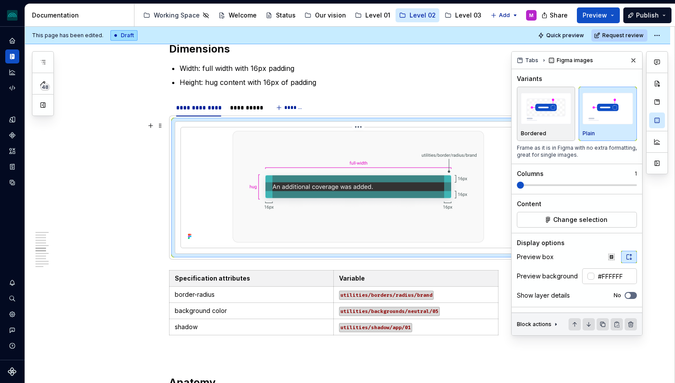
click at [275, 169] on img at bounding box center [358, 187] width 251 height 112
click at [245, 109] on div "**********" at bounding box center [245, 107] width 31 height 9
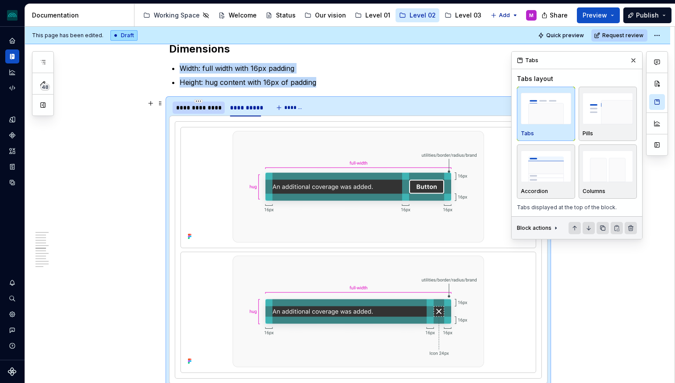
click at [198, 106] on div "**********" at bounding box center [198, 107] width 45 height 9
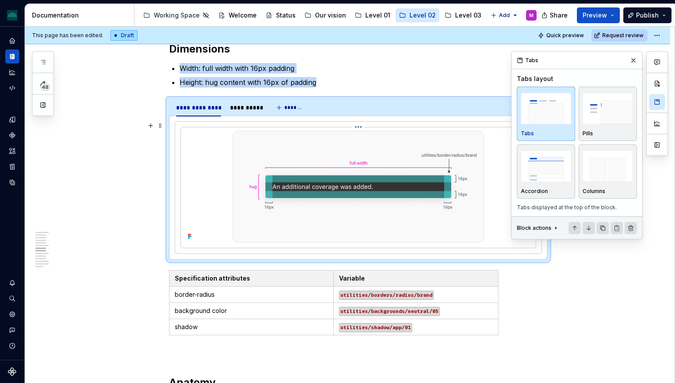
click at [340, 176] on img at bounding box center [358, 187] width 251 height 112
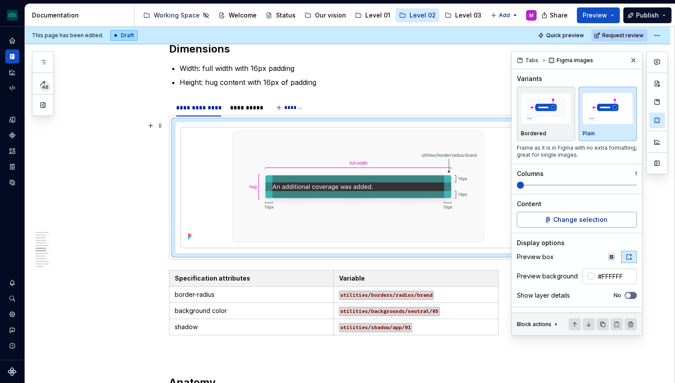
click at [605, 221] on span "Change selection" at bounding box center [580, 219] width 54 height 9
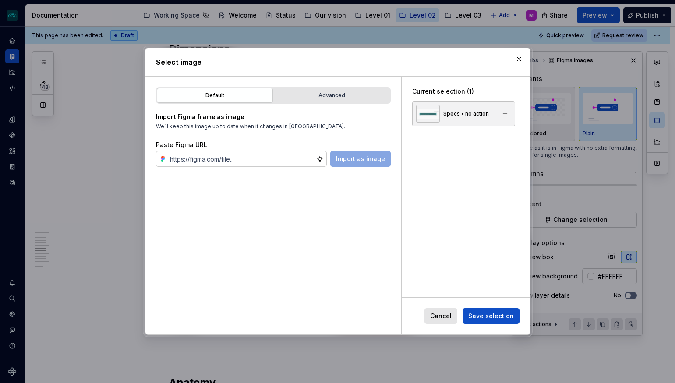
click at [468, 112] on div "Specs • no action" at bounding box center [466, 113] width 46 height 7
click at [329, 96] on div "Advanced" at bounding box center [332, 95] width 110 height 9
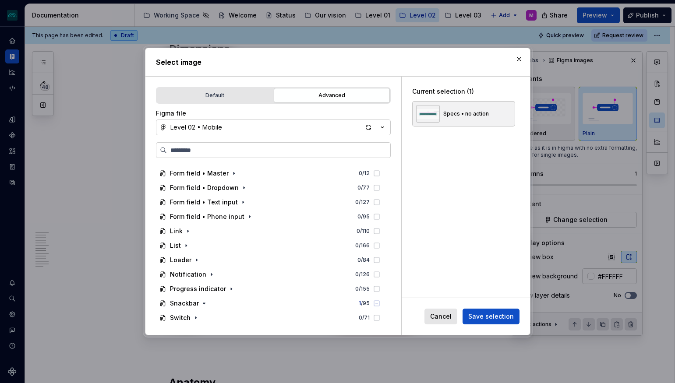
scroll to position [138, 0]
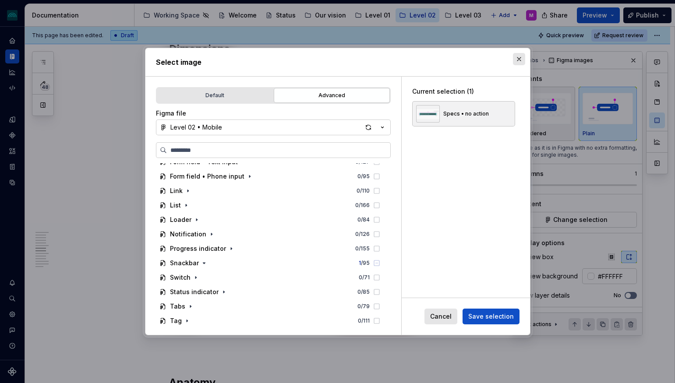
click at [520, 56] on button "button" at bounding box center [519, 59] width 12 height 12
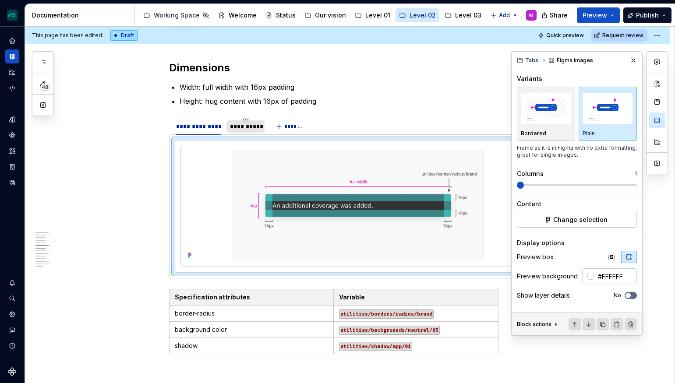
scroll to position [1079, 0]
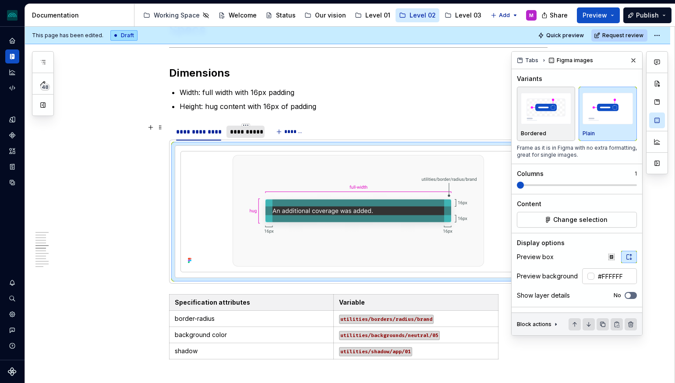
click at [246, 134] on div "**********" at bounding box center [245, 131] width 31 height 9
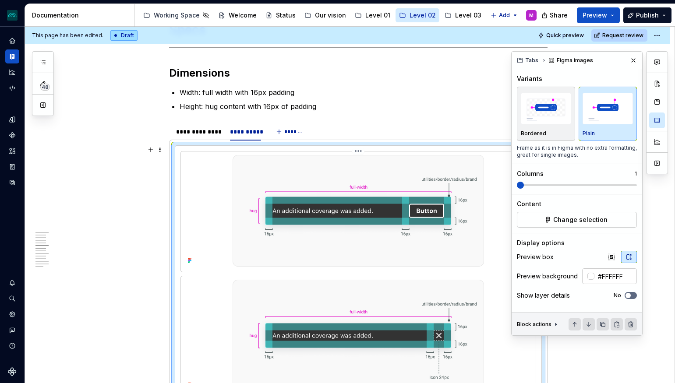
click at [327, 207] on img at bounding box center [358, 211] width 251 height 112
click at [572, 220] on span "Change selection" at bounding box center [580, 219] width 54 height 9
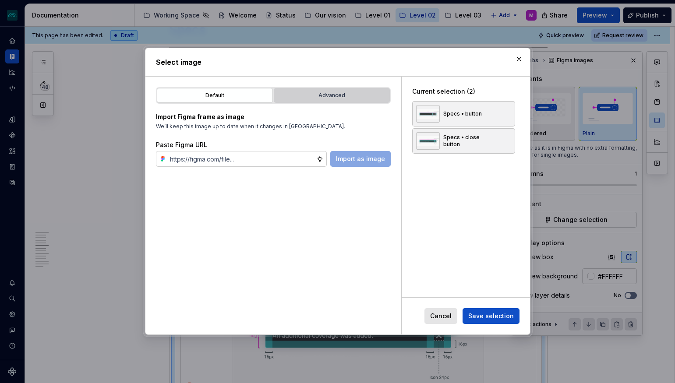
click at [304, 88] on button "Advanced" at bounding box center [332, 95] width 116 height 15
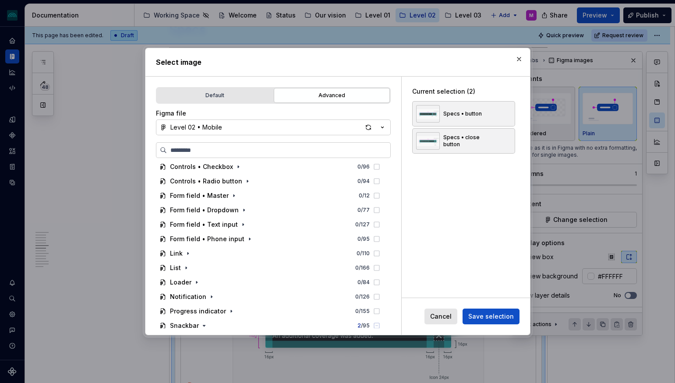
scroll to position [138, 0]
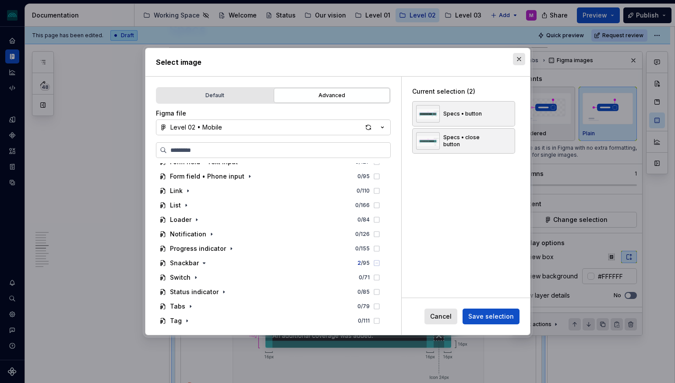
click at [521, 58] on button "button" at bounding box center [519, 59] width 12 height 12
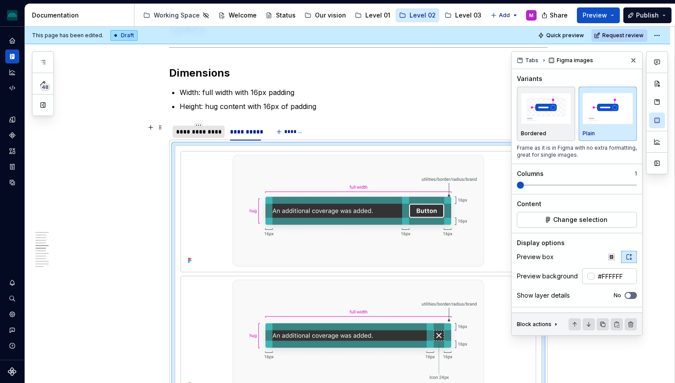
click at [213, 137] on div "**********" at bounding box center [199, 132] width 52 height 12
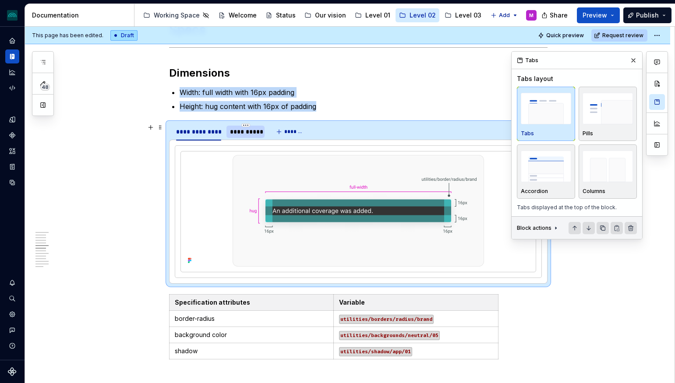
click at [250, 134] on div "**********" at bounding box center [245, 131] width 31 height 9
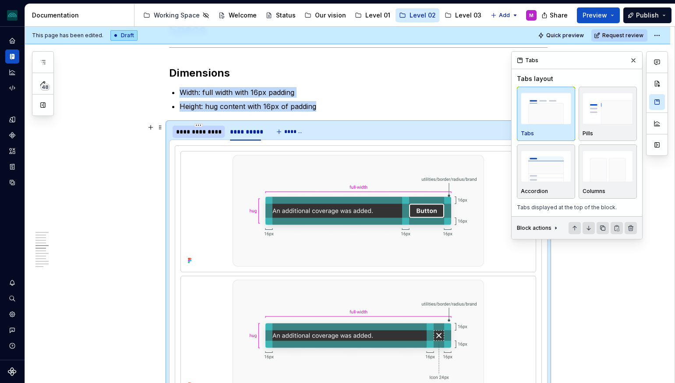
click at [194, 133] on div "**********" at bounding box center [198, 131] width 45 height 9
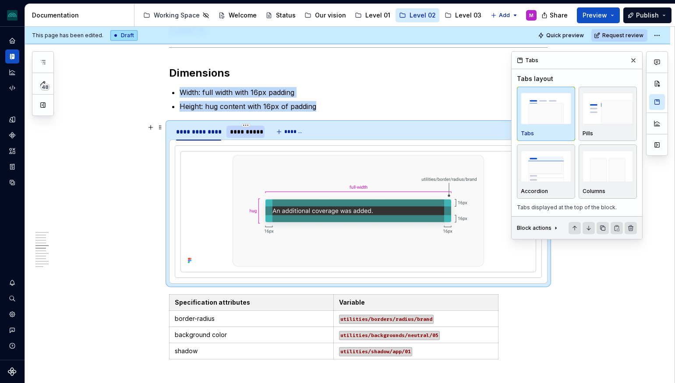
click at [243, 133] on div "**********" at bounding box center [245, 131] width 31 height 9
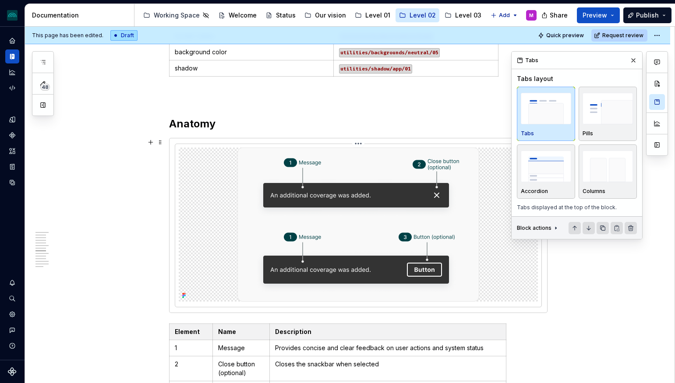
scroll to position [1491, 0]
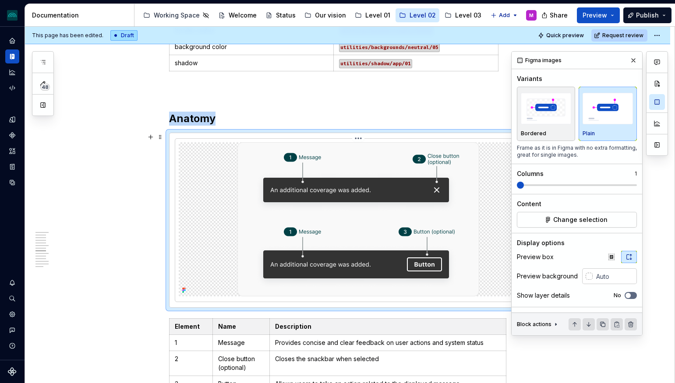
click at [364, 171] on img at bounding box center [358, 219] width 242 height 154
click at [591, 216] on span "Change selection" at bounding box center [580, 219] width 54 height 9
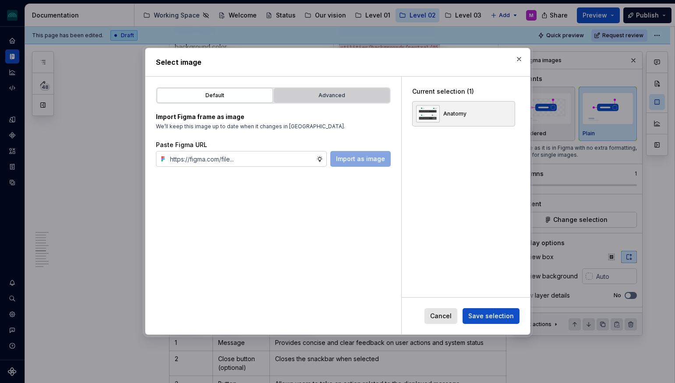
click at [325, 93] on div "Advanced" at bounding box center [332, 95] width 110 height 9
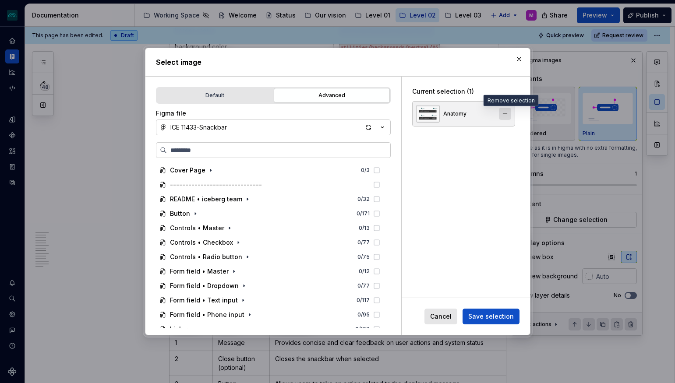
click at [508, 116] on button "button" at bounding box center [505, 114] width 12 height 12
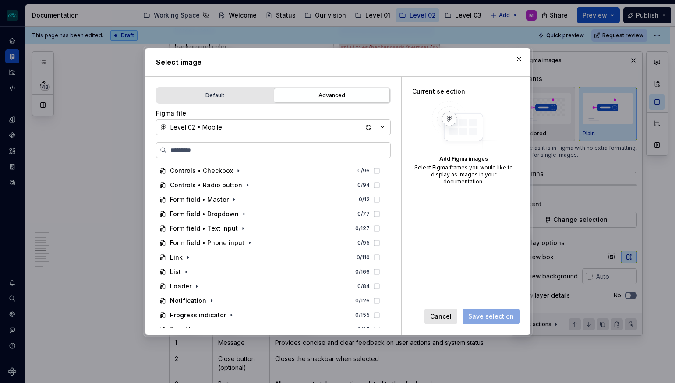
scroll to position [113, 0]
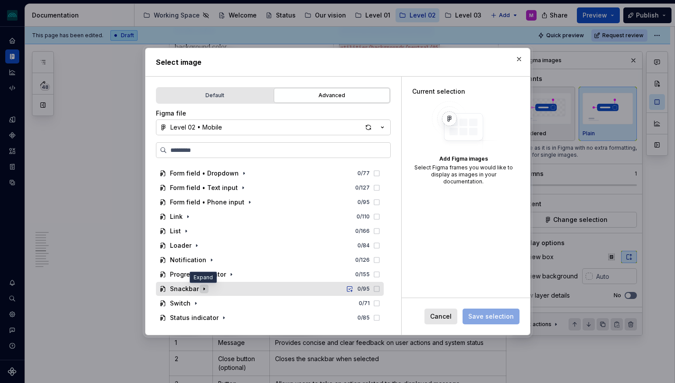
click at [202, 288] on icon "button" at bounding box center [204, 289] width 7 height 7
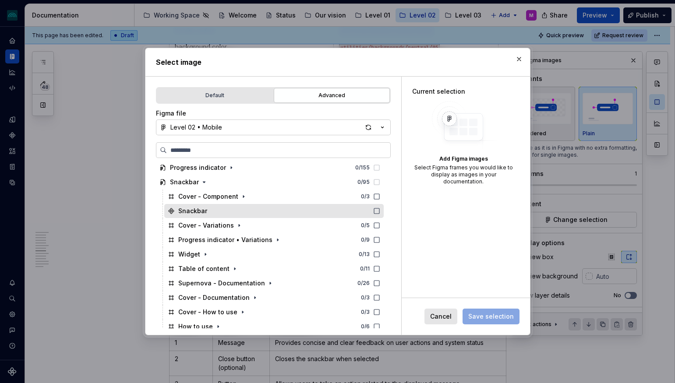
scroll to position [221, 0]
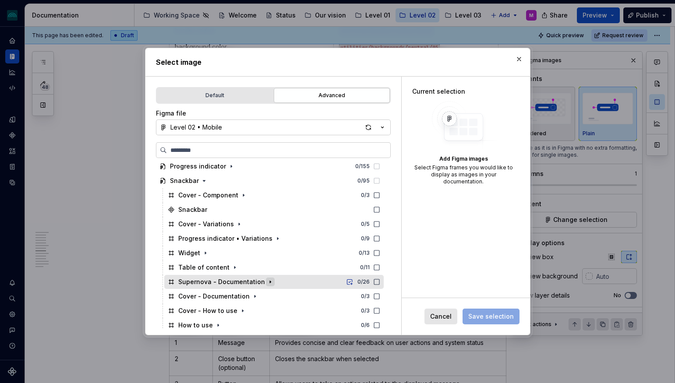
click at [267, 282] on icon "button" at bounding box center [270, 282] width 7 height 7
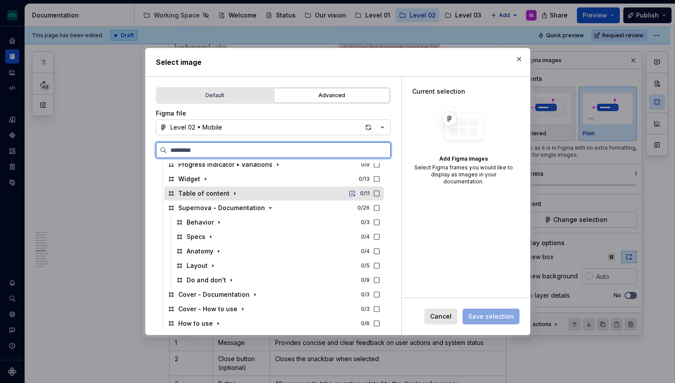
scroll to position [296, 0]
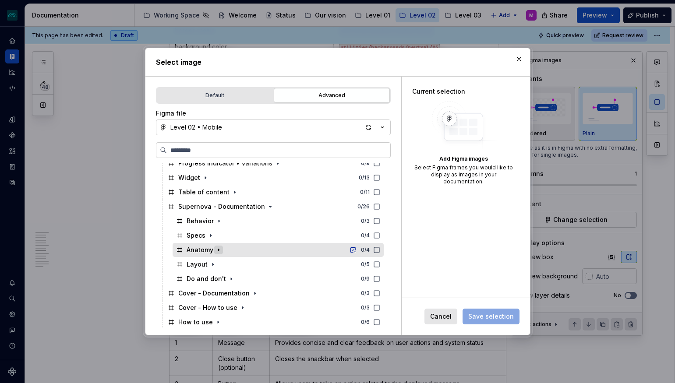
click at [215, 252] on icon "button" at bounding box center [218, 250] width 7 height 7
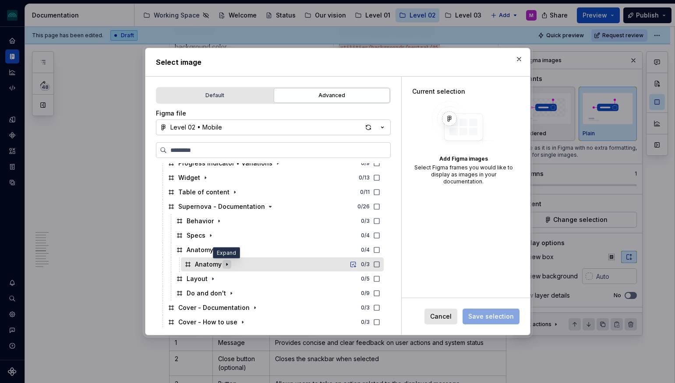
click at [228, 264] on icon "button" at bounding box center [226, 264] width 7 height 7
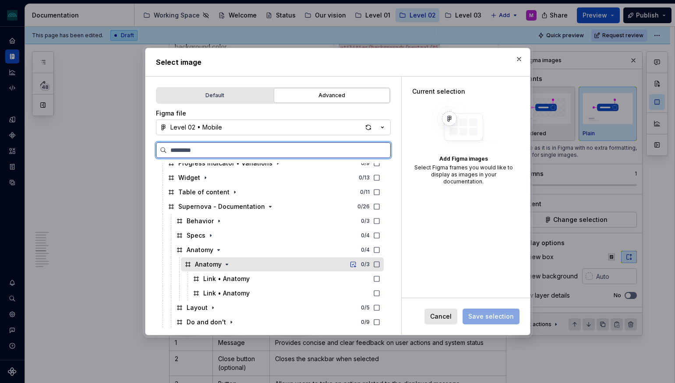
drag, startPoint x: 268, startPoint y: 265, endPoint x: 331, endPoint y: 263, distance: 63.1
click at [269, 265] on div "Anatomy 0 / 3" at bounding box center [282, 264] width 203 height 14
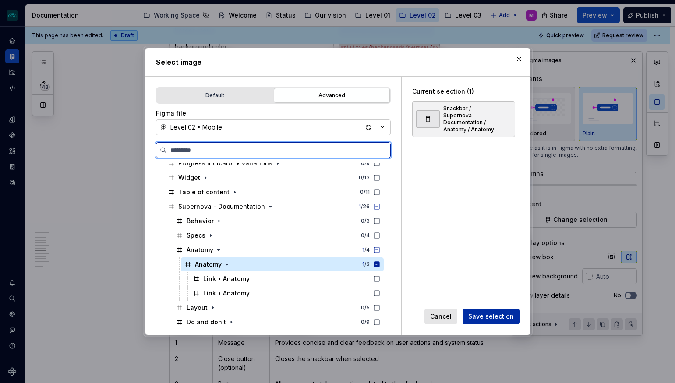
type textarea "*"
click at [493, 317] on span "Save selection" at bounding box center [491, 316] width 46 height 9
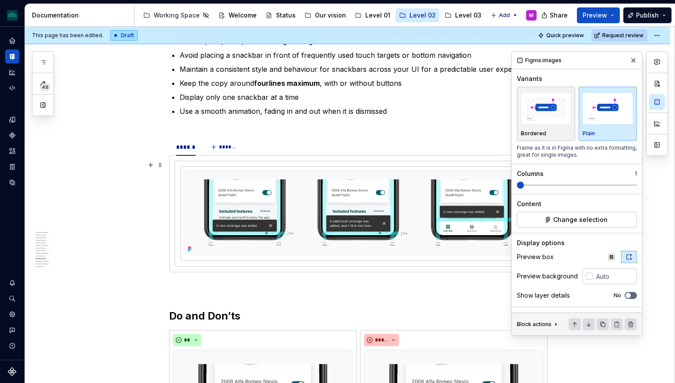
scroll to position [1978, 0]
type input "#FFFFFF"
click at [260, 221] on img at bounding box center [358, 212] width 348 height 85
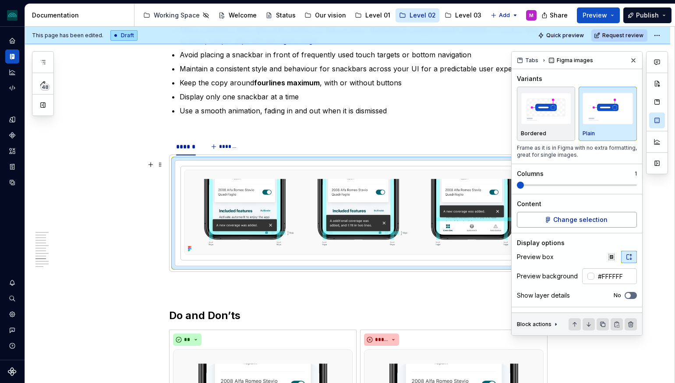
click at [601, 219] on span "Change selection" at bounding box center [580, 219] width 54 height 9
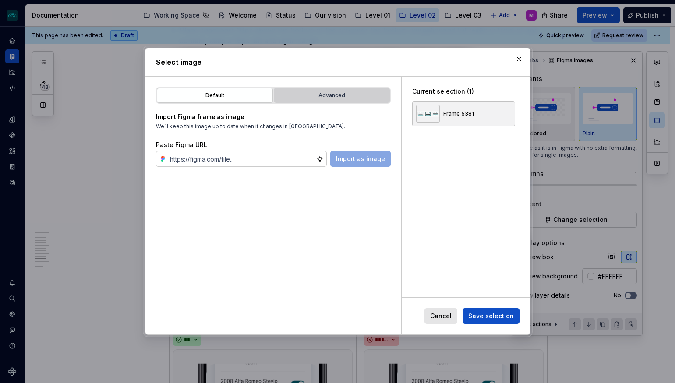
click at [364, 98] on div "Advanced" at bounding box center [332, 95] width 110 height 9
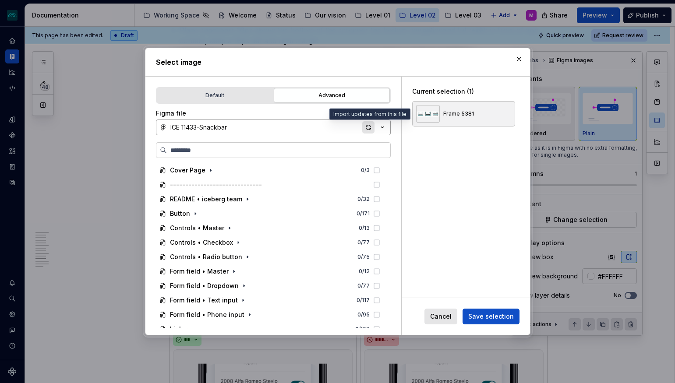
click at [367, 130] on div "button" at bounding box center [368, 127] width 12 height 12
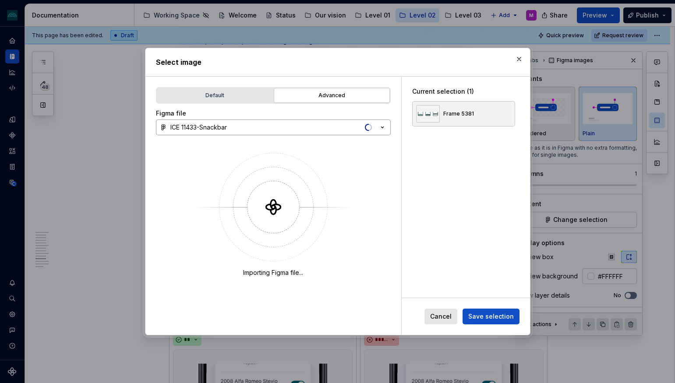
click at [382, 130] on icon "button" at bounding box center [382, 127] width 9 height 9
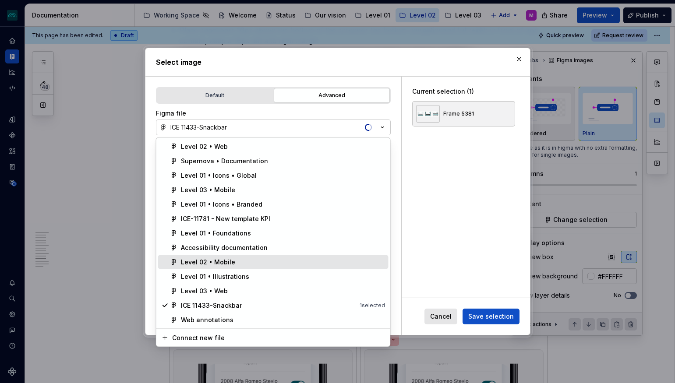
click at [276, 266] on span "Level 02 • Mobile" at bounding box center [273, 262] width 230 height 14
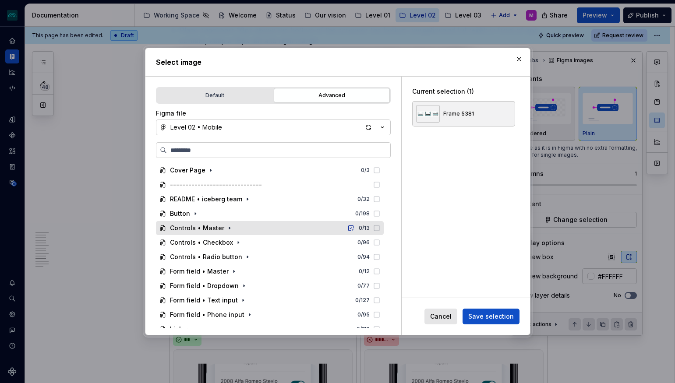
scroll to position [138, 0]
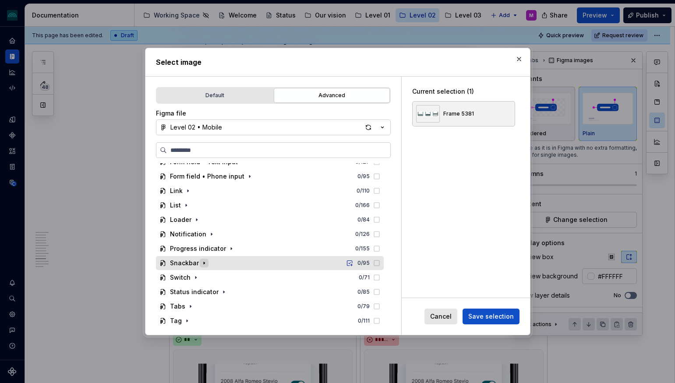
click at [203, 265] on icon "button" at bounding box center [204, 263] width 7 height 7
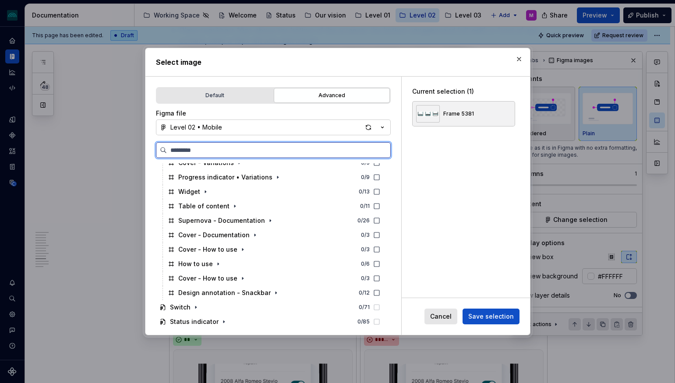
scroll to position [312, 0]
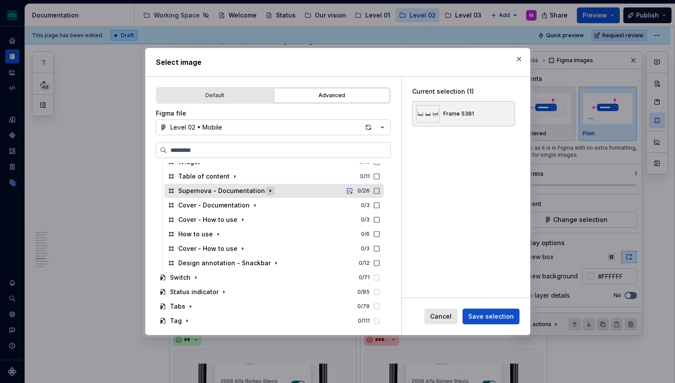
click at [267, 193] on icon "button" at bounding box center [270, 190] width 7 height 7
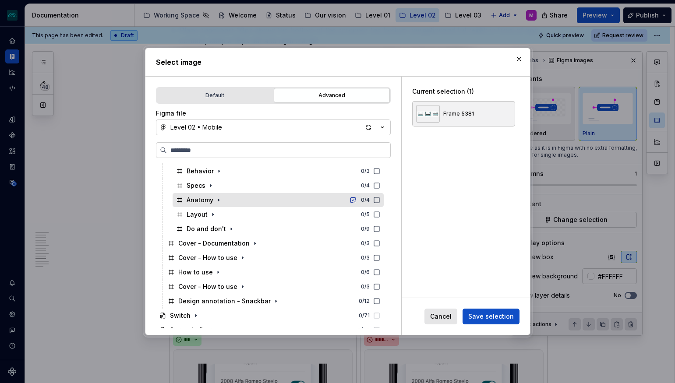
scroll to position [347, 0]
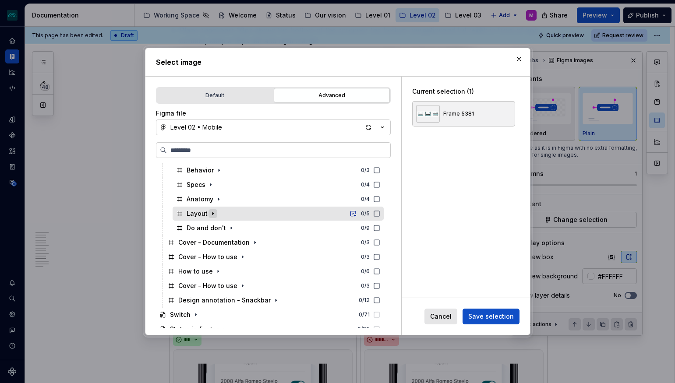
click at [211, 215] on icon "button" at bounding box center [212, 213] width 7 height 7
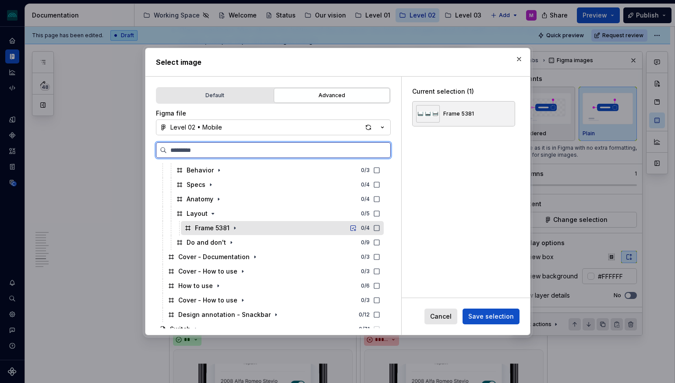
click at [222, 228] on div "Frame 5381" at bounding box center [212, 228] width 35 height 9
click at [231, 229] on icon "button" at bounding box center [234, 228] width 7 height 7
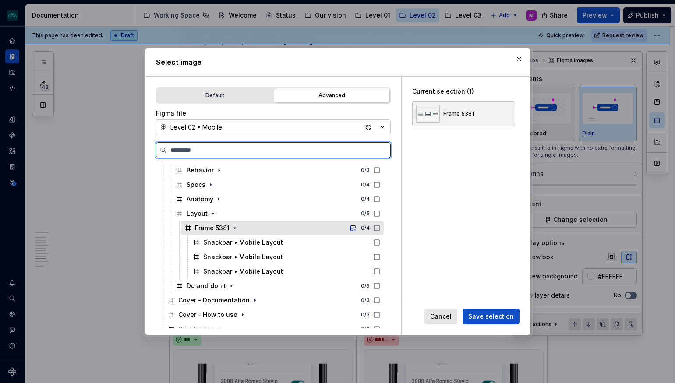
click at [380, 226] on icon at bounding box center [376, 228] width 7 height 7
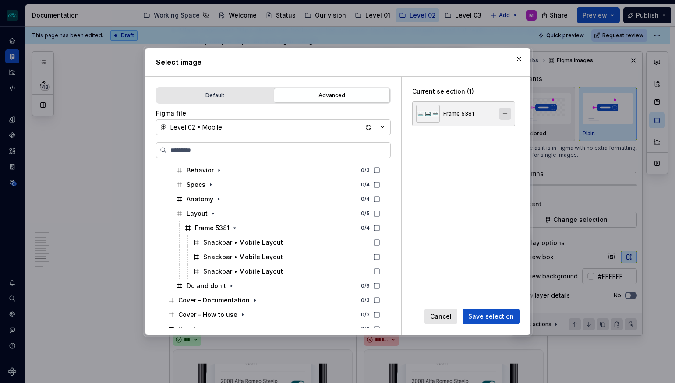
click at [508, 112] on button "button" at bounding box center [505, 114] width 12 height 12
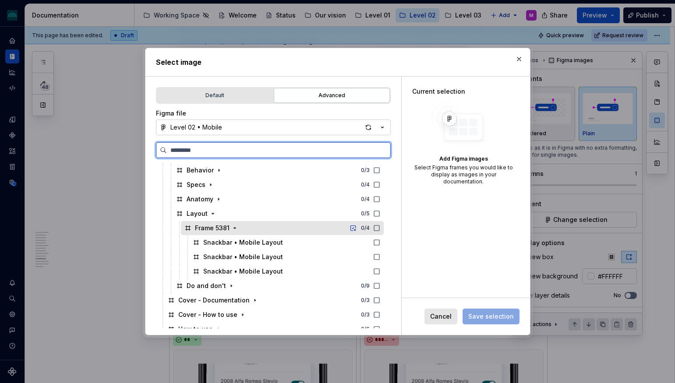
click at [380, 228] on icon at bounding box center [376, 228] width 7 height 7
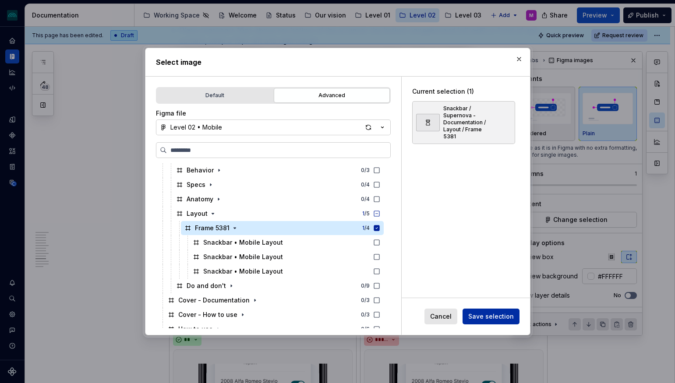
click at [503, 316] on span "Save selection" at bounding box center [491, 316] width 46 height 9
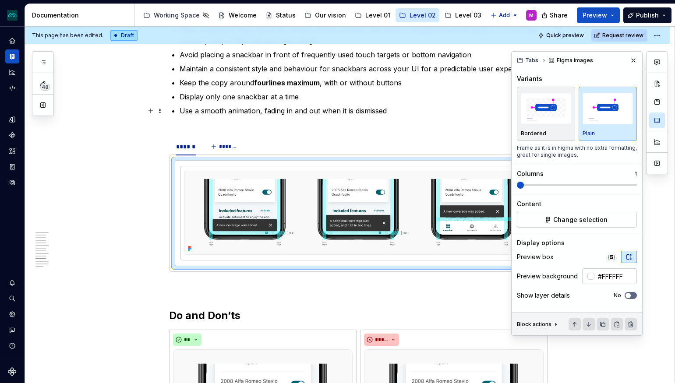
click at [347, 116] on p "Use a smooth animation, fading in and out when it is dismissed" at bounding box center [364, 116] width 368 height 21
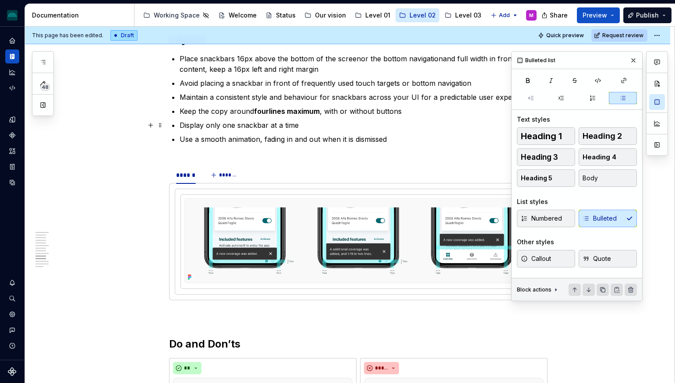
scroll to position [1900, 0]
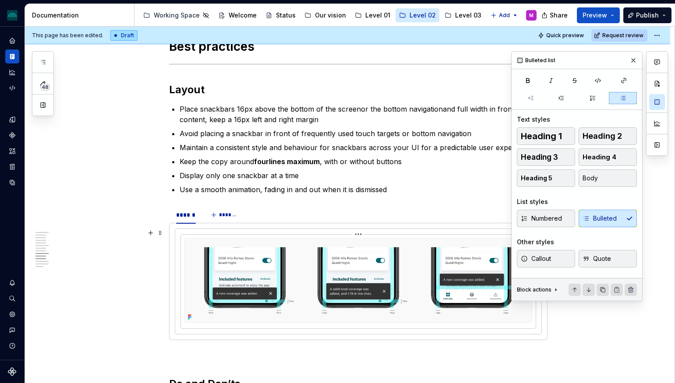
click at [307, 250] on img at bounding box center [358, 280] width 348 height 85
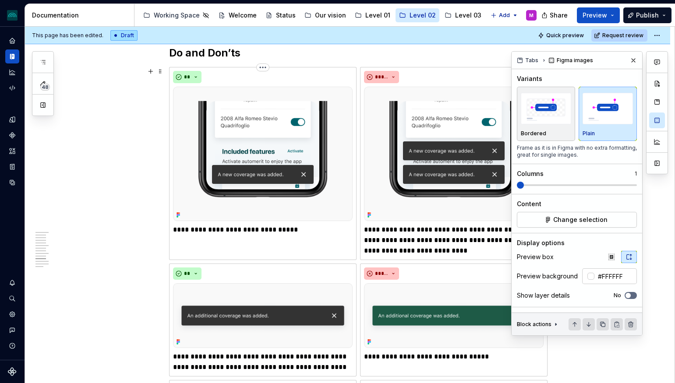
scroll to position [2245, 0]
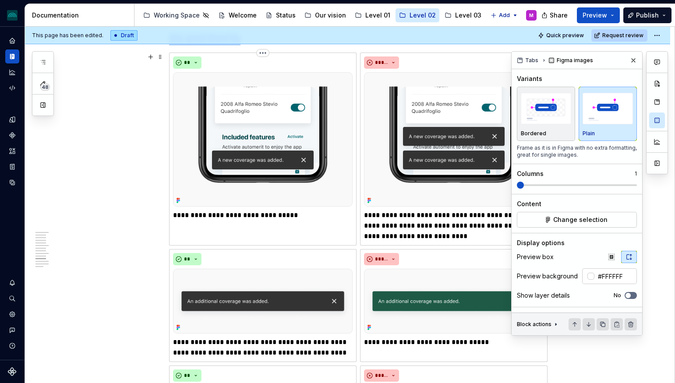
click at [287, 165] on img at bounding box center [263, 139] width 180 height 134
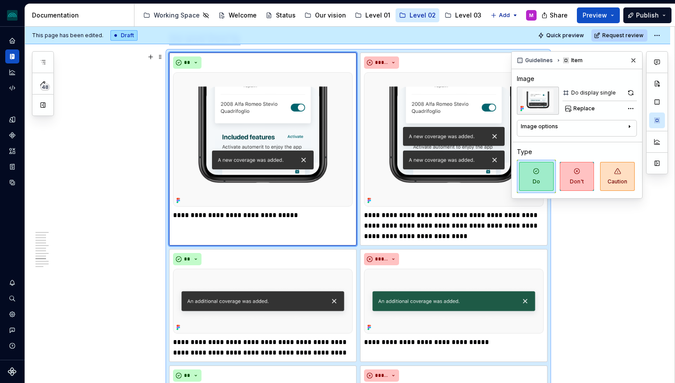
click at [526, 107] on img at bounding box center [538, 101] width 42 height 28
click at [519, 109] on icon at bounding box center [521, 108] width 7 height 7
click at [574, 107] on span "Replace" at bounding box center [583, 108] width 21 height 7
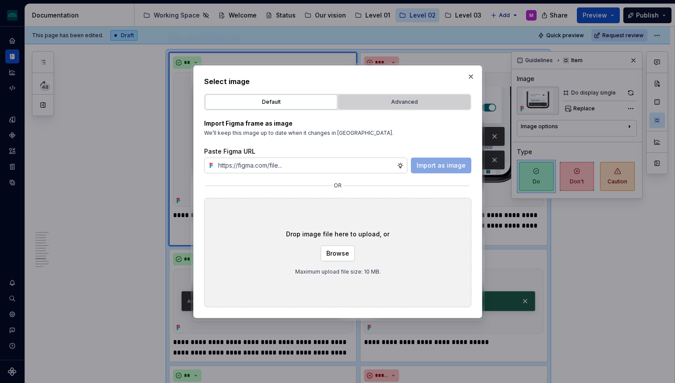
click at [373, 98] on div "Advanced" at bounding box center [404, 102] width 126 height 9
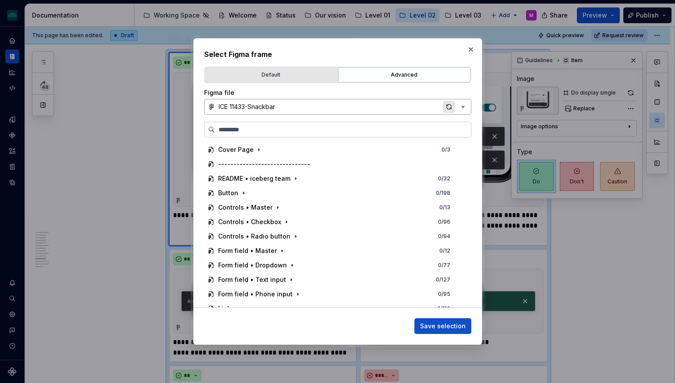
click at [447, 108] on div "button" at bounding box center [449, 107] width 12 height 12
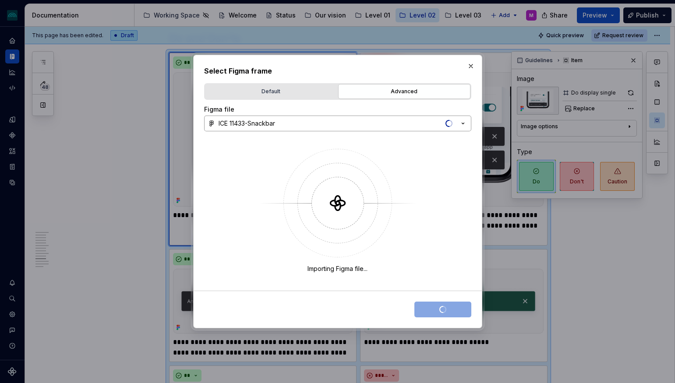
click at [458, 124] on icon "button" at bounding box center [462, 123] width 9 height 9
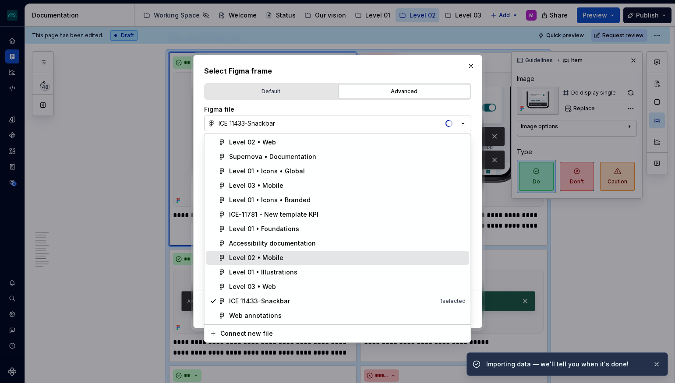
click at [267, 259] on div "Level 02 • Mobile" at bounding box center [256, 258] width 54 height 9
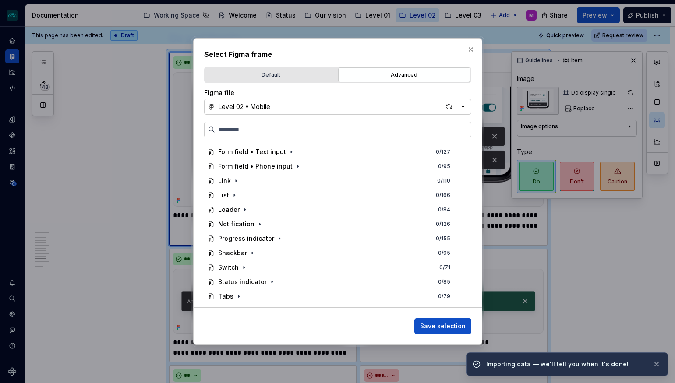
scroll to position [138, 0]
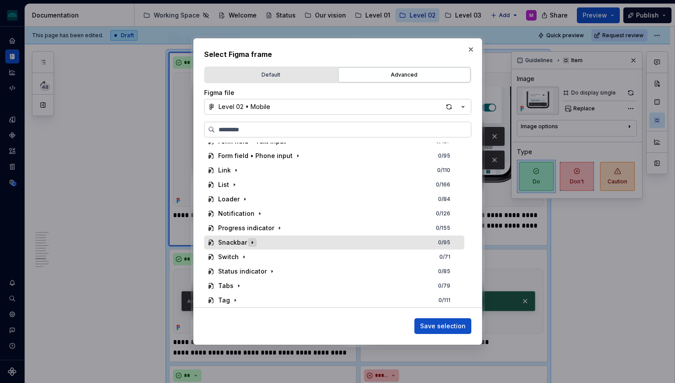
click at [252, 242] on icon "button" at bounding box center [252, 242] width 7 height 7
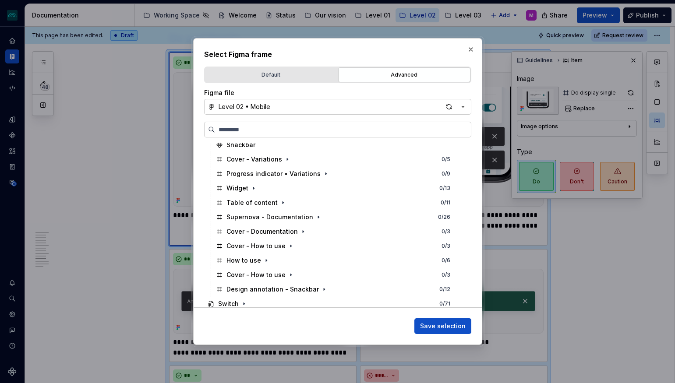
scroll to position [302, 0]
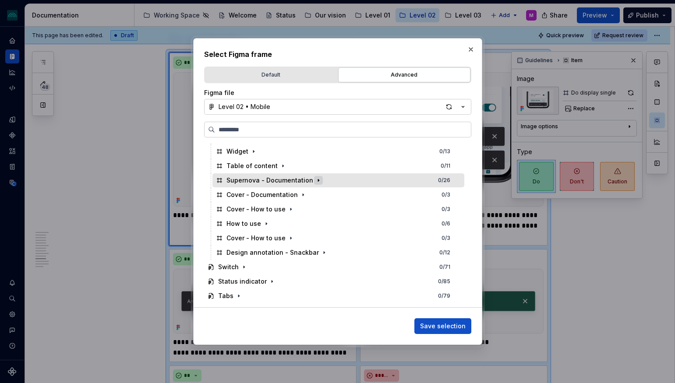
click at [315, 180] on icon "button" at bounding box center [318, 180] width 7 height 7
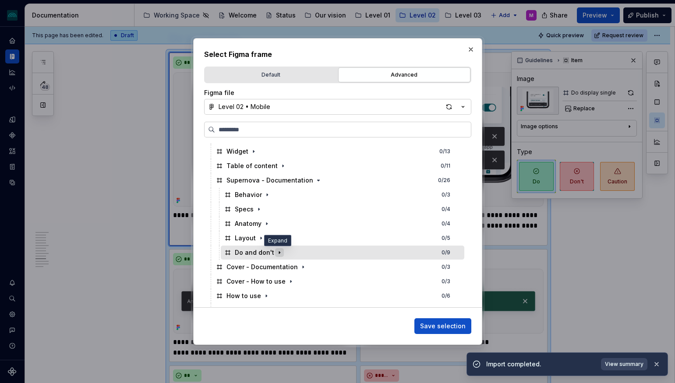
click at [279, 254] on icon "button" at bounding box center [279, 252] width 7 height 7
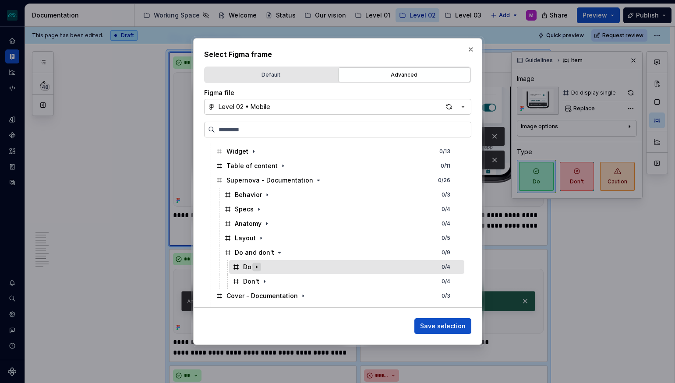
click at [257, 269] on icon "button" at bounding box center [256, 267] width 7 height 7
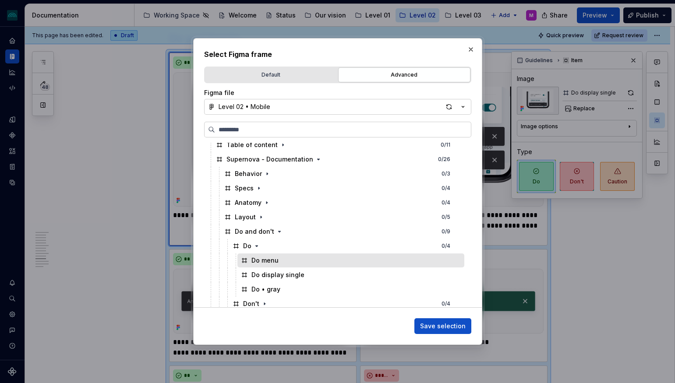
scroll to position [317, 0]
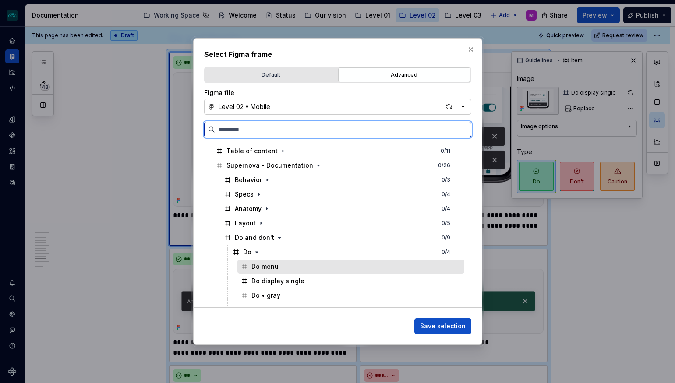
click at [329, 263] on div "Do menu" at bounding box center [350, 267] width 227 height 14
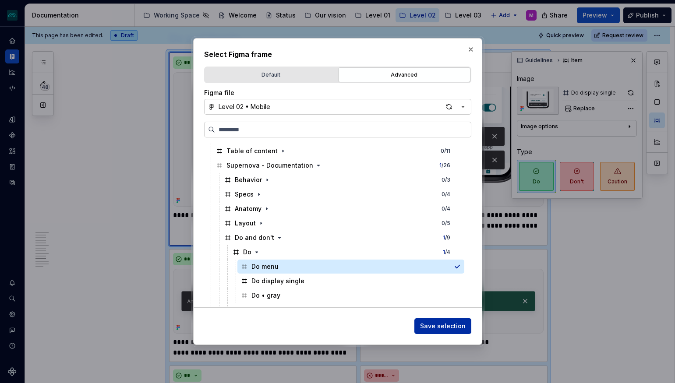
click at [443, 328] on span "Save selection" at bounding box center [443, 326] width 46 height 9
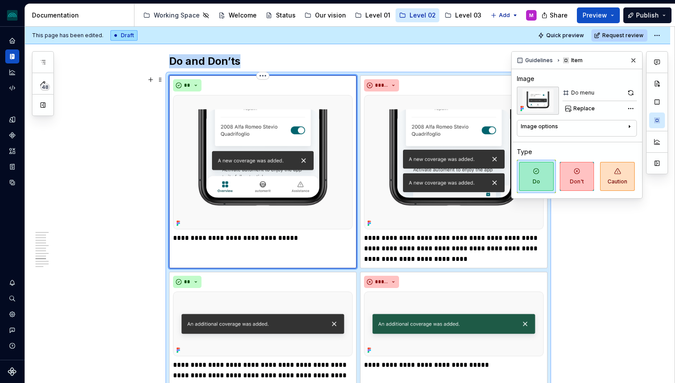
scroll to position [2223, 0]
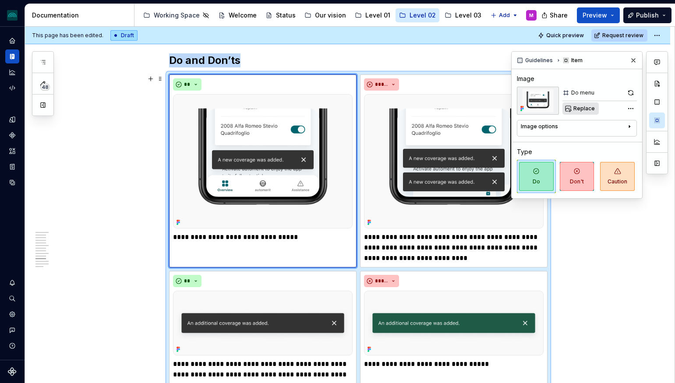
click at [569, 109] on button "Replace" at bounding box center [580, 108] width 36 height 12
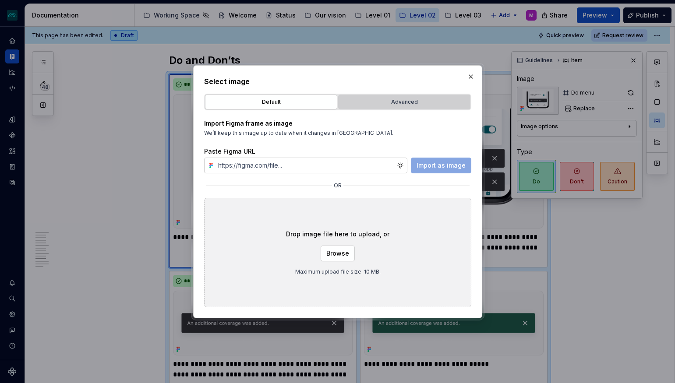
click at [386, 102] on div "Advanced" at bounding box center [404, 102] width 126 height 9
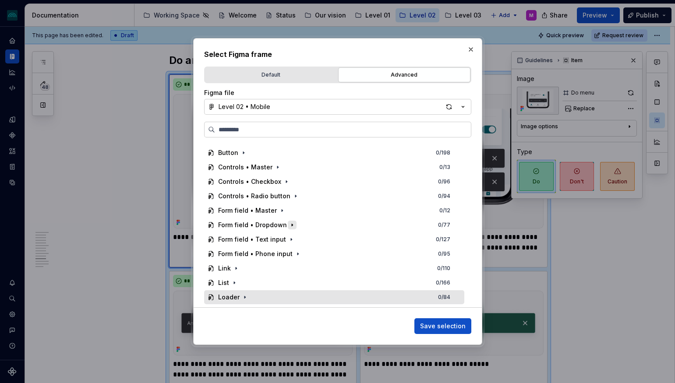
scroll to position [138, 0]
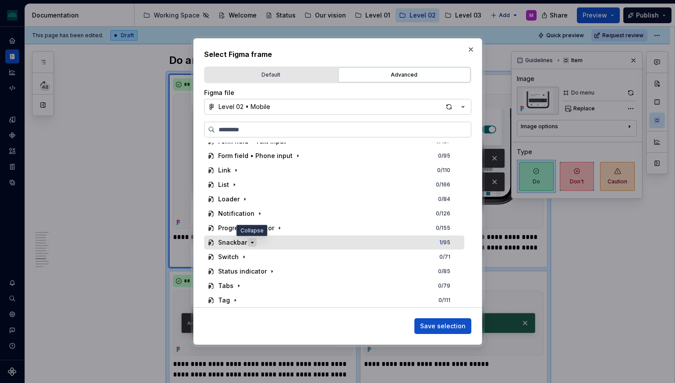
click at [252, 241] on icon "button" at bounding box center [252, 242] width 7 height 7
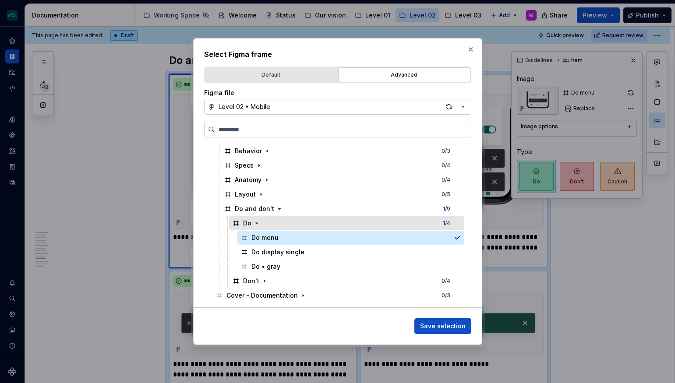
scroll to position [364, 0]
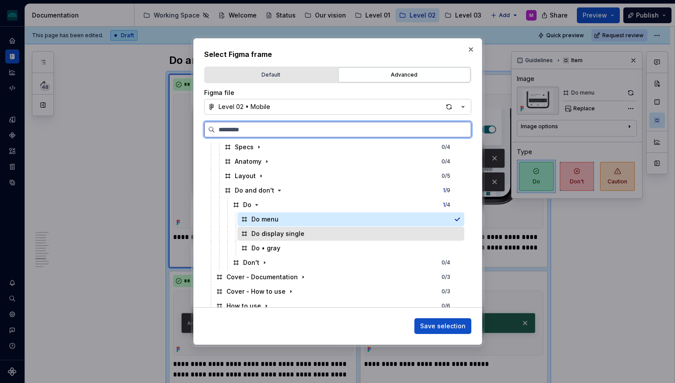
click at [287, 233] on div "Do display single" at bounding box center [277, 233] width 53 height 9
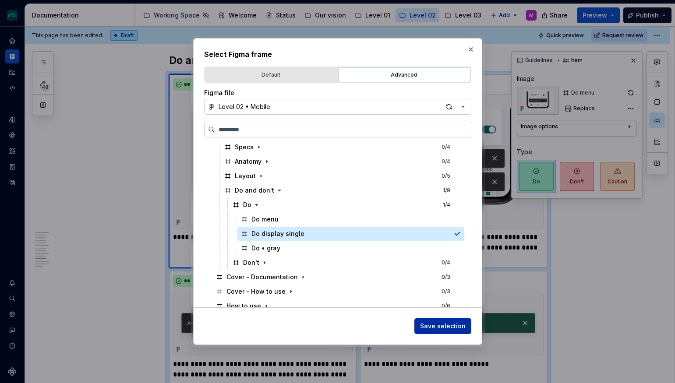
click at [447, 327] on span "Save selection" at bounding box center [443, 326] width 46 height 9
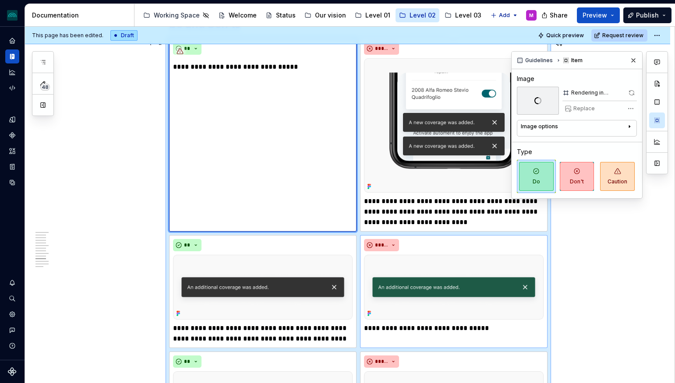
scroll to position [2260, 0]
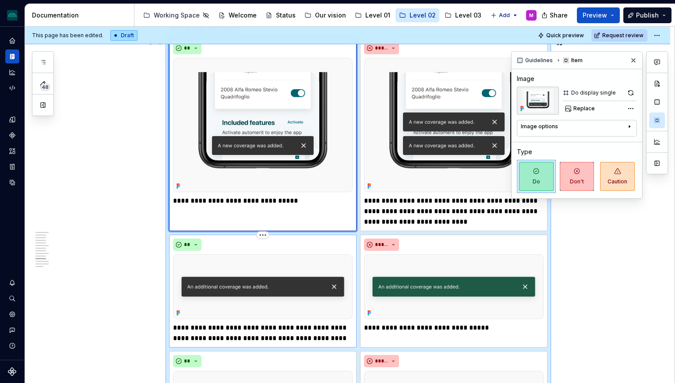
click at [252, 286] on img at bounding box center [263, 286] width 180 height 65
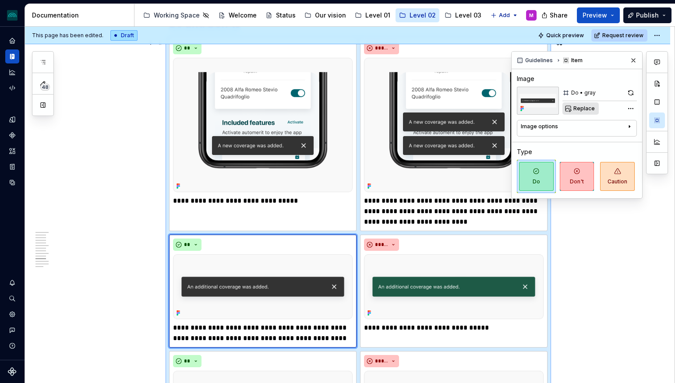
click at [576, 105] on span "Replace" at bounding box center [583, 108] width 21 height 7
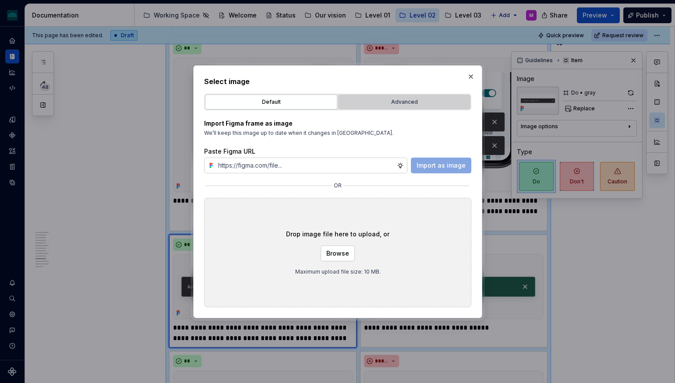
click at [392, 96] on button "Advanced" at bounding box center [404, 102] width 132 height 15
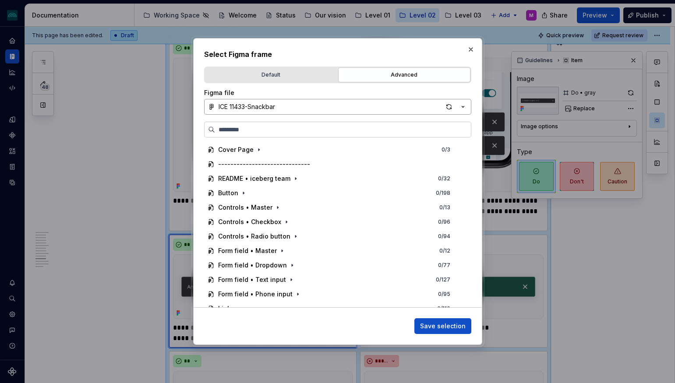
click at [341, 108] on button "ICE 11433-Snackbar" at bounding box center [337, 107] width 267 height 16
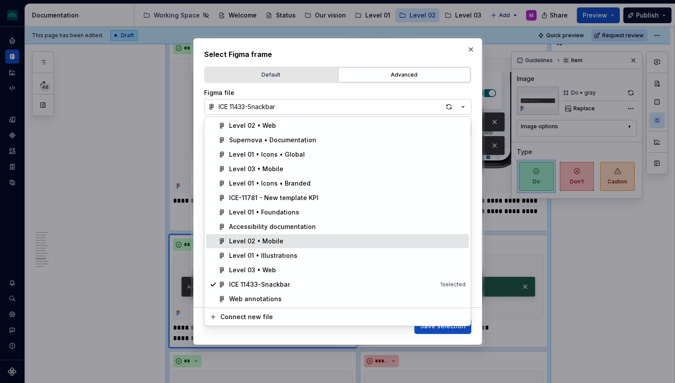
click at [279, 242] on div "Level 02 • Mobile" at bounding box center [256, 241] width 54 height 9
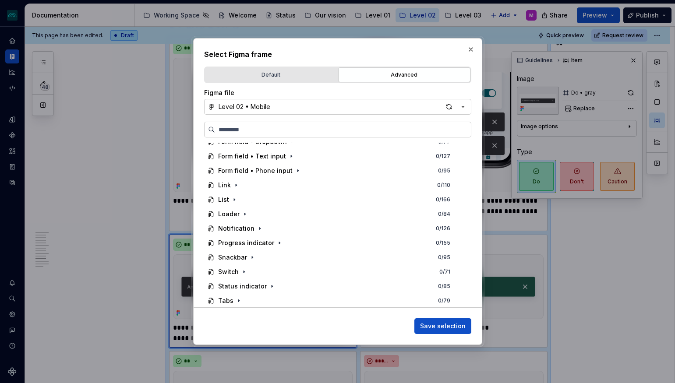
scroll to position [138, 0]
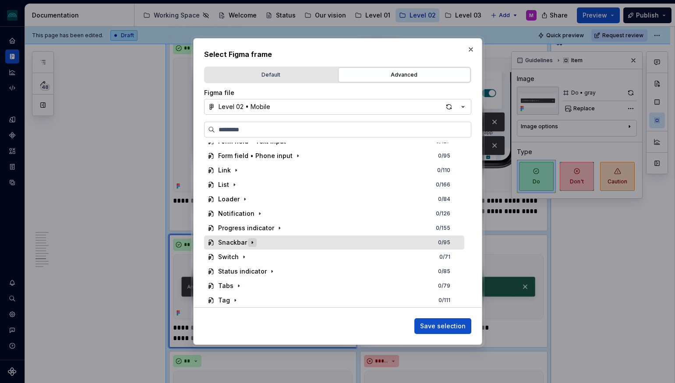
click at [252, 242] on icon "button" at bounding box center [252, 242] width 1 height 2
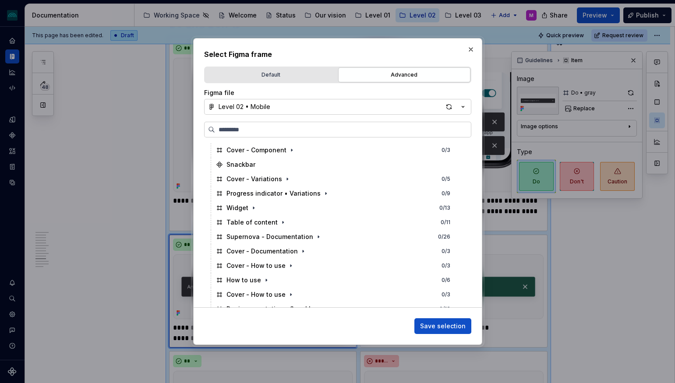
scroll to position [261, 0]
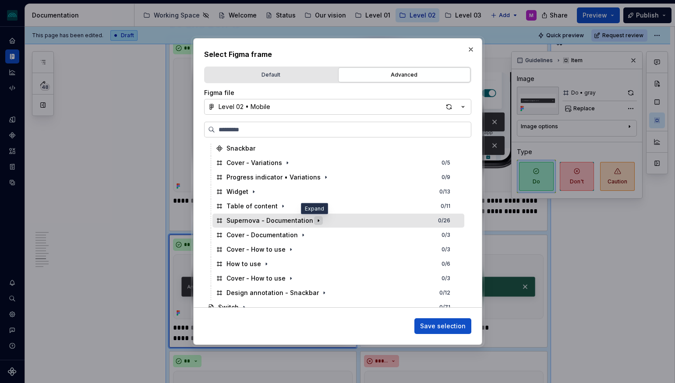
click at [315, 222] on icon "button" at bounding box center [318, 220] width 7 height 7
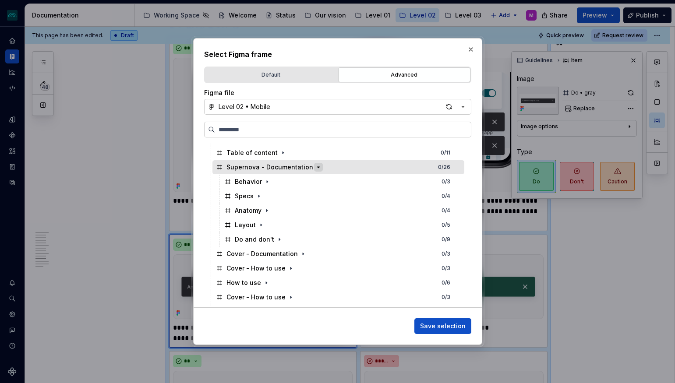
scroll to position [340, 0]
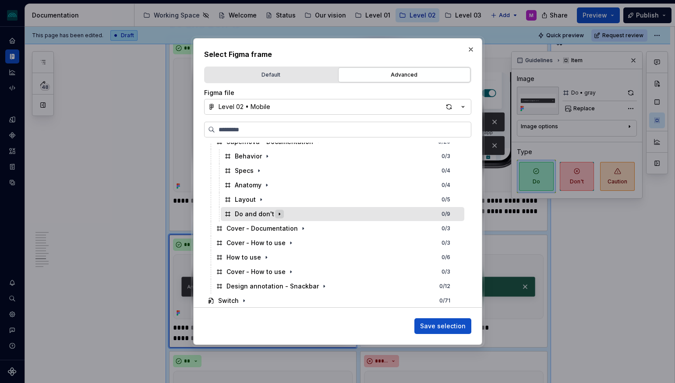
click at [279, 215] on icon "button" at bounding box center [279, 214] width 7 height 7
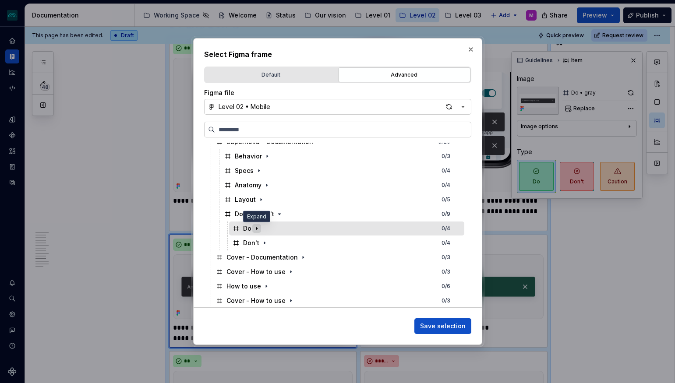
click at [257, 229] on icon "button" at bounding box center [256, 228] width 7 height 7
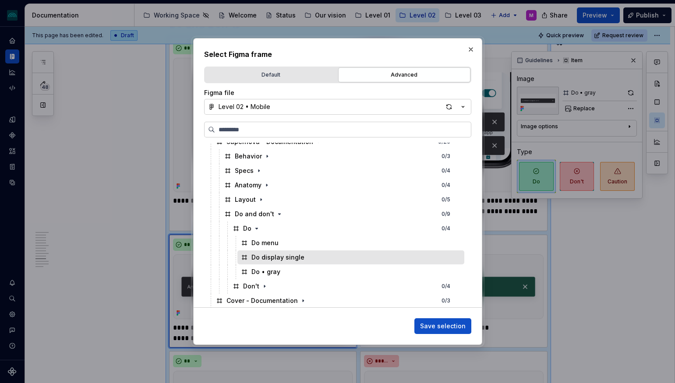
scroll to position [0, 0]
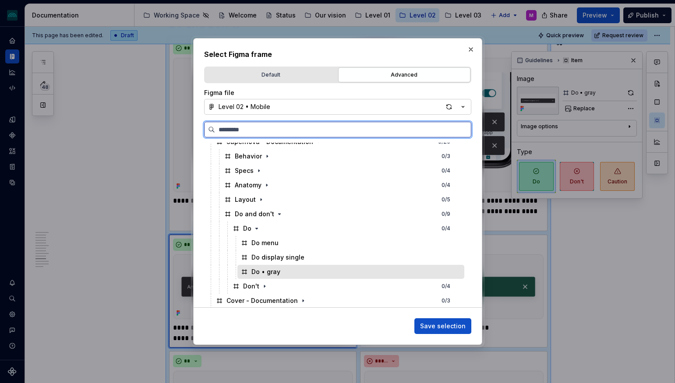
click at [289, 271] on div "Do • gray" at bounding box center [350, 272] width 227 height 14
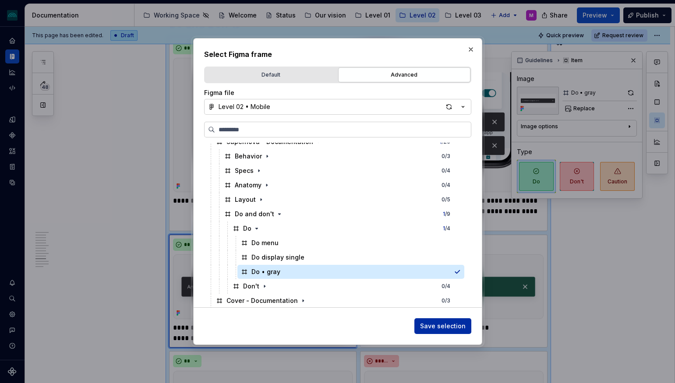
click at [443, 331] on button "Save selection" at bounding box center [442, 326] width 57 height 16
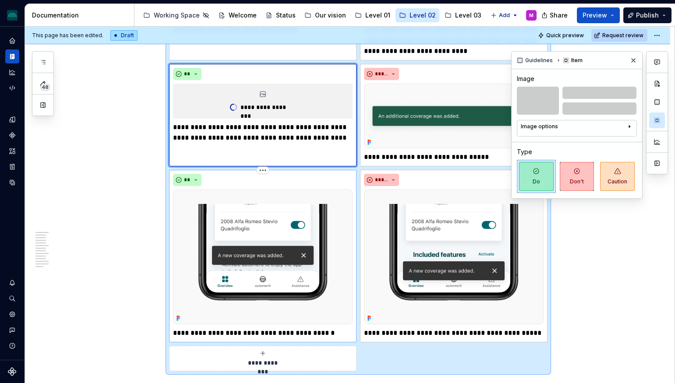
scroll to position [2436, 0]
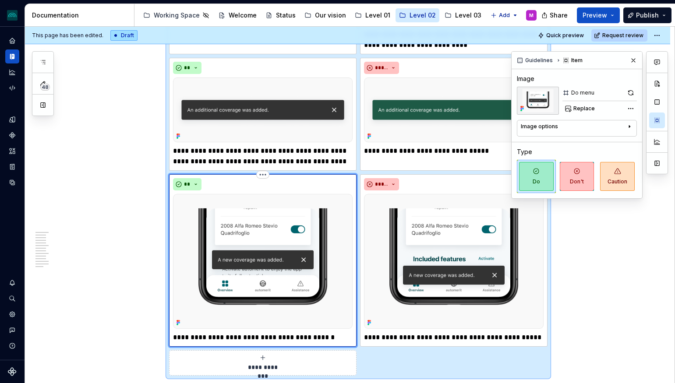
click at [282, 252] on img at bounding box center [263, 261] width 180 height 134
click at [585, 108] on span "Replace" at bounding box center [583, 108] width 21 height 7
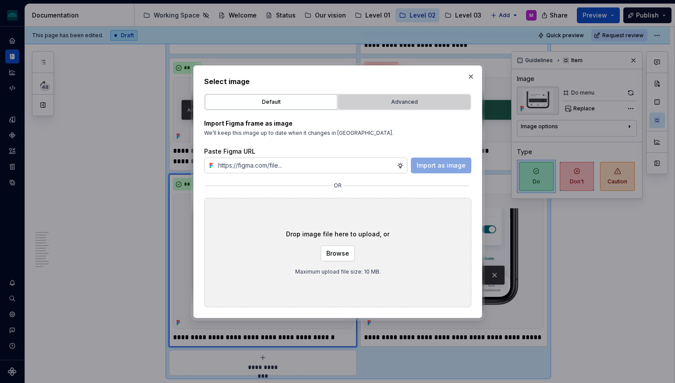
click at [374, 104] on div "Advanced" at bounding box center [404, 102] width 126 height 9
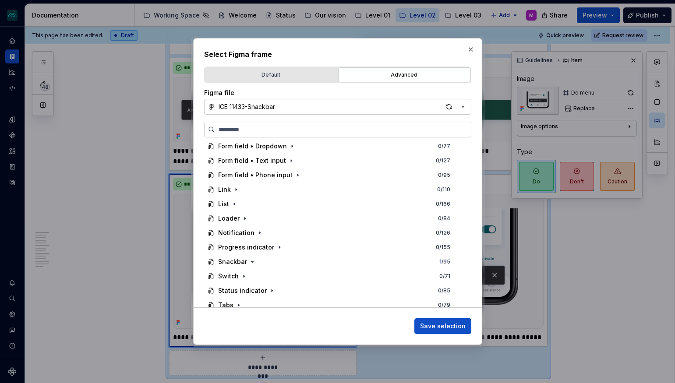
scroll to position [138, 0]
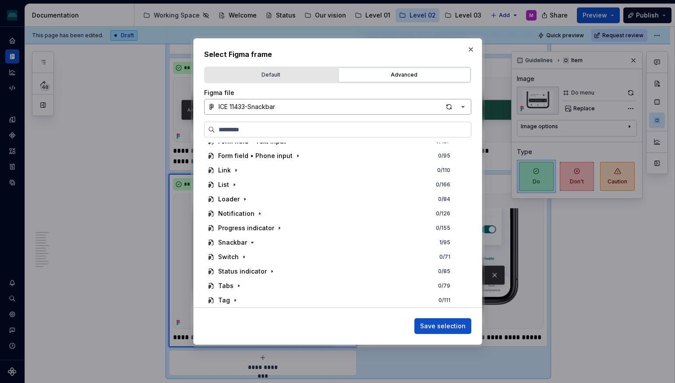
click at [315, 106] on button "ICE 11433-Snackbar" at bounding box center [337, 107] width 267 height 16
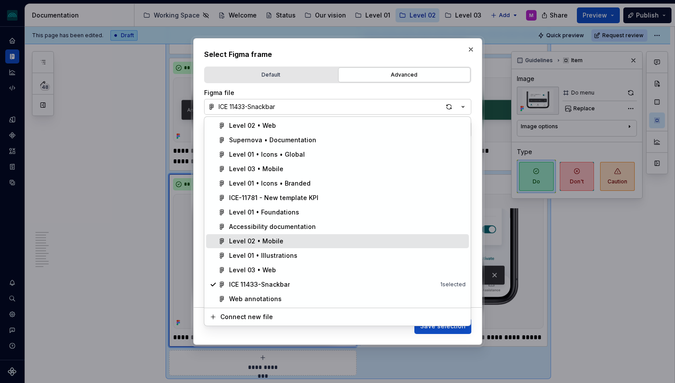
click at [259, 242] on div "Level 02 • Mobile" at bounding box center [256, 241] width 54 height 9
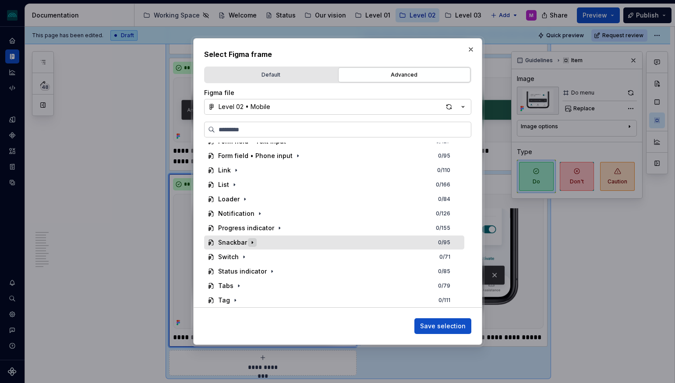
click at [252, 240] on icon "button" at bounding box center [252, 242] width 7 height 7
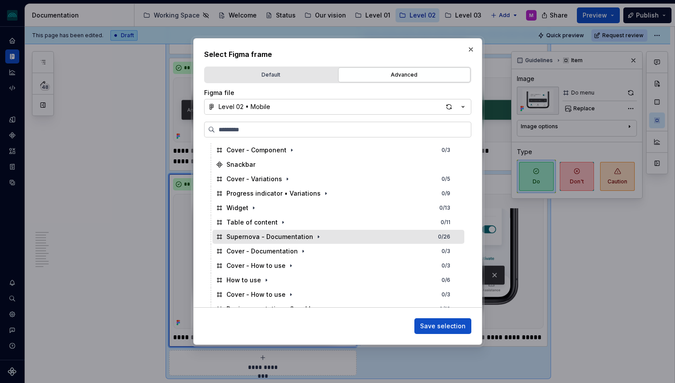
scroll to position [247, 0]
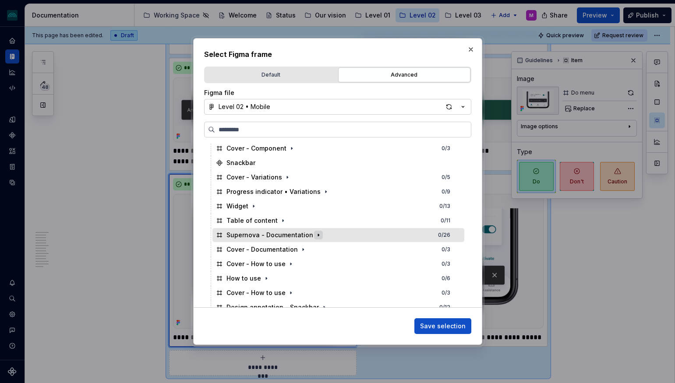
click at [315, 237] on icon "button" at bounding box center [318, 235] width 7 height 7
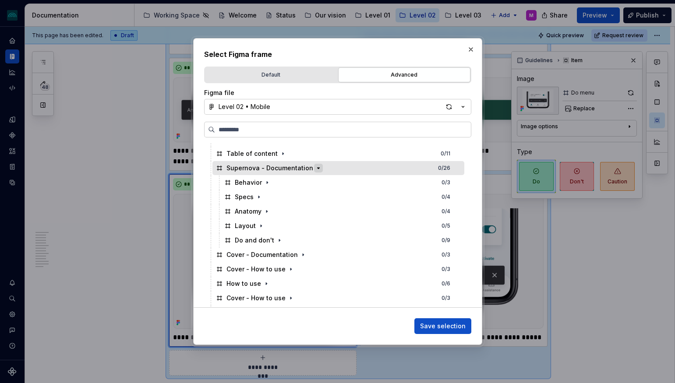
scroll to position [324, 0]
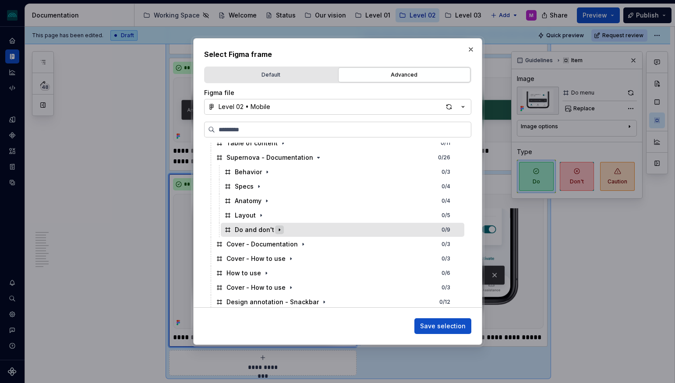
click at [276, 230] on icon "button" at bounding box center [279, 229] width 7 height 7
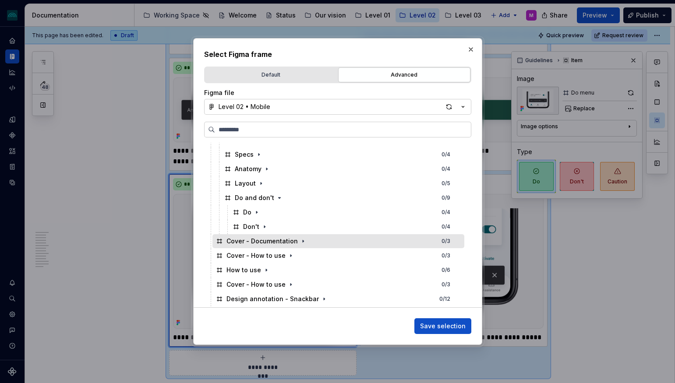
scroll to position [359, 0]
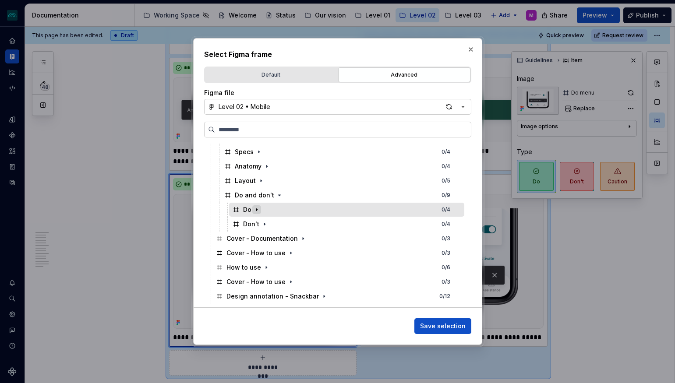
click at [254, 211] on icon "button" at bounding box center [256, 209] width 7 height 7
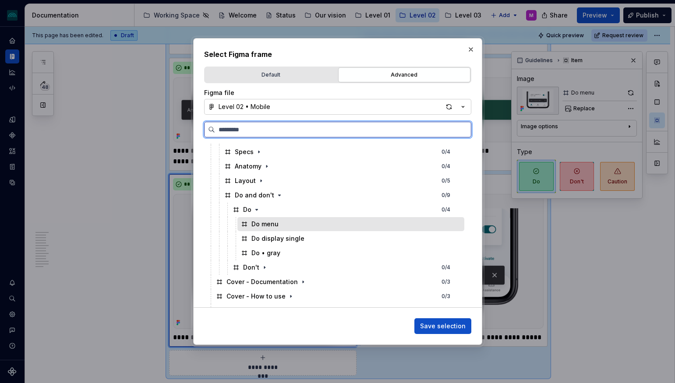
click at [278, 225] on div "Do menu" at bounding box center [350, 224] width 227 height 14
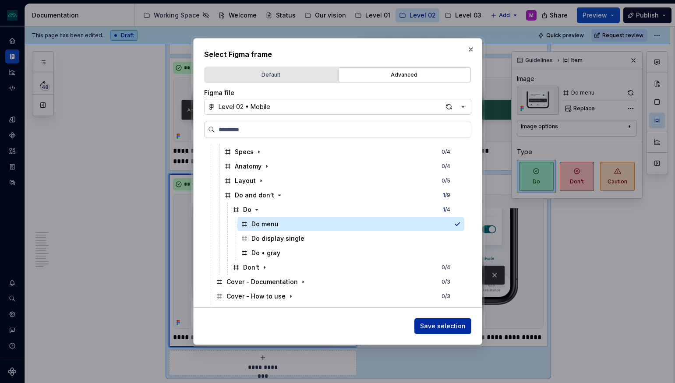
click at [441, 328] on span "Save selection" at bounding box center [443, 326] width 46 height 9
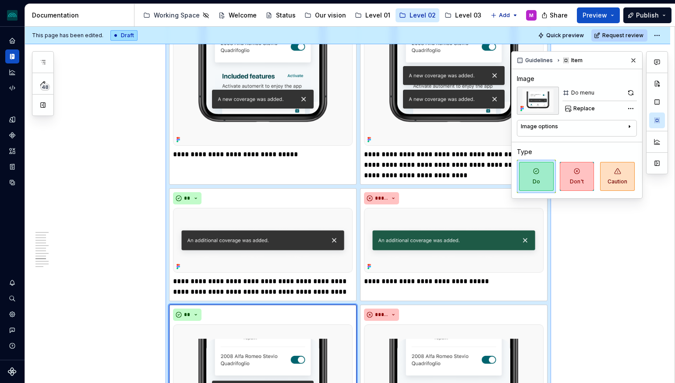
scroll to position [2166, 0]
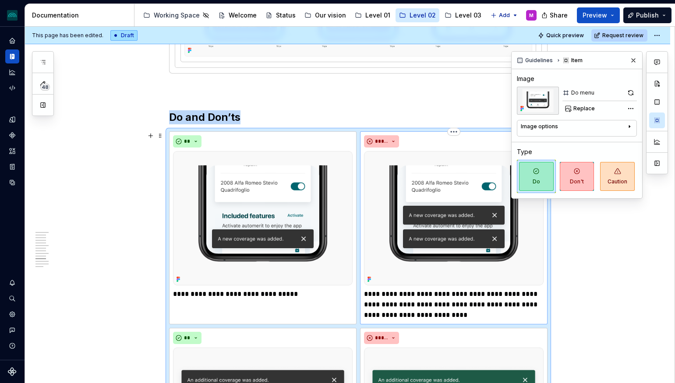
click at [458, 213] on img at bounding box center [454, 218] width 180 height 134
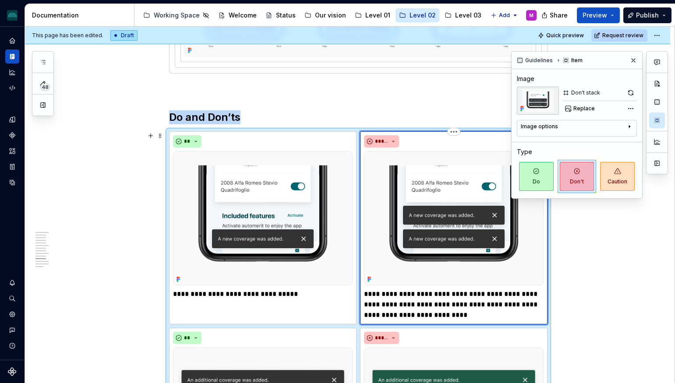
scroll to position [2174, 0]
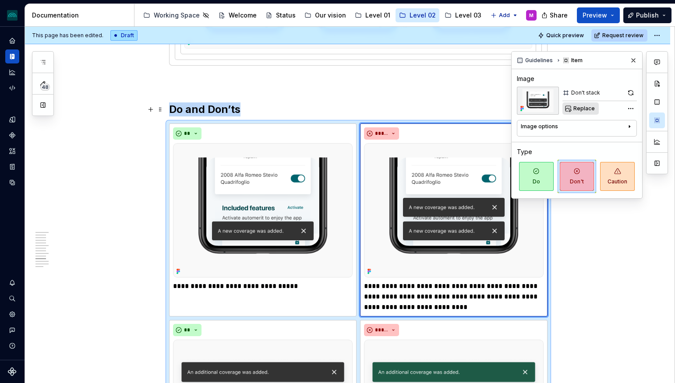
click at [581, 109] on span "Replace" at bounding box center [583, 108] width 21 height 7
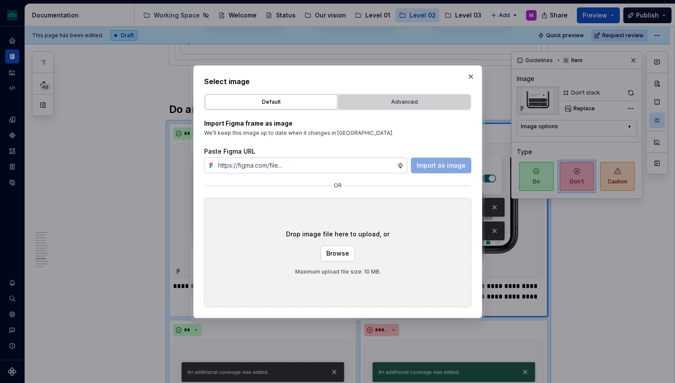
click at [409, 105] on div "Advanced" at bounding box center [404, 102] width 126 height 9
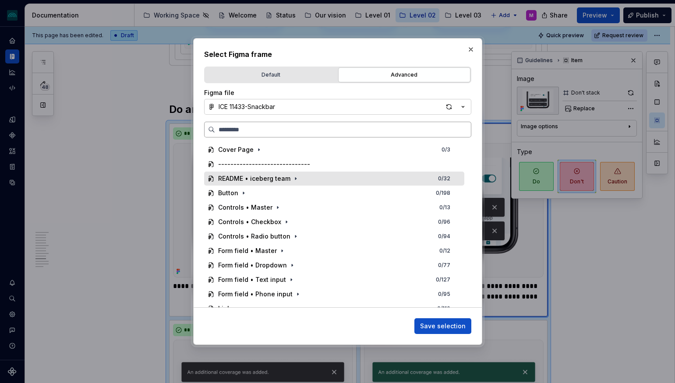
scroll to position [0, 0]
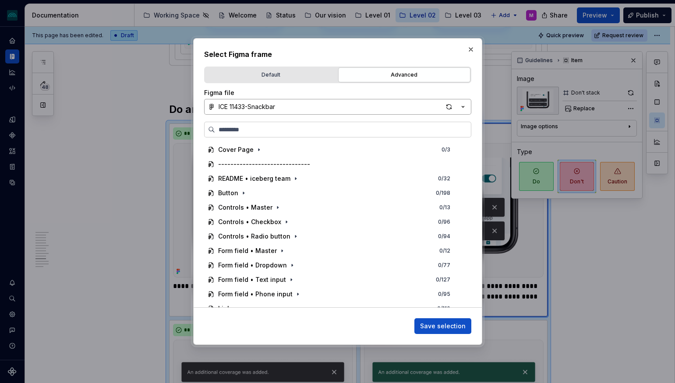
click at [316, 106] on button "ICE 11433-Snackbar" at bounding box center [337, 107] width 267 height 16
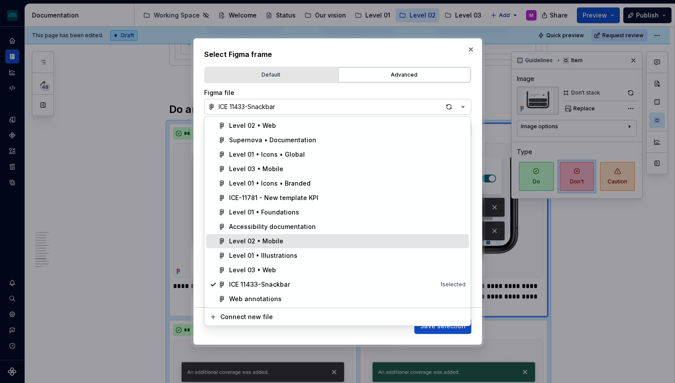
click at [271, 242] on div "Level 02 • Mobile" at bounding box center [256, 241] width 54 height 9
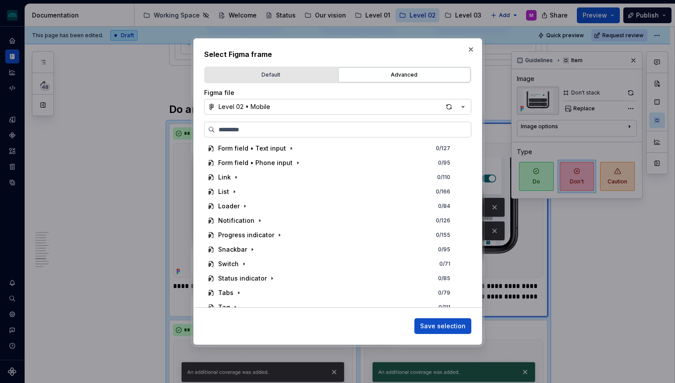
scroll to position [138, 0]
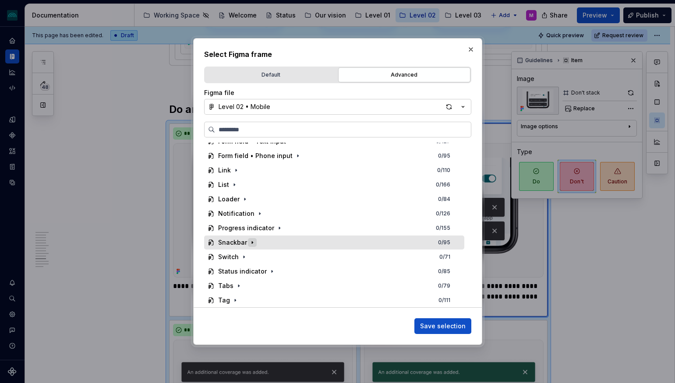
click at [249, 244] on icon "button" at bounding box center [252, 242] width 7 height 7
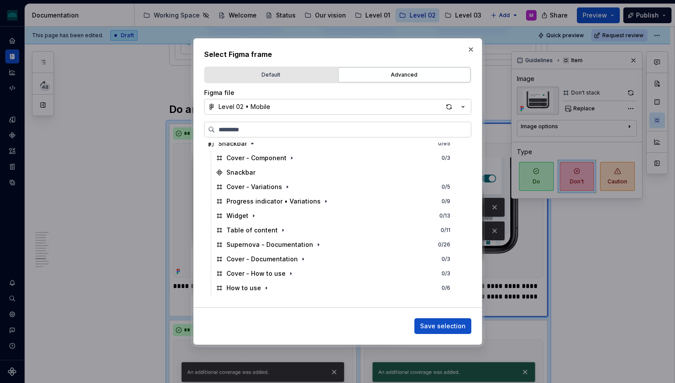
scroll to position [239, 0]
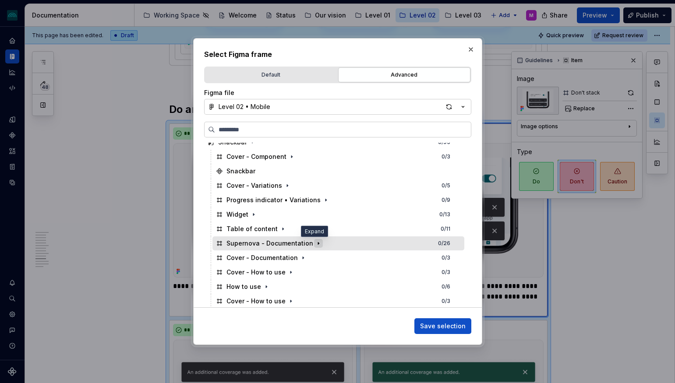
click at [318, 243] on icon "button" at bounding box center [318, 243] width 1 height 2
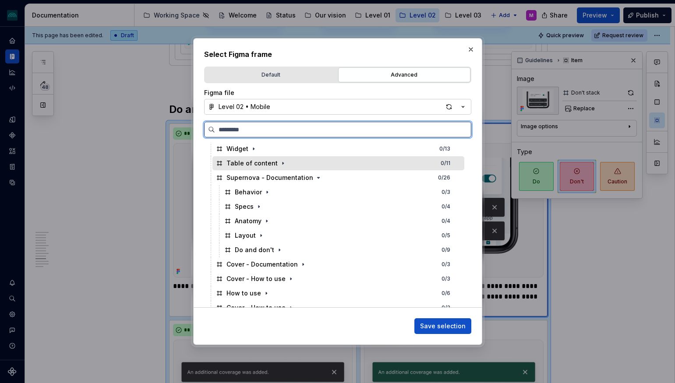
scroll to position [319, 0]
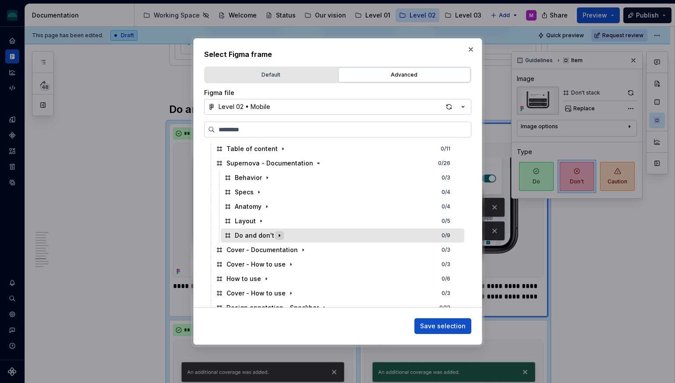
click at [277, 236] on icon "button" at bounding box center [279, 235] width 7 height 7
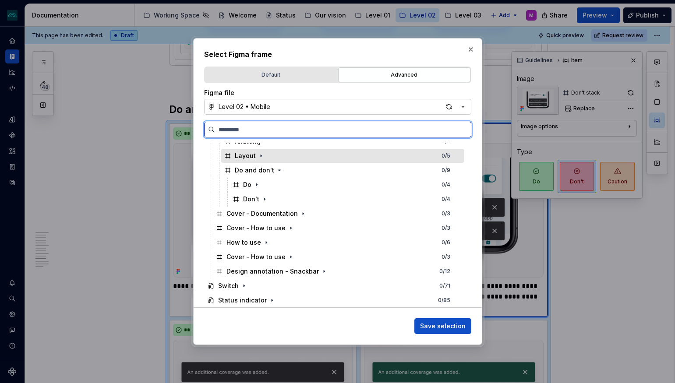
scroll to position [391, 0]
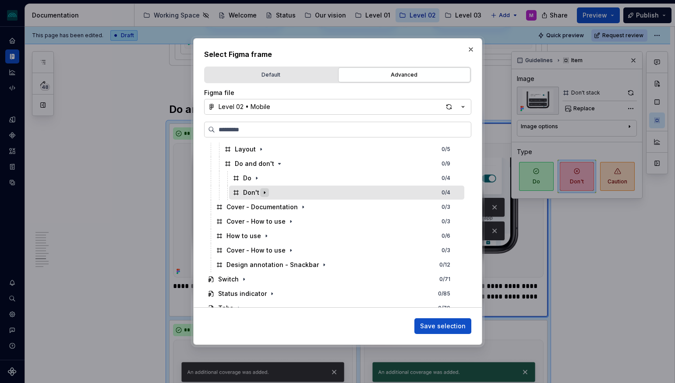
click at [263, 190] on icon "button" at bounding box center [264, 192] width 7 height 7
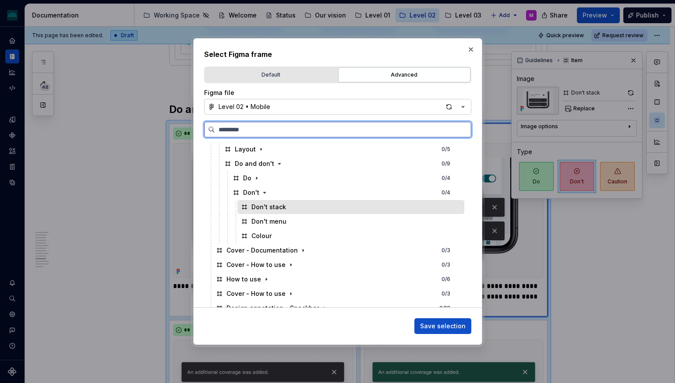
click at [280, 205] on div "Don't stack" at bounding box center [268, 207] width 35 height 9
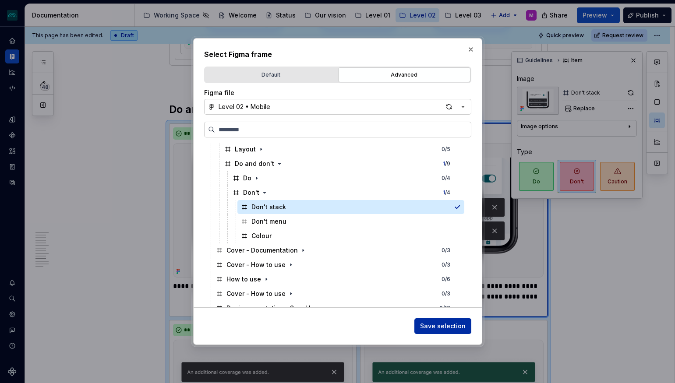
click at [455, 329] on span "Save selection" at bounding box center [443, 326] width 46 height 9
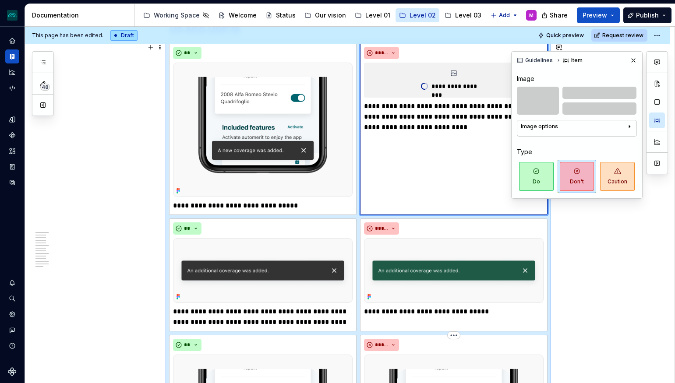
scroll to position [2420, 0]
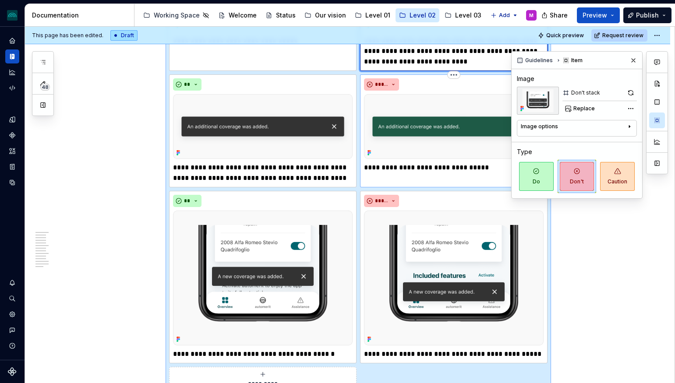
click at [432, 128] on img at bounding box center [454, 126] width 180 height 65
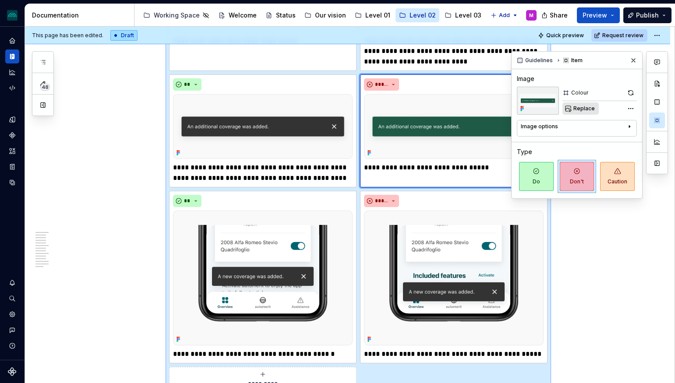
click at [585, 108] on span "Replace" at bounding box center [583, 108] width 21 height 7
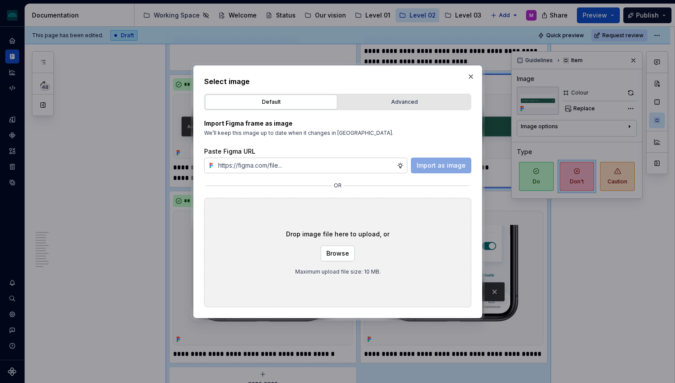
click at [384, 94] on div "Default Advanced" at bounding box center [337, 102] width 267 height 17
click at [384, 100] on div "Advanced" at bounding box center [404, 102] width 126 height 9
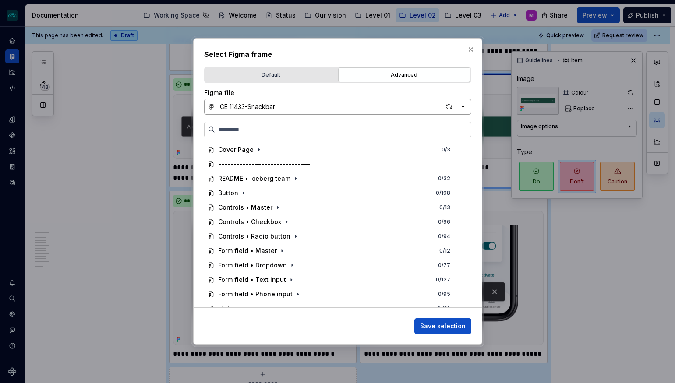
click at [463, 106] on icon "button" at bounding box center [462, 106] width 9 height 9
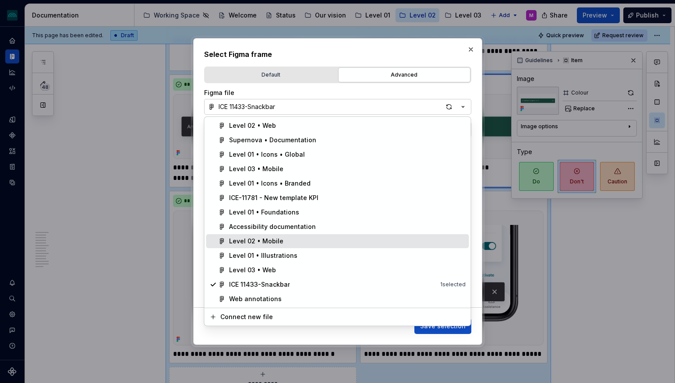
click at [267, 243] on div "Level 02 • Mobile" at bounding box center [256, 241] width 54 height 9
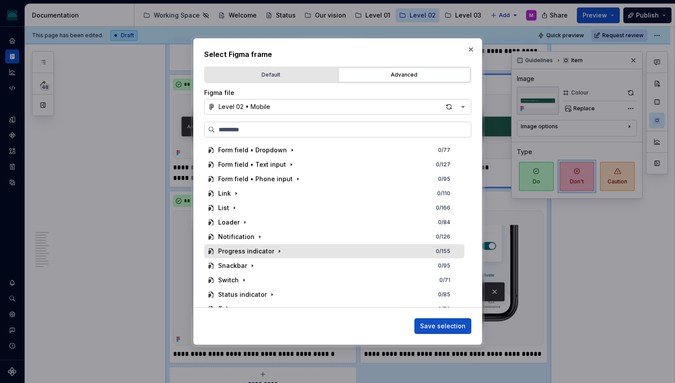
scroll to position [130, 0]
click at [251, 253] on icon "button" at bounding box center [252, 251] width 7 height 7
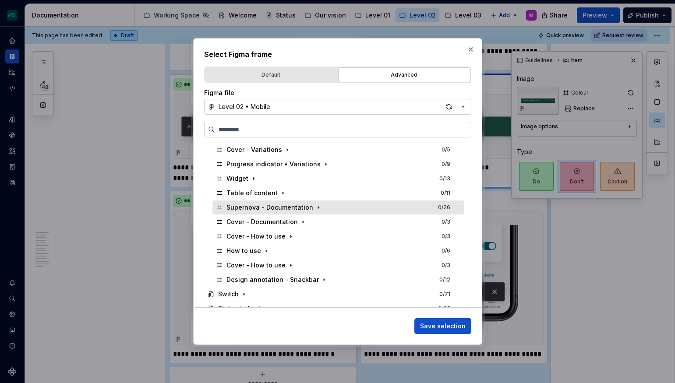
scroll to position [271, 0]
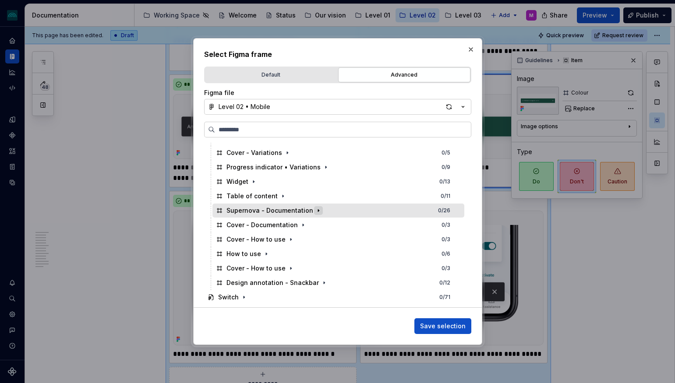
click at [315, 210] on icon "button" at bounding box center [318, 210] width 7 height 7
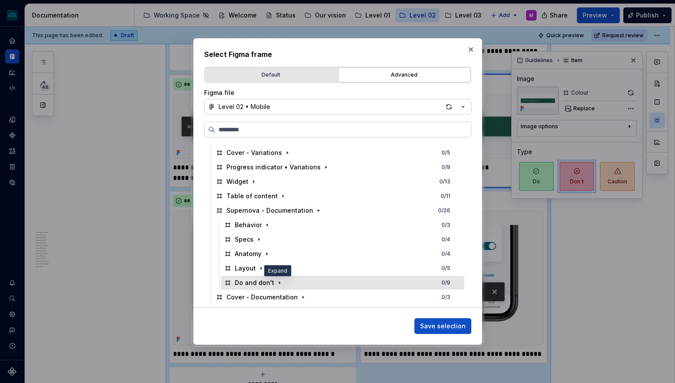
drag, startPoint x: 277, startPoint y: 285, endPoint x: 282, endPoint y: 270, distance: 16.1
click at [277, 285] on icon "button" at bounding box center [279, 282] width 7 height 7
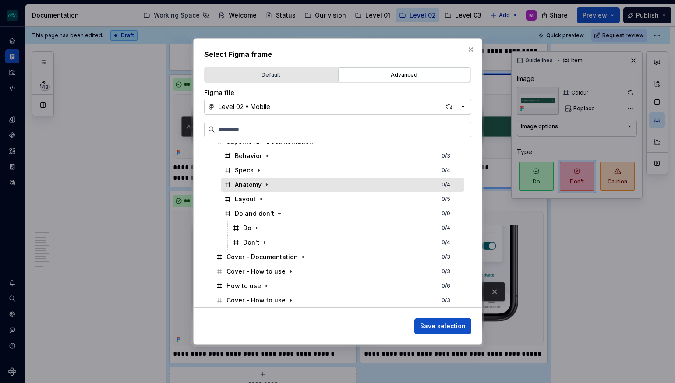
scroll to position [341, 0]
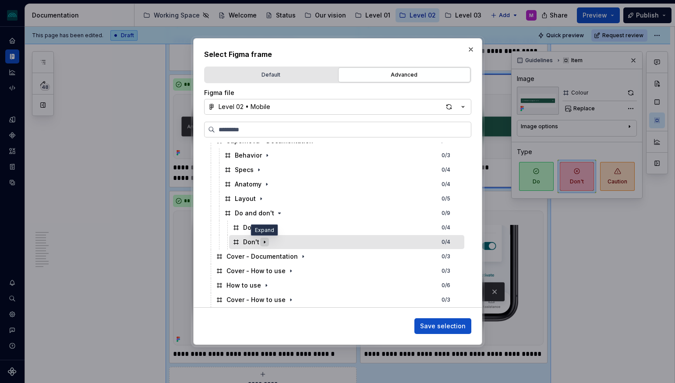
click at [264, 243] on icon "button" at bounding box center [264, 242] width 7 height 7
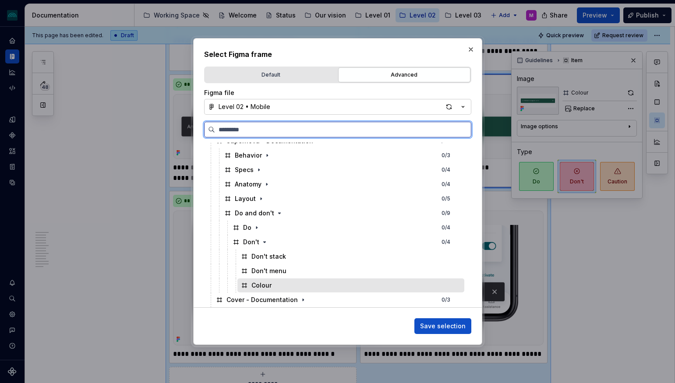
click at [285, 283] on div "Colour" at bounding box center [350, 286] width 227 height 14
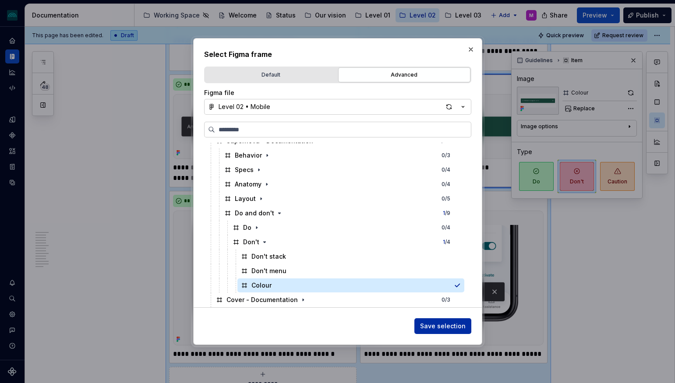
click at [430, 326] on span "Save selection" at bounding box center [443, 326] width 46 height 9
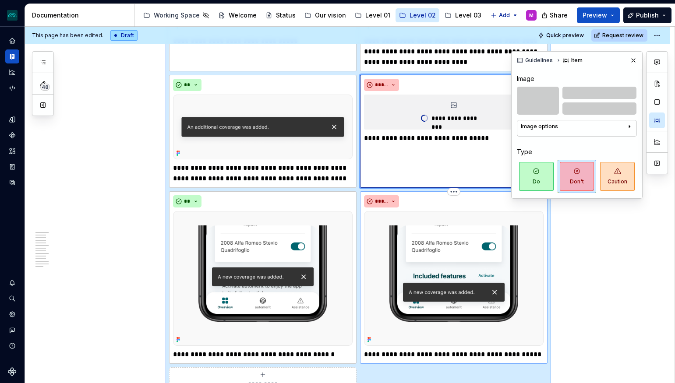
scroll to position [2441, 0]
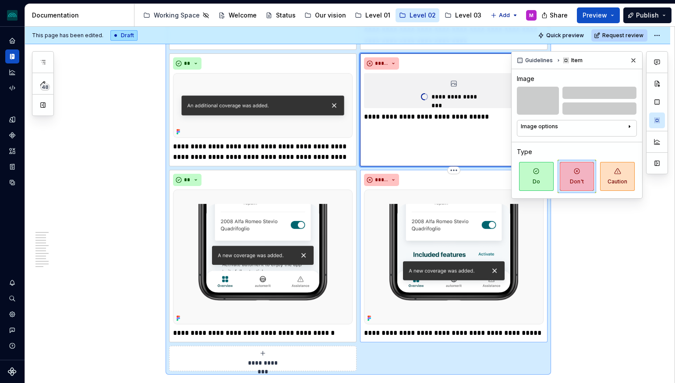
click at [434, 263] on img at bounding box center [454, 257] width 180 height 134
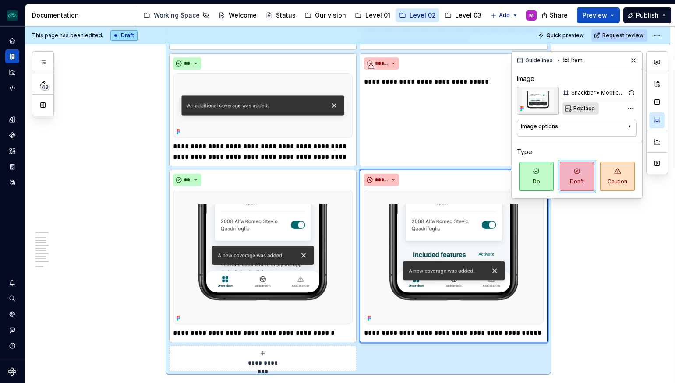
click at [577, 106] on span "Replace" at bounding box center [583, 108] width 21 height 7
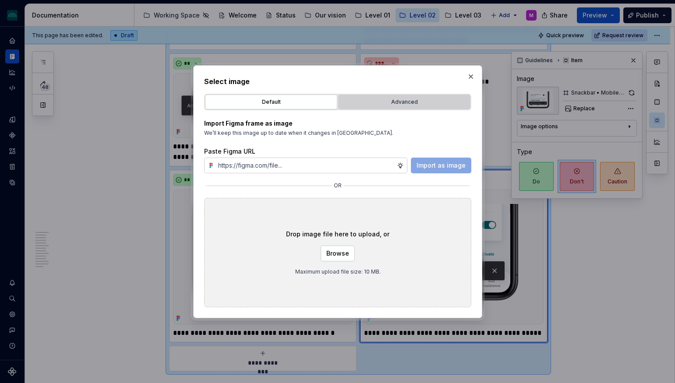
click at [420, 99] on div "Advanced" at bounding box center [404, 102] width 126 height 9
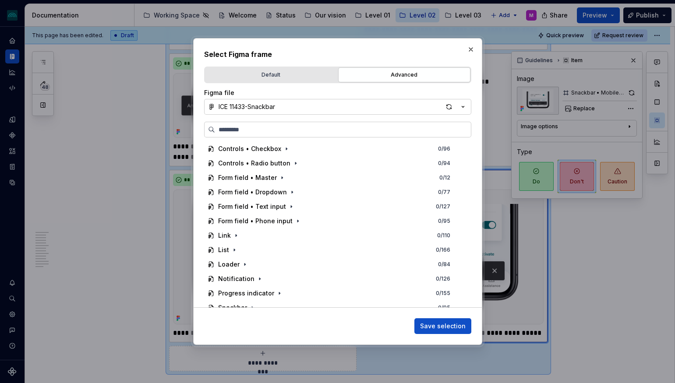
scroll to position [112, 0]
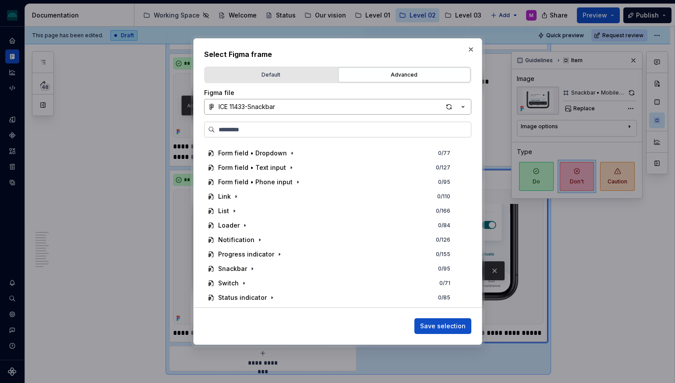
click at [437, 104] on button "ICE 11433-Snackbar" at bounding box center [337, 107] width 267 height 16
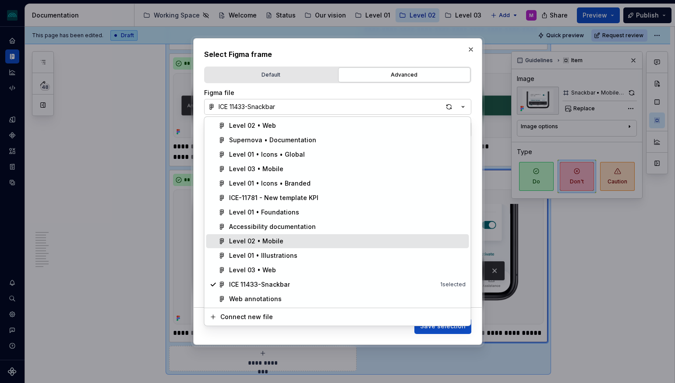
click at [271, 240] on div "Level 02 • Mobile" at bounding box center [256, 241] width 54 height 9
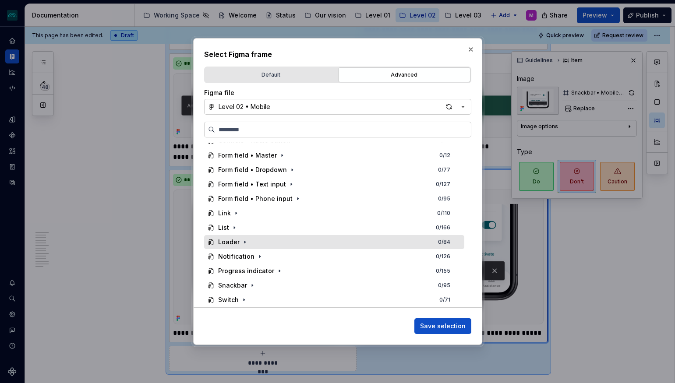
scroll to position [138, 0]
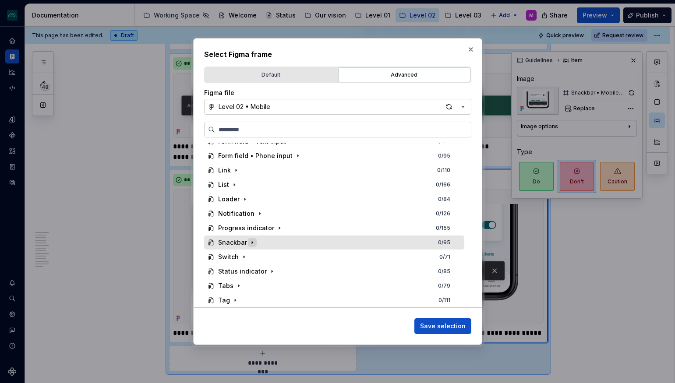
click at [252, 243] on icon "button" at bounding box center [252, 242] width 1 height 2
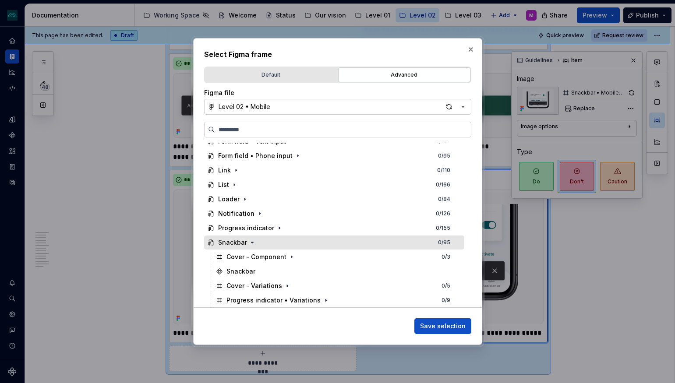
scroll to position [203, 0]
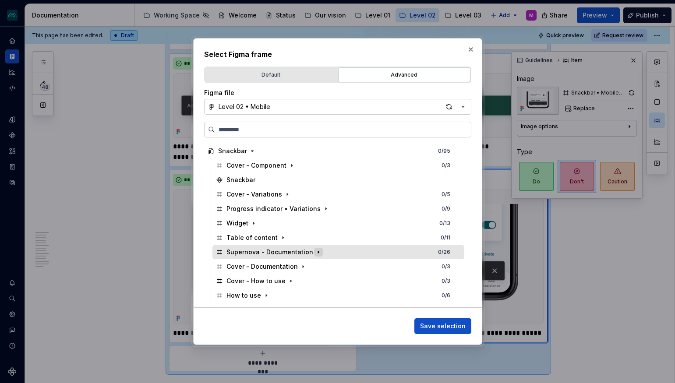
click at [315, 253] on icon "button" at bounding box center [318, 252] width 7 height 7
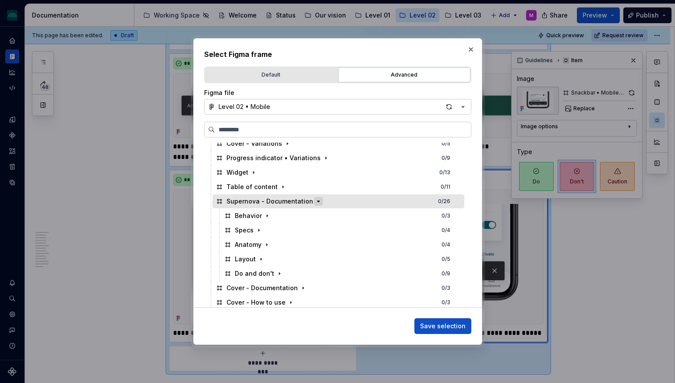
scroll to position [288, 0]
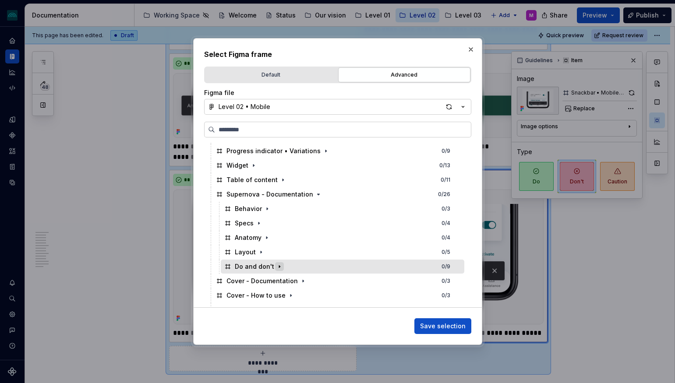
click at [276, 268] on icon "button" at bounding box center [279, 266] width 7 height 7
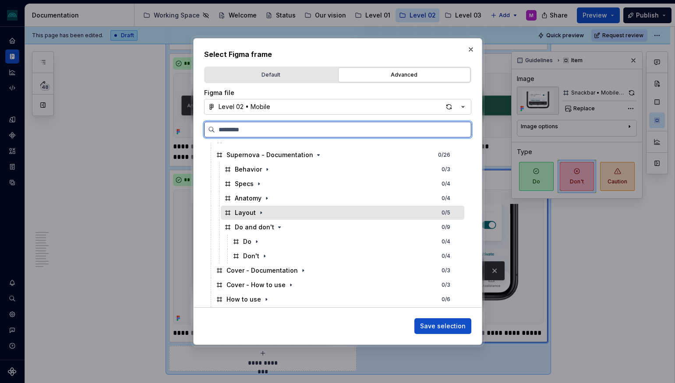
scroll to position [336, 0]
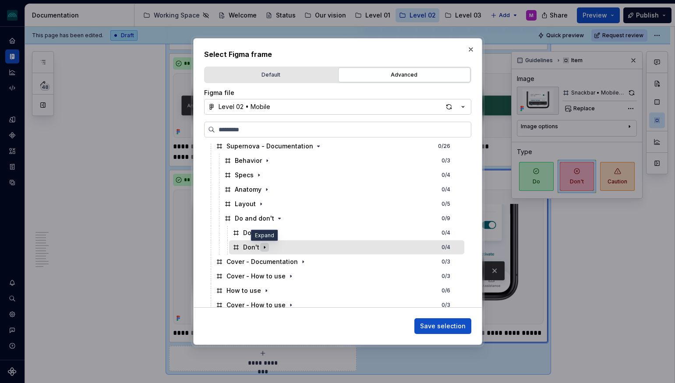
click at [265, 247] on icon "button" at bounding box center [264, 247] width 7 height 7
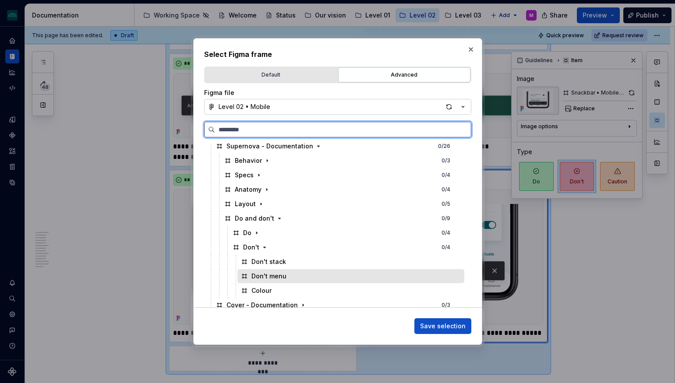
click at [286, 278] on div "Don't menu" at bounding box center [350, 276] width 227 height 14
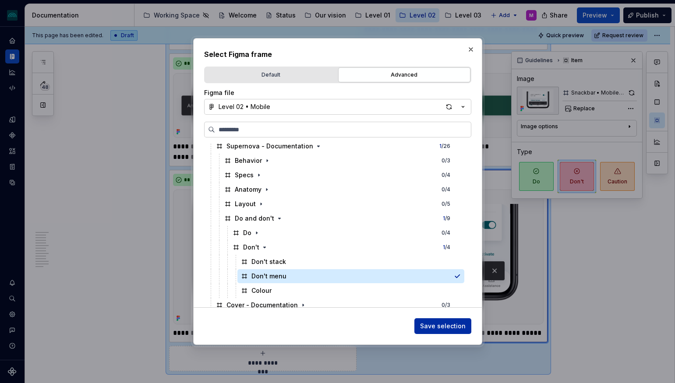
click at [436, 325] on span "Save selection" at bounding box center [443, 326] width 46 height 9
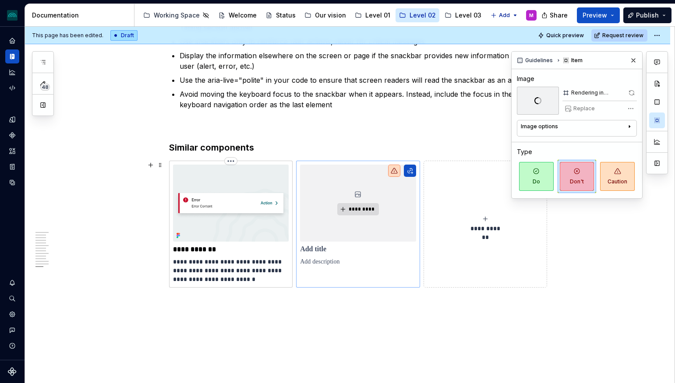
scroll to position [3019, 0]
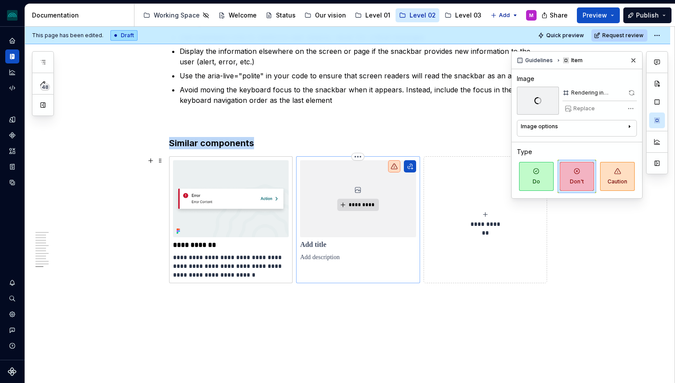
click at [375, 183] on div "*********" at bounding box center [358, 198] width 116 height 77
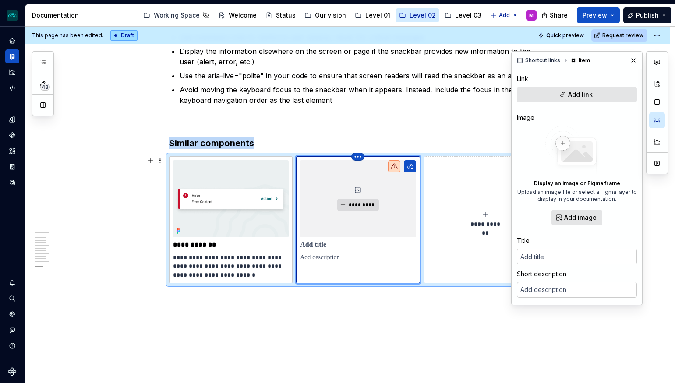
click at [363, 158] on html "iceberg M Design system data Documentation Accessibility guide for tree Page tr…" at bounding box center [337, 191] width 675 height 383
type textarea "*"
click at [370, 174] on div "Delete item" at bounding box center [398, 171] width 57 height 9
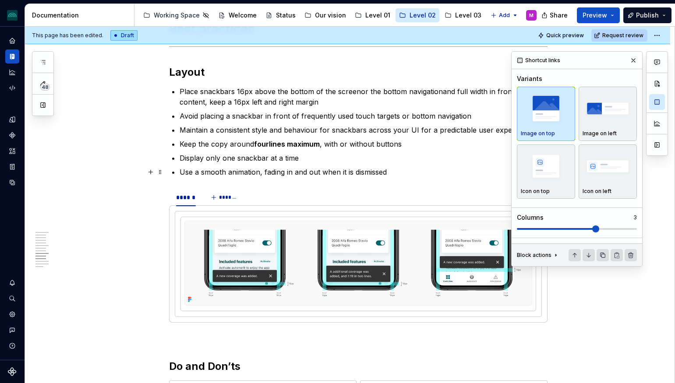
scroll to position [1929, 0]
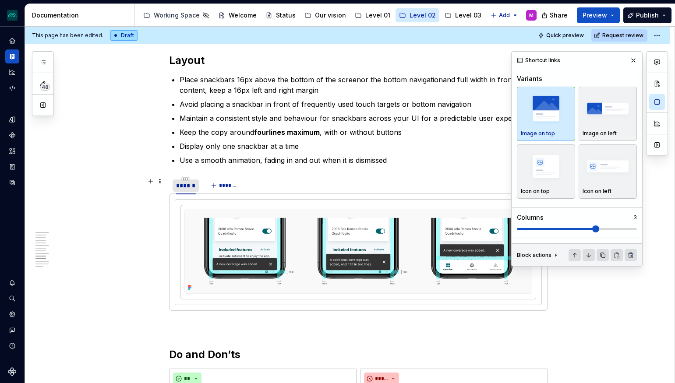
click at [194, 184] on div "******" at bounding box center [186, 185] width 20 height 9
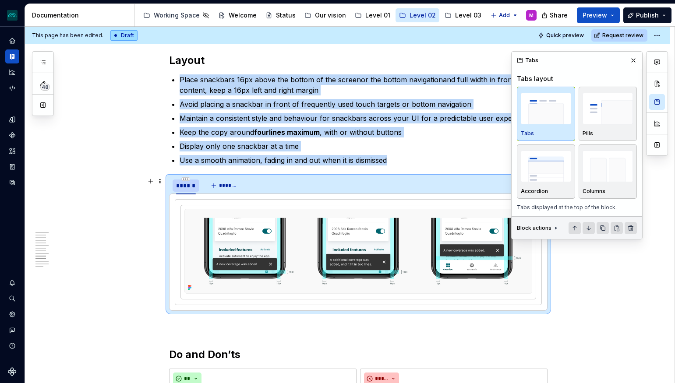
click at [189, 180] on div "******" at bounding box center [186, 186] width 27 height 12
click at [189, 179] on html "iceberg M Design system data Documentation Accessibility guide for tree Page tr…" at bounding box center [337, 191] width 675 height 383
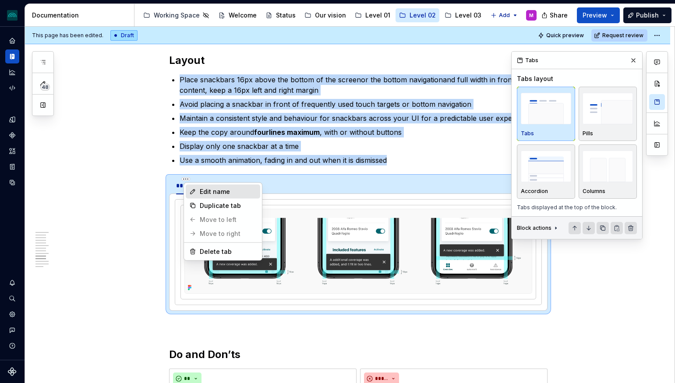
click at [210, 190] on div "Edit name" at bounding box center [228, 191] width 57 height 9
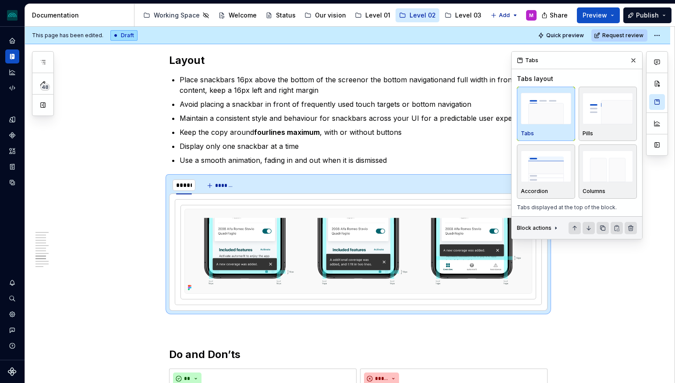
type input "******"
click at [604, 178] on img "button" at bounding box center [607, 167] width 50 height 32
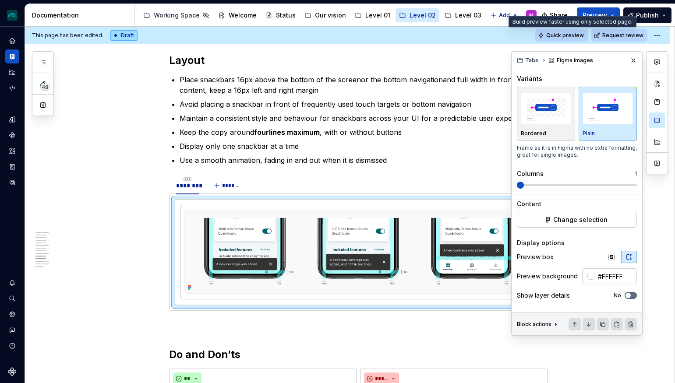
click at [570, 37] on span "Quick preview" at bounding box center [565, 35] width 38 height 7
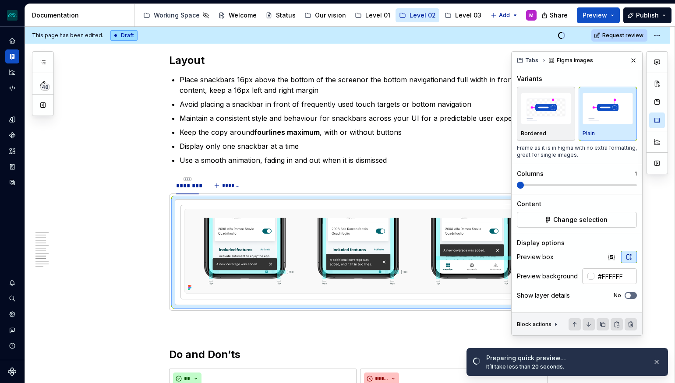
scroll to position [1932, 0]
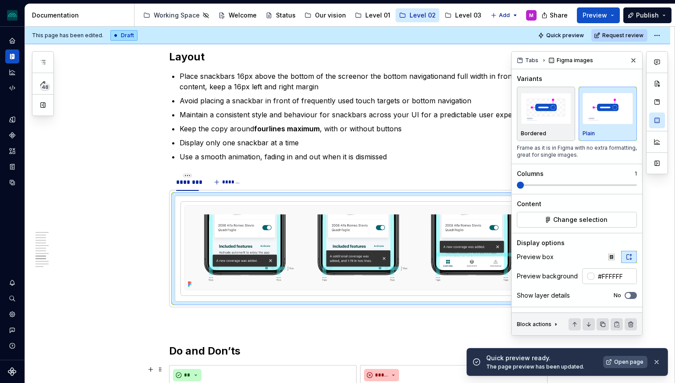
click at [631, 363] on span "Open page" at bounding box center [628, 362] width 29 height 7
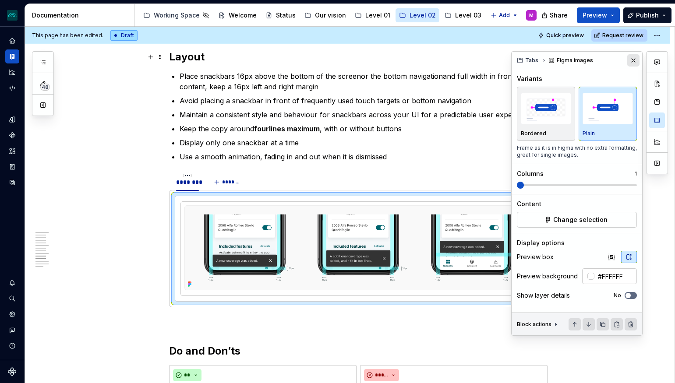
click at [632, 59] on button "button" at bounding box center [633, 60] width 12 height 12
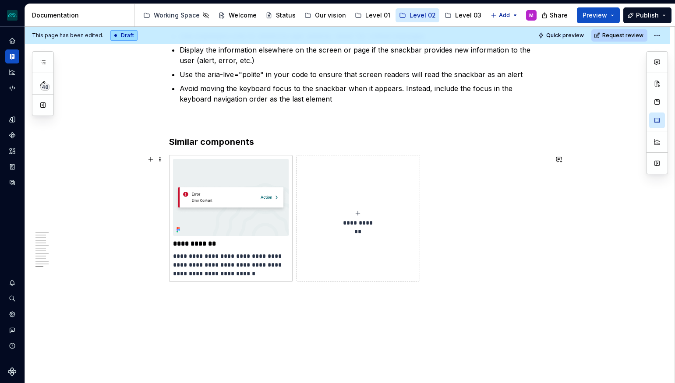
scroll to position [3065, 0]
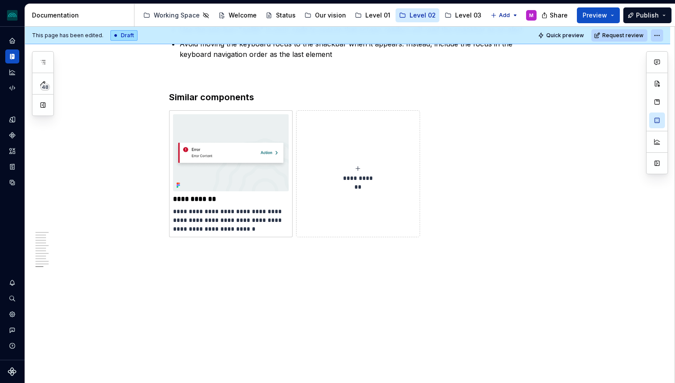
click at [659, 33] on html "iceberg M Design system data Documentation Accessibility guide for tree Page tr…" at bounding box center [337, 191] width 675 height 383
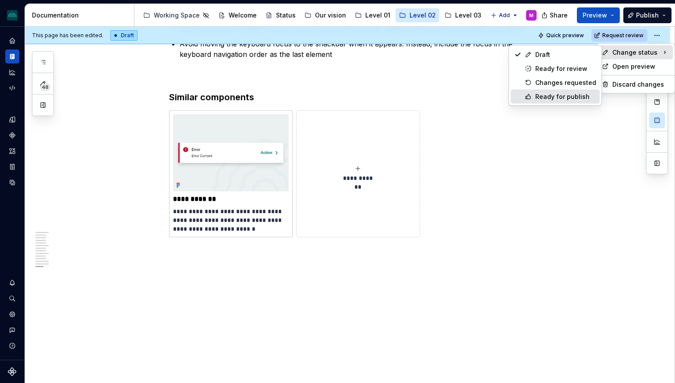
click at [559, 98] on div "Ready for publish" at bounding box center [565, 96] width 61 height 9
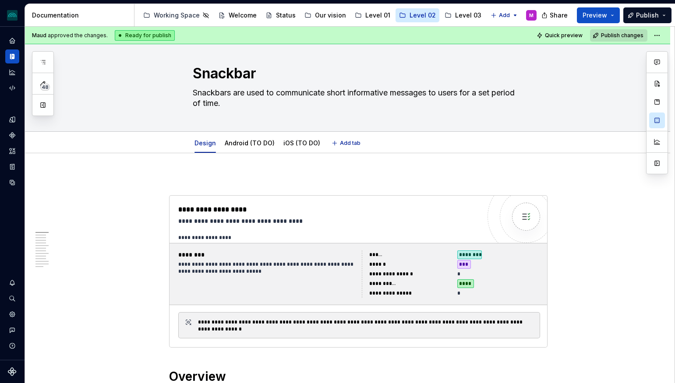
scroll to position [0, 0]
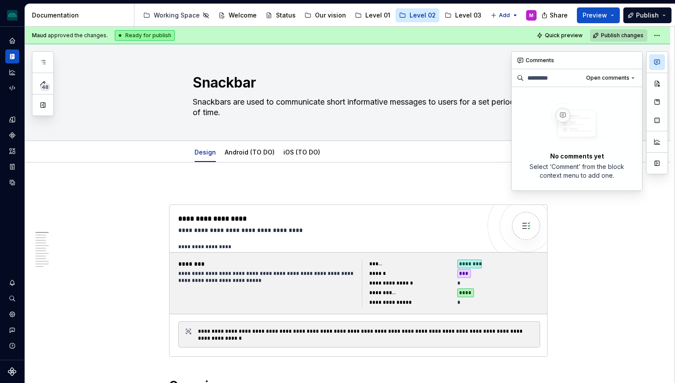
click at [655, 62] on icon "button" at bounding box center [656, 62] width 7 height 7
click at [612, 79] on span "Open comments" at bounding box center [607, 77] width 43 height 7
click at [594, 106] on div "Resolved" at bounding box center [604, 109] width 57 height 9
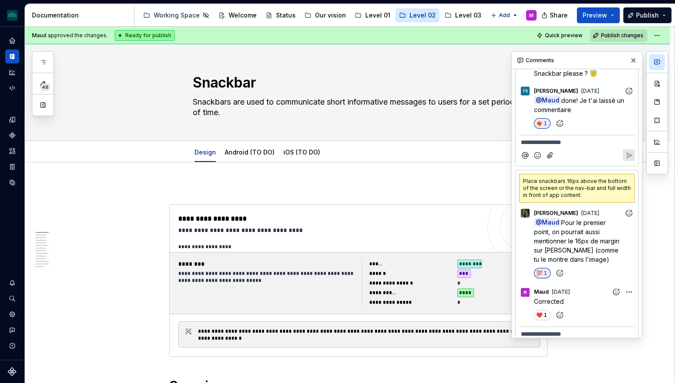
scroll to position [775, 0]
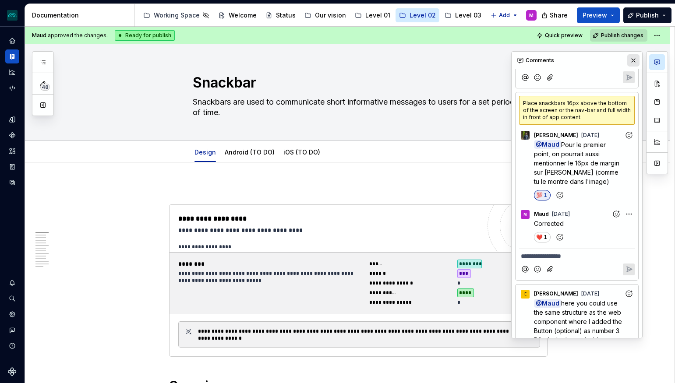
click at [634, 60] on button "button" at bounding box center [633, 60] width 12 height 12
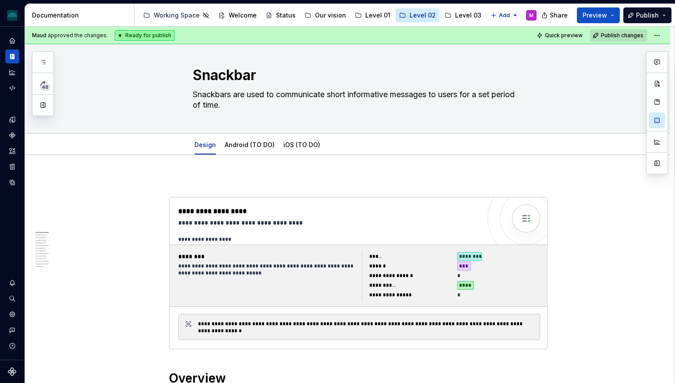
scroll to position [9, 0]
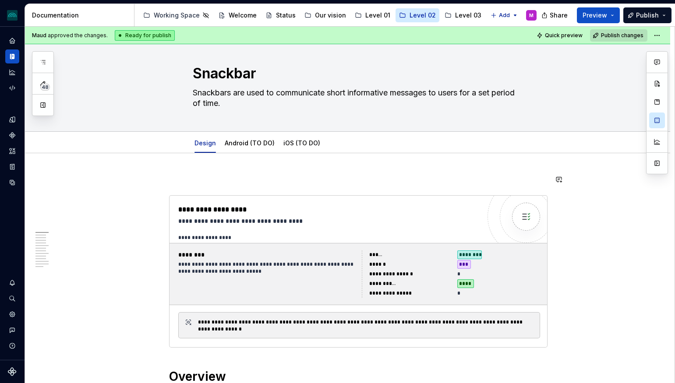
type textarea "*"
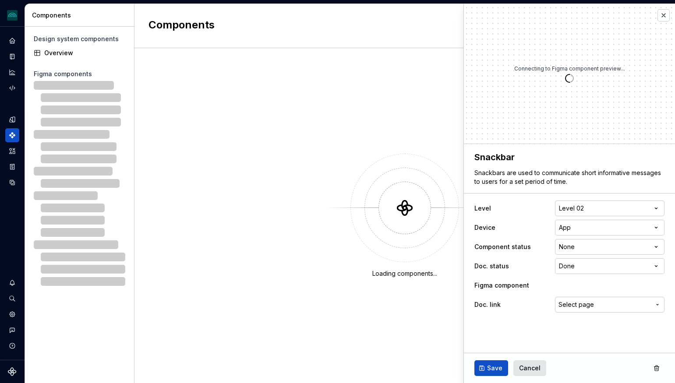
click at [595, 256] on div "**********" at bounding box center [569, 257] width 190 height 116
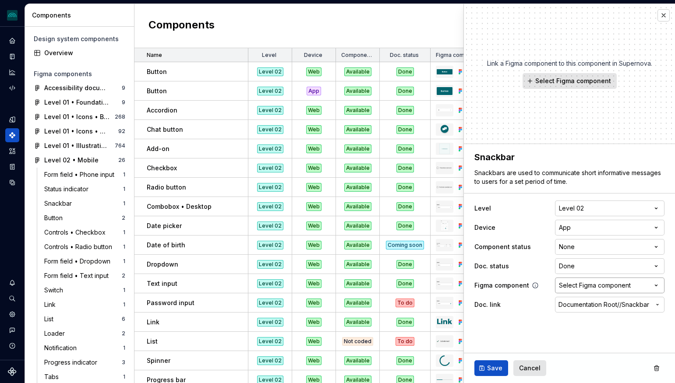
click at [584, 281] on div "Select Figma component" at bounding box center [595, 285] width 72 height 9
type textarea "*"
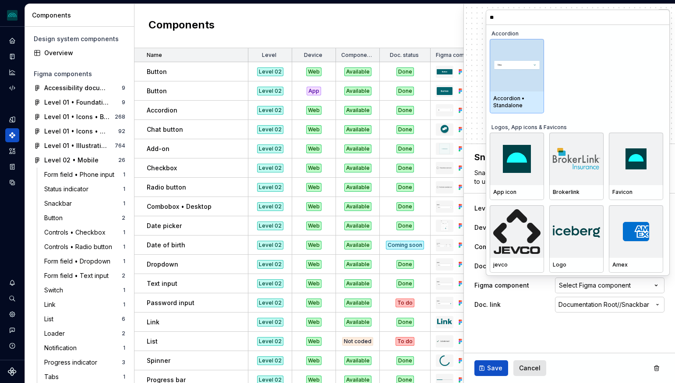
type input "***"
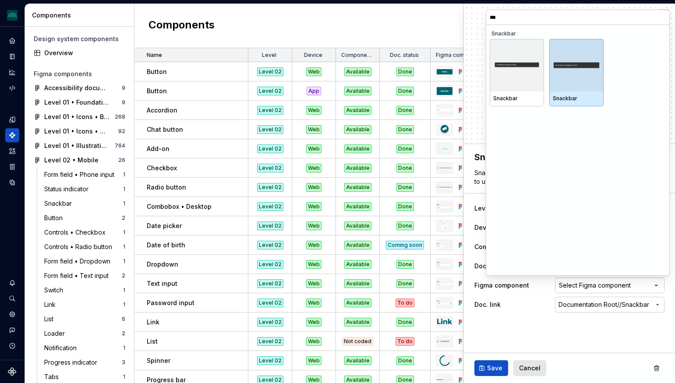
click at [591, 55] on div at bounding box center [576, 65] width 54 height 53
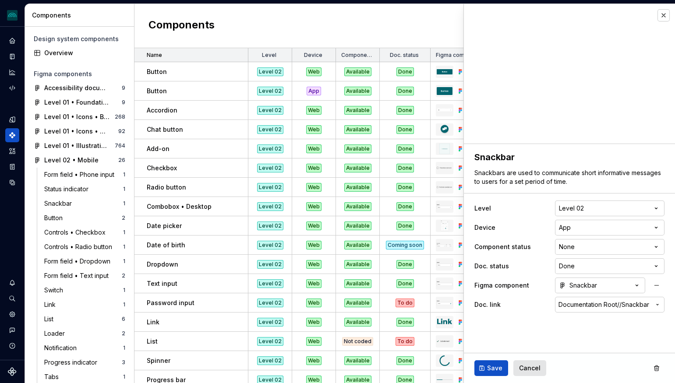
click at [488, 365] on span "Save" at bounding box center [494, 368] width 15 height 9
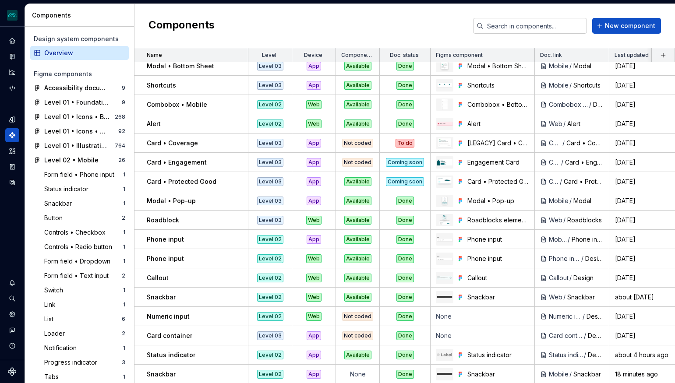
scroll to position [1124, 0]
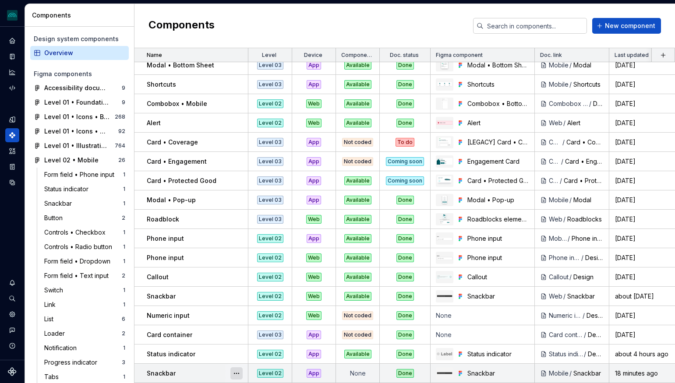
click at [237, 374] on button "button" at bounding box center [236, 373] width 12 height 12
click at [211, 365] on html "iceberg M Design system data Components Design system components Overview Figma…" at bounding box center [337, 191] width 675 height 383
click at [211, 365] on td "Snackbar" at bounding box center [191, 373] width 114 height 19
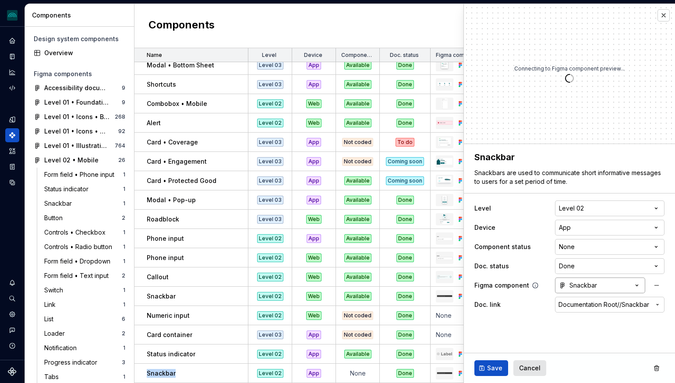
click at [617, 283] on button "Snackbar" at bounding box center [600, 286] width 90 height 16
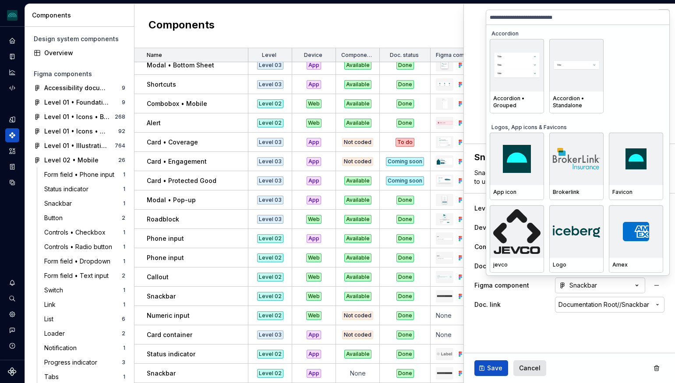
click at [652, 285] on html "iceberg M Design system data Components Design system components Overview Figma…" at bounding box center [337, 191] width 675 height 383
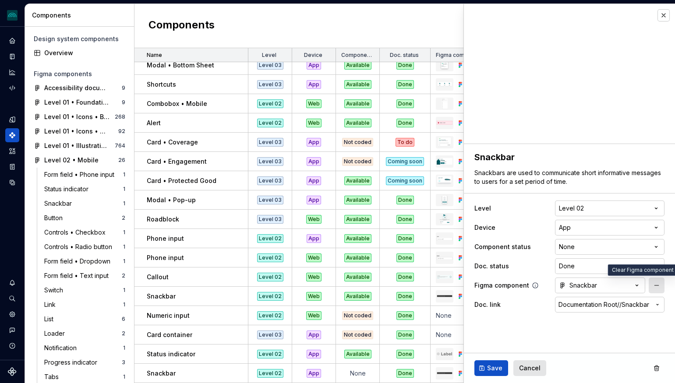
click at [653, 286] on button "button" at bounding box center [657, 286] width 16 height 16
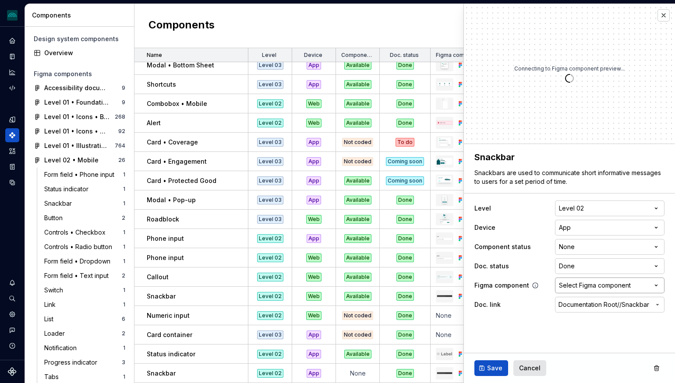
click at [648, 287] on button "Select Figma component" at bounding box center [609, 286] width 109 height 16
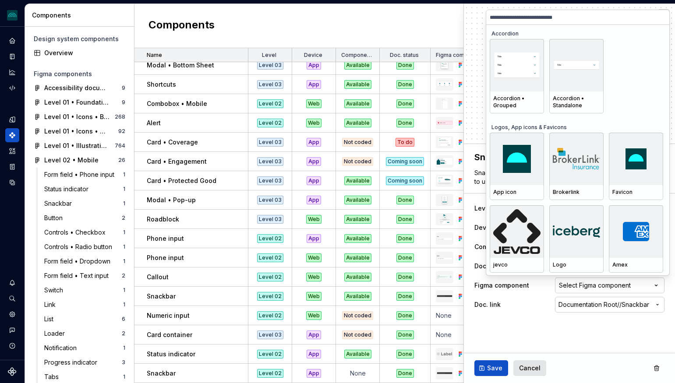
type textarea "*"
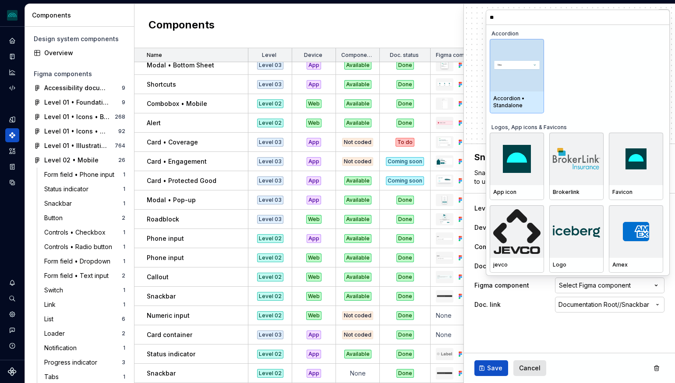
type input "***"
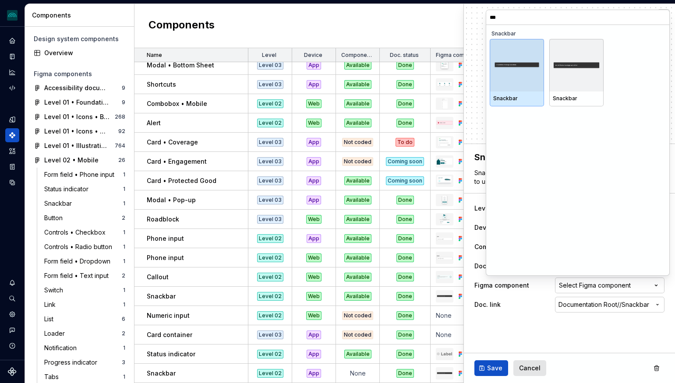
click at [511, 67] on img at bounding box center [516, 65] width 47 height 8
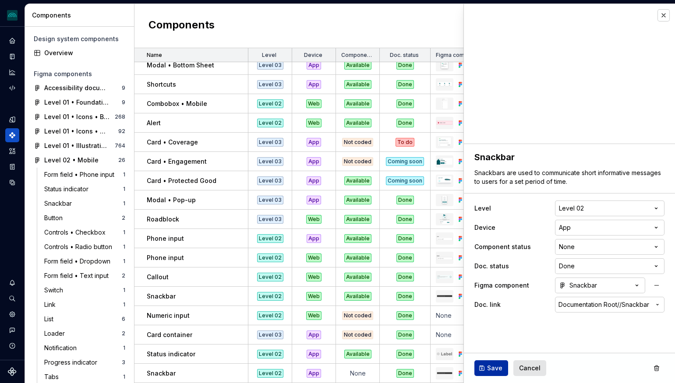
click at [488, 366] on span "Save" at bounding box center [494, 368] width 15 height 9
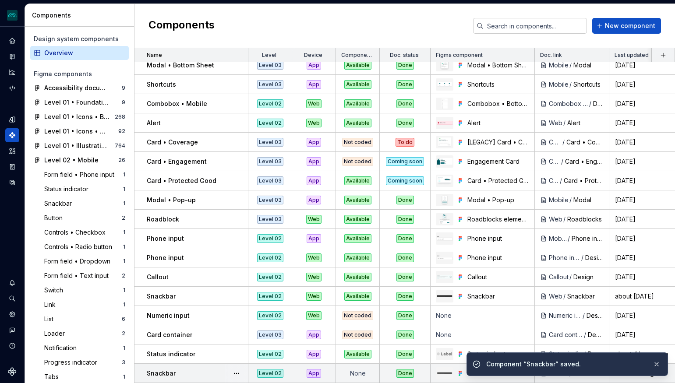
click at [354, 373] on td "None" at bounding box center [358, 373] width 44 height 19
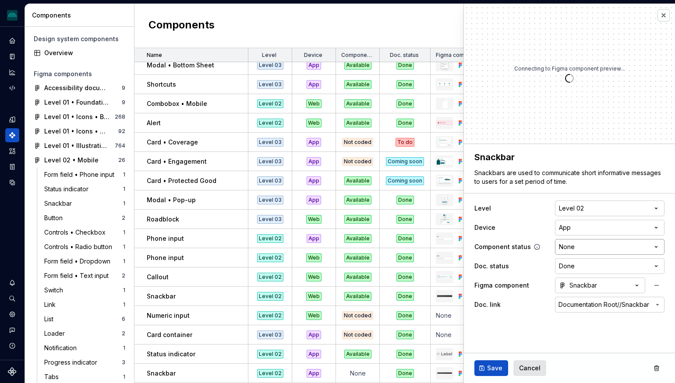
type textarea "*"
click at [606, 250] on html "iceberg M Design system data Components Design system components Overview Figma…" at bounding box center [337, 191] width 675 height 383
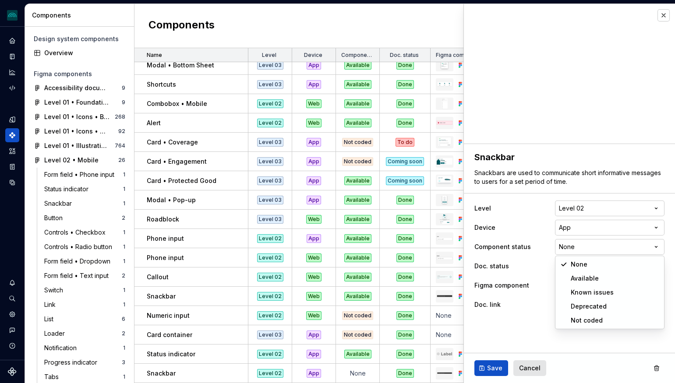
select select "**********"
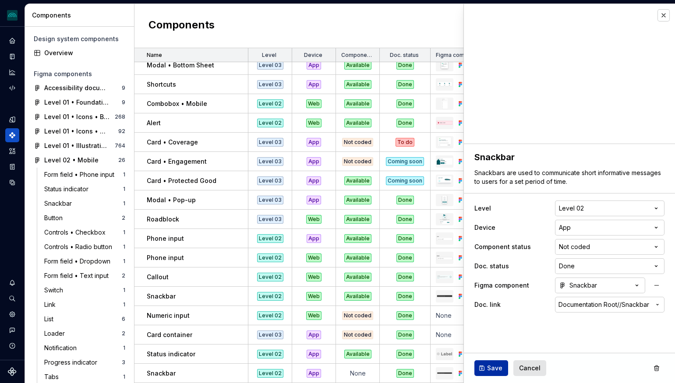
click at [492, 369] on span "Save" at bounding box center [494, 368] width 15 height 9
type textarea "*"
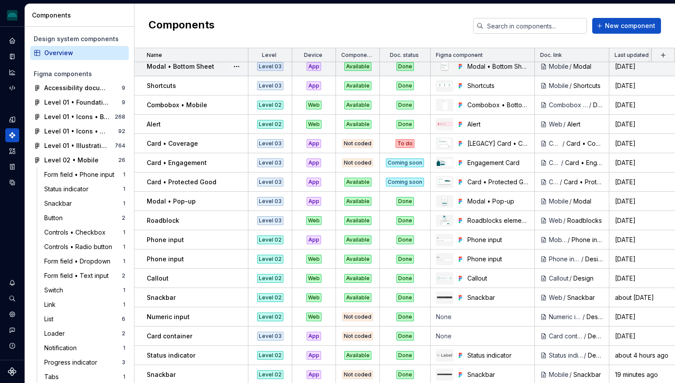
scroll to position [1124, 0]
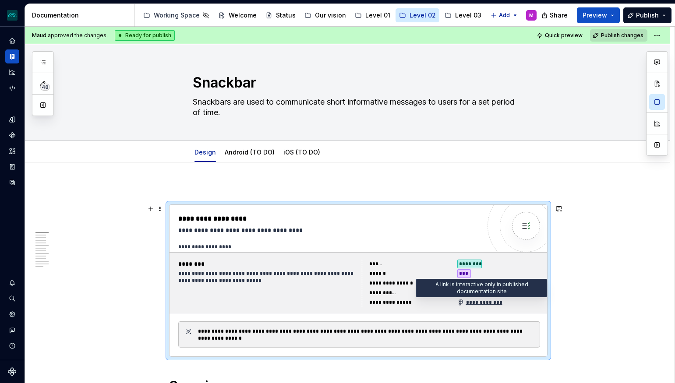
click at [496, 301] on div "**********" at bounding box center [479, 302] width 45 height 7
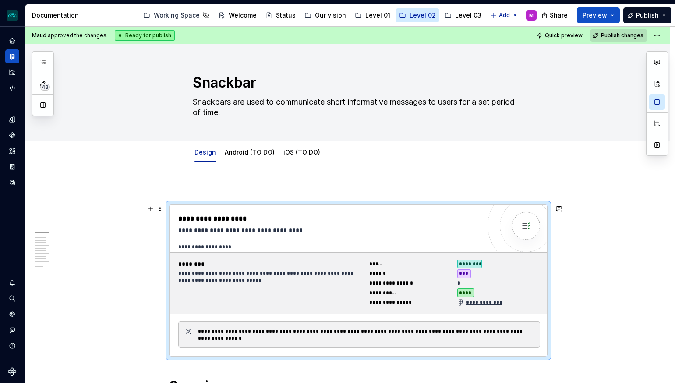
click at [489, 303] on div "**********" at bounding box center [479, 302] width 45 height 7
click at [327, 226] on div "**********" at bounding box center [329, 230] width 302 height 9
type textarea "*"
